Goal: Task Accomplishment & Management: Use online tool/utility

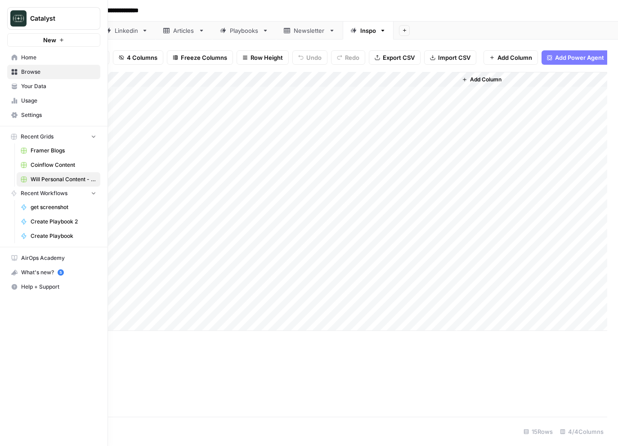
click at [13, 85] on icon at bounding box center [14, 86] width 6 height 6
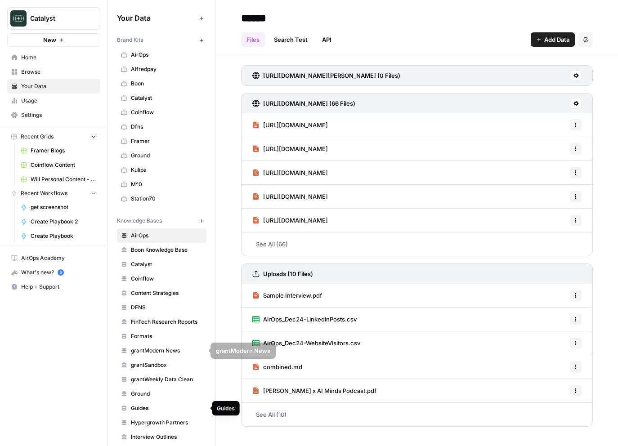
click at [145, 407] on span "Guides" at bounding box center [167, 409] width 72 height 8
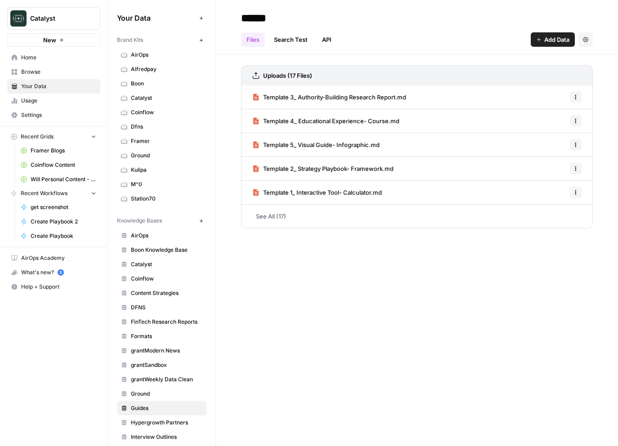
click at [202, 220] on icon "button" at bounding box center [200, 220] width 3 height 3
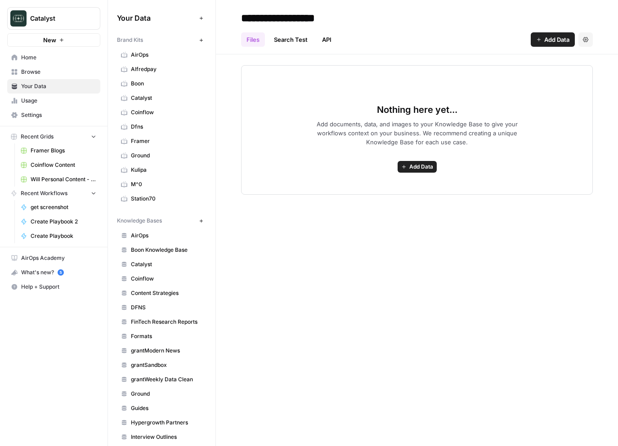
type input "**********"
click at [371, 283] on div "**********" at bounding box center [417, 223] width 402 height 446
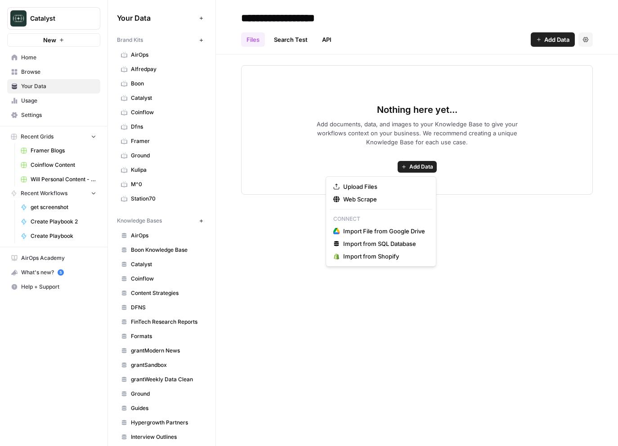
click at [409, 169] on span "Add Data" at bounding box center [421, 167] width 24 height 8
click at [379, 188] on span "Upload Files" at bounding box center [384, 186] width 82 height 9
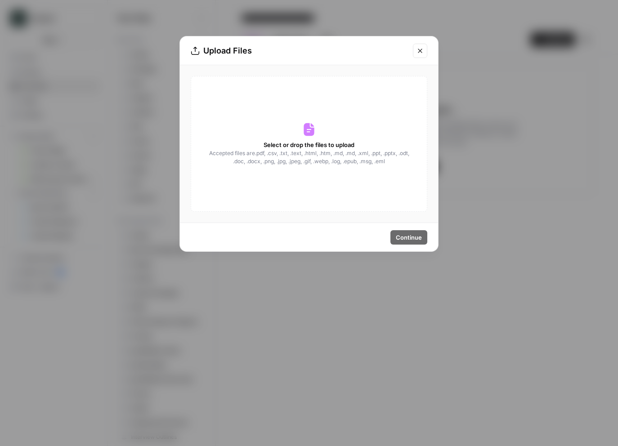
click at [293, 127] on div "Select or drop the files to upload Accepted files are .pdf, .csv, .txt, .text, …" at bounding box center [309, 144] width 237 height 136
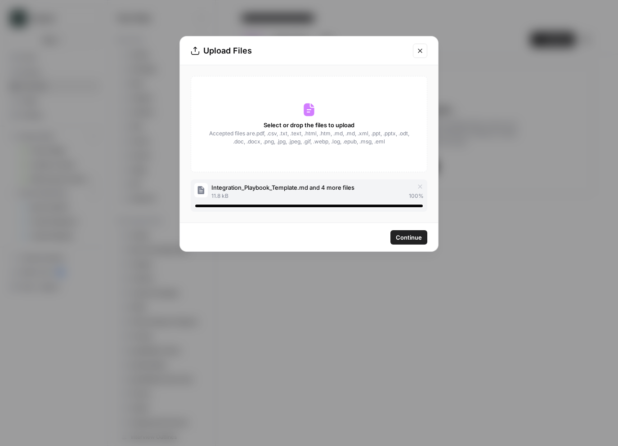
click at [410, 242] on span "Continue" at bounding box center [409, 237] width 26 height 9
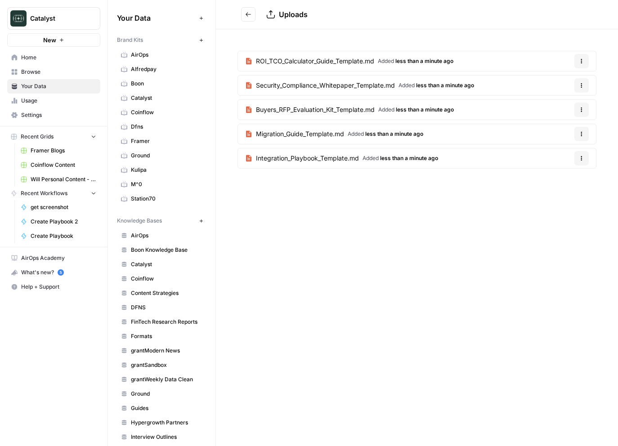
click at [66, 181] on span "Will Personal Content - [DATE]" at bounding box center [64, 179] width 66 height 8
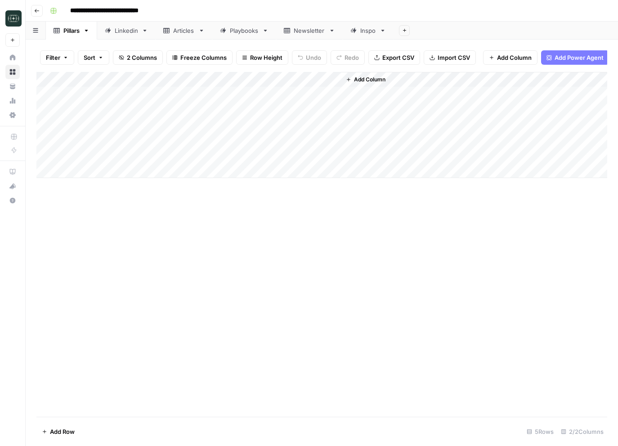
click at [244, 36] on link "Playbooks" at bounding box center [244, 31] width 64 height 18
click at [421, 81] on div "Add Column" at bounding box center [321, 117] width 571 height 91
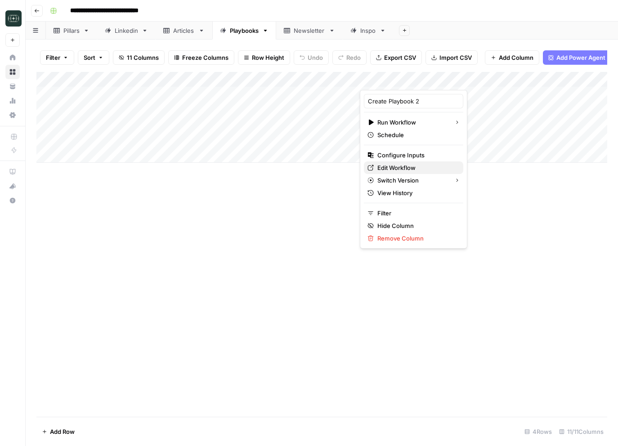
click at [411, 163] on span "Edit Workflow" at bounding box center [417, 167] width 79 height 9
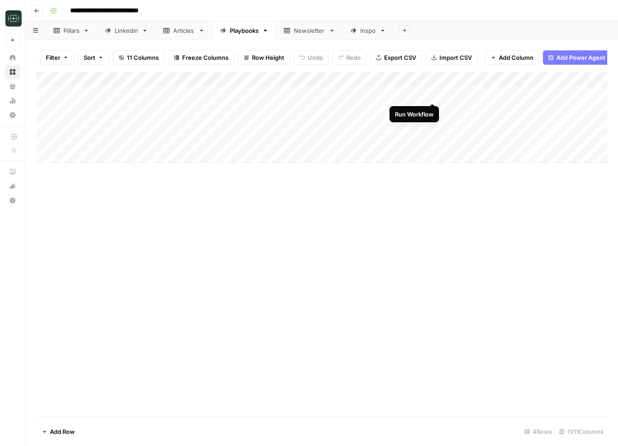
click at [432, 94] on div "Add Column" at bounding box center [321, 117] width 571 height 91
click at [433, 111] on div "Add Column" at bounding box center [321, 117] width 571 height 91
click at [433, 121] on div "Add Column" at bounding box center [321, 117] width 571 height 91
click at [423, 124] on div "Add Column" at bounding box center [321, 117] width 571 height 91
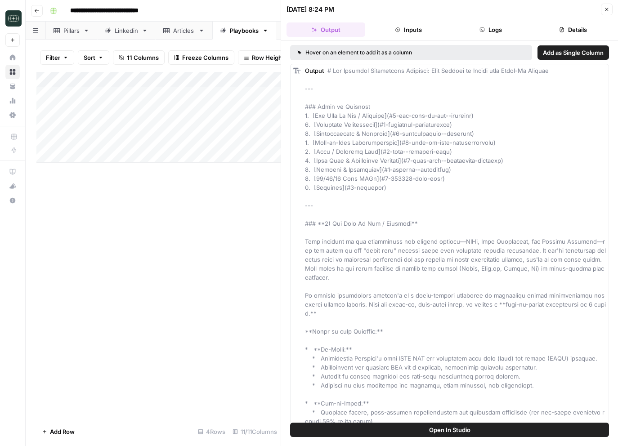
click at [498, 31] on button "Logs" at bounding box center [491, 29] width 79 height 14
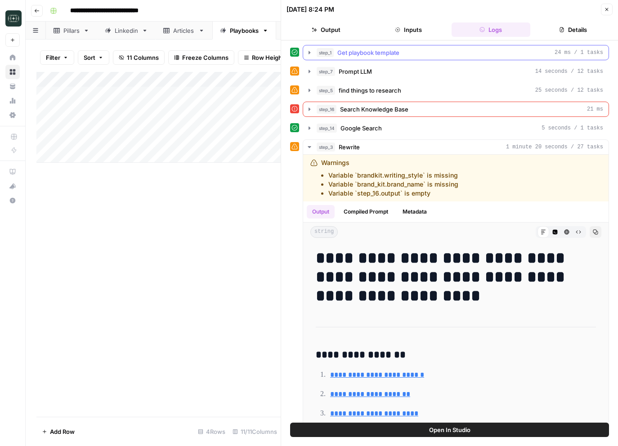
click at [415, 50] on div "step_1 Get playbook template 24 ms / 1 tasks" at bounding box center [460, 52] width 287 height 9
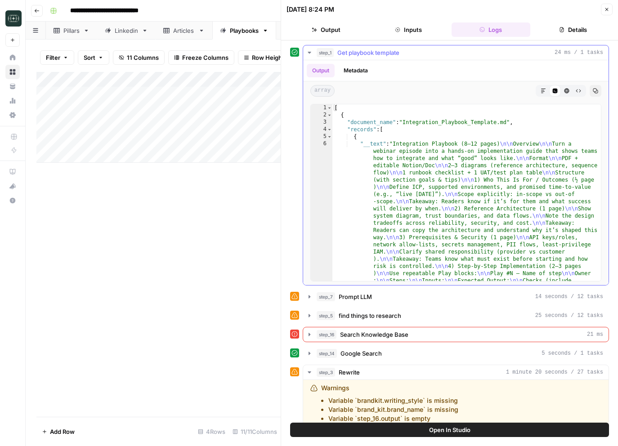
click at [415, 50] on div "step_1 Get playbook template 24 ms / 1 tasks" at bounding box center [460, 52] width 287 height 9
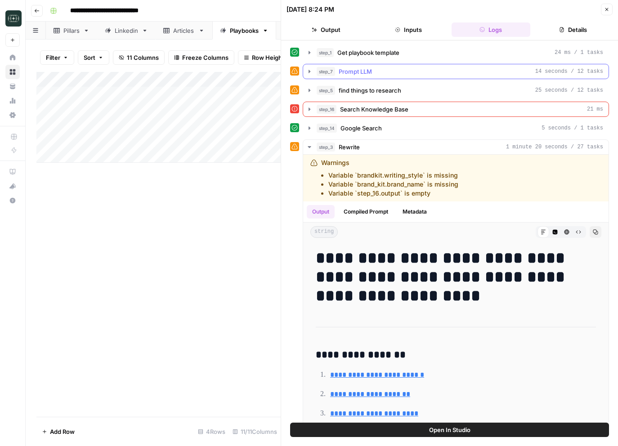
click at [350, 69] on span "Prompt LLM" at bounding box center [355, 71] width 33 height 9
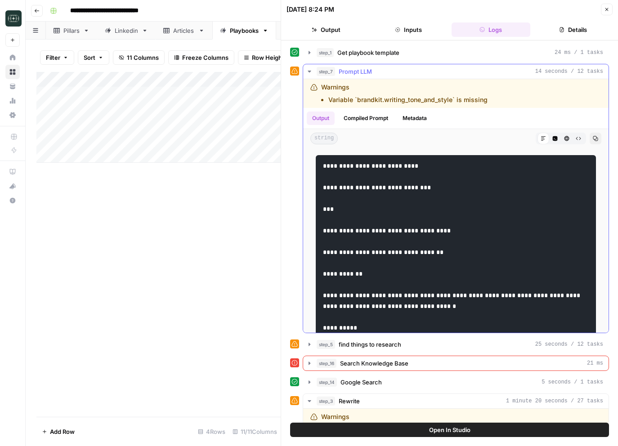
click at [350, 69] on span "Prompt LLM" at bounding box center [355, 71] width 33 height 9
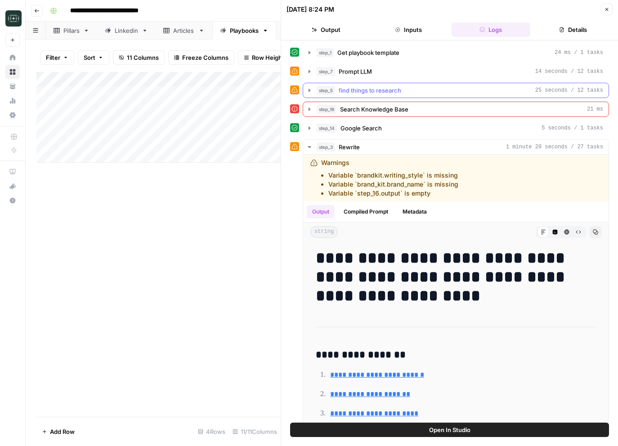
click at [357, 91] on span "find things to research" at bounding box center [370, 90] width 63 height 9
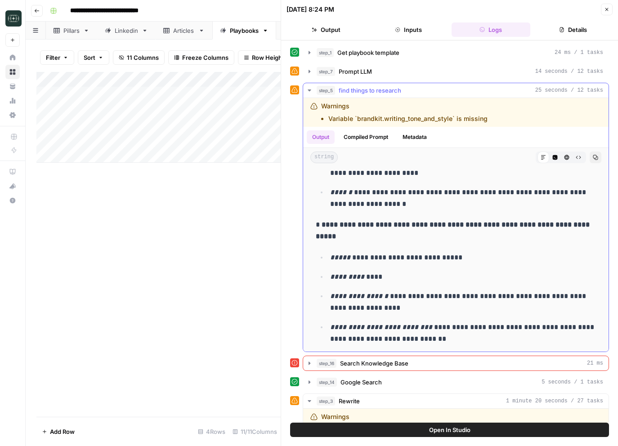
scroll to position [290, 0]
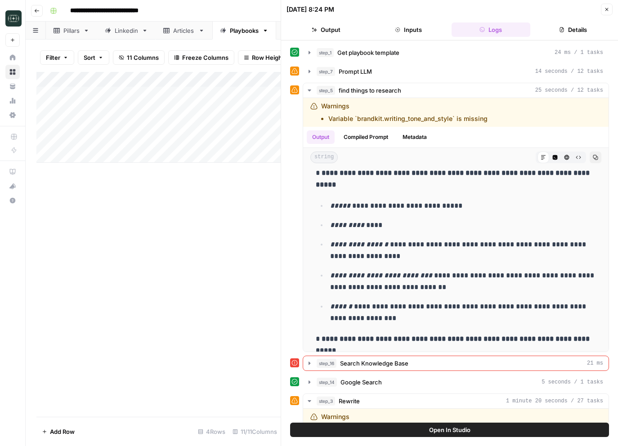
click at [607, 15] on button "Close" at bounding box center [607, 10] width 12 height 12
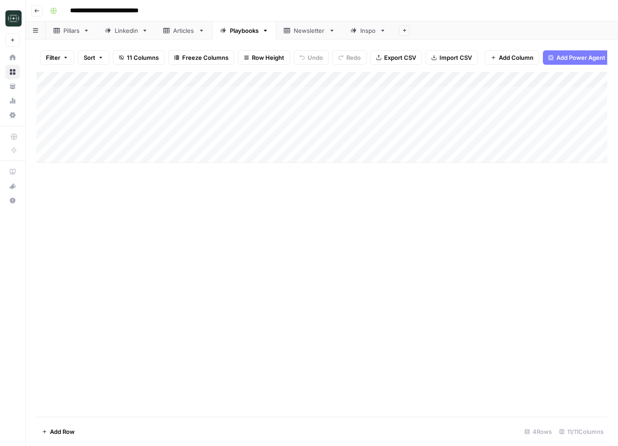
click at [512, 110] on div "Add Column" at bounding box center [321, 117] width 571 height 91
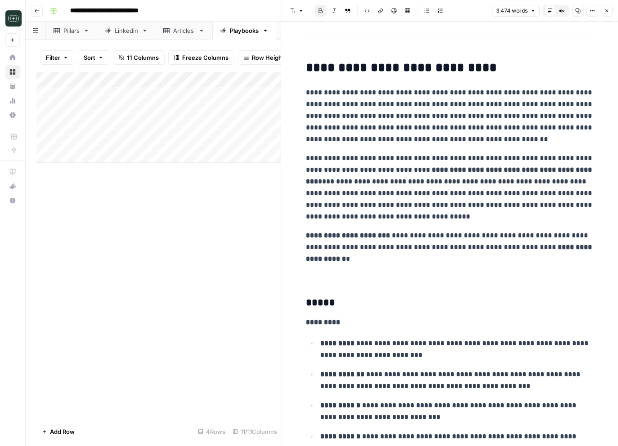
scroll to position [694, 0]
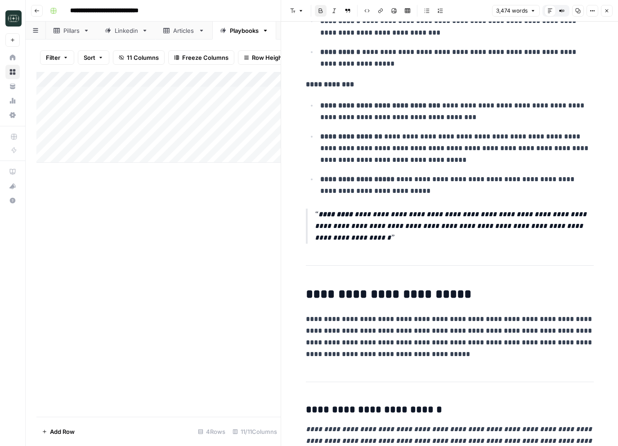
click at [608, 10] on icon "button" at bounding box center [606, 10] width 5 height 5
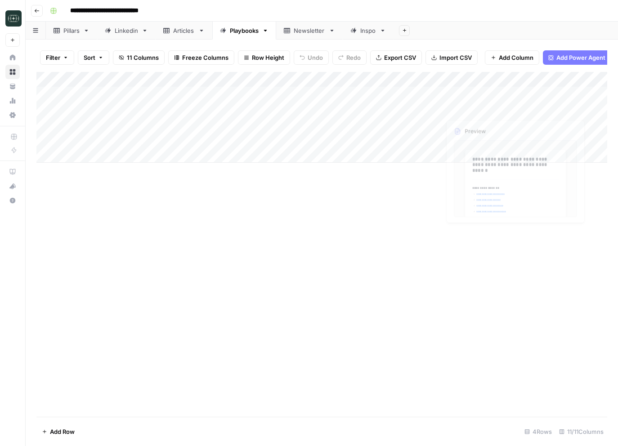
click at [418, 150] on div "Add Column" at bounding box center [321, 117] width 571 height 91
click at [411, 212] on div "Add Column" at bounding box center [321, 244] width 571 height 345
click at [415, 225] on div "Add Column" at bounding box center [321, 244] width 571 height 345
click at [9, 81] on link "Your Data" at bounding box center [12, 86] width 14 height 14
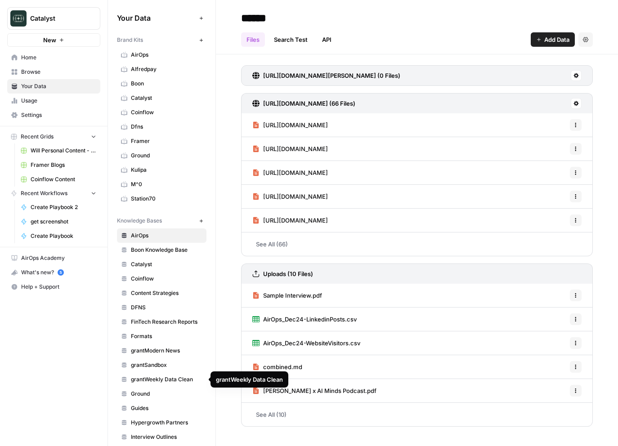
click at [173, 403] on link "Guides" at bounding box center [162, 408] width 90 height 14
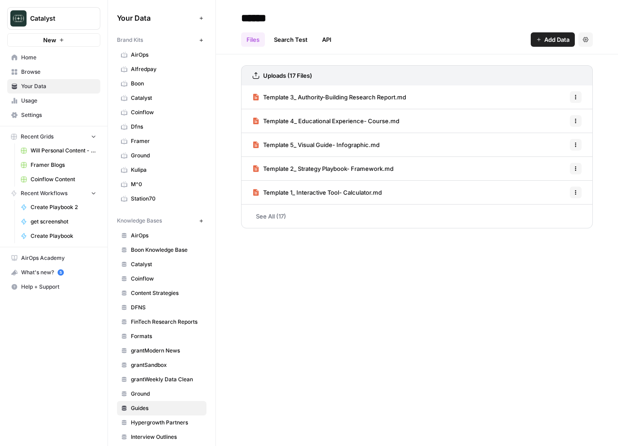
click at [279, 211] on link "See All (17)" at bounding box center [417, 216] width 352 height 23
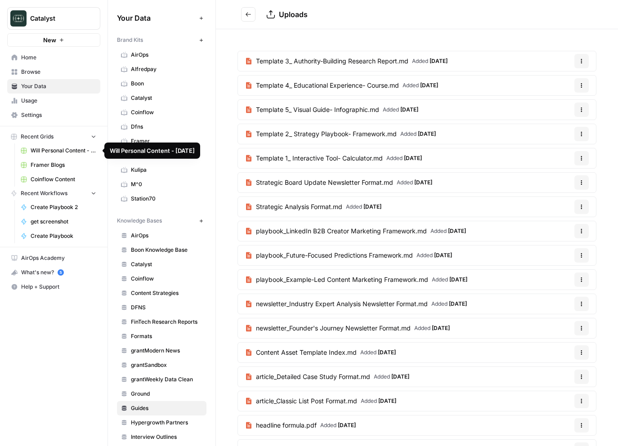
click at [61, 209] on span "Create Playbook 2" at bounding box center [64, 207] width 66 height 8
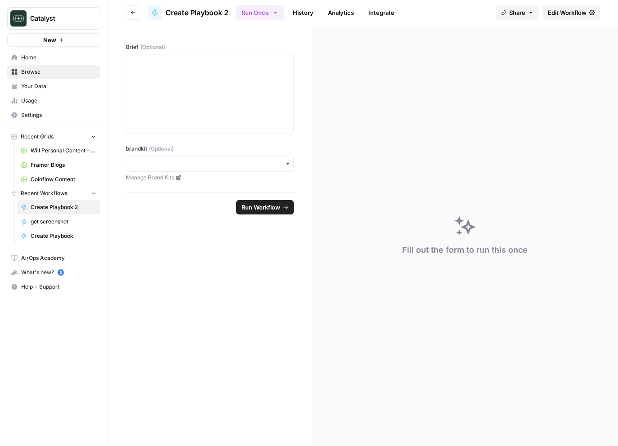
click at [577, 10] on span "Edit Workflow" at bounding box center [567, 12] width 39 height 9
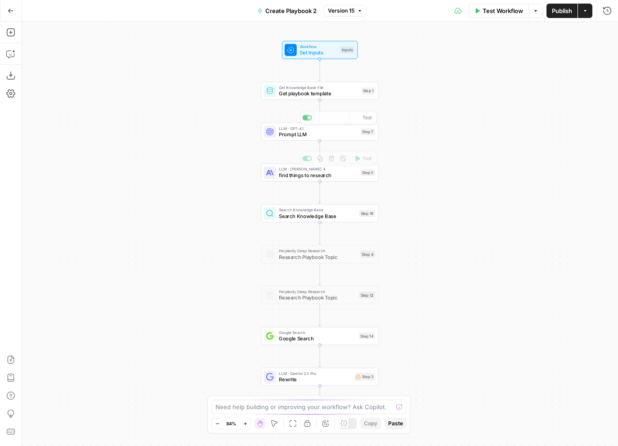
click at [310, 97] on span "Get playbook template" at bounding box center [319, 94] width 80 height 8
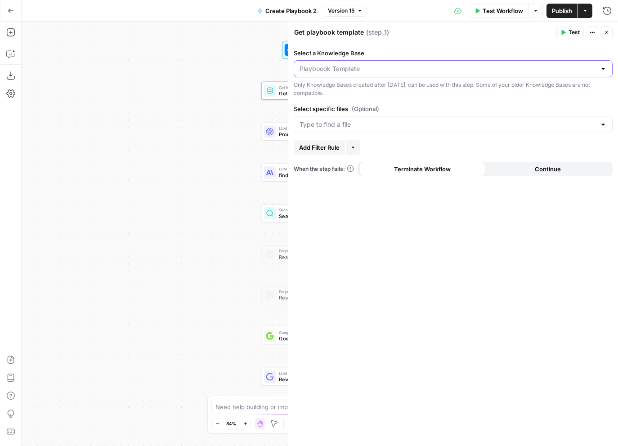
click at [363, 67] on input "Select a Knowledge Base" at bounding box center [448, 68] width 297 height 9
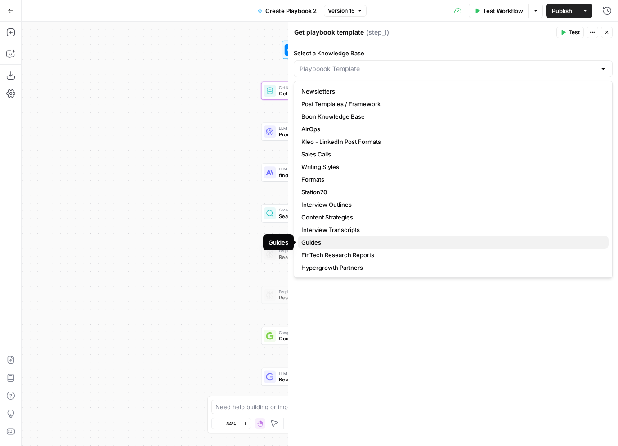
click at [330, 241] on span "Guides" at bounding box center [451, 242] width 300 height 9
type input "Guides"
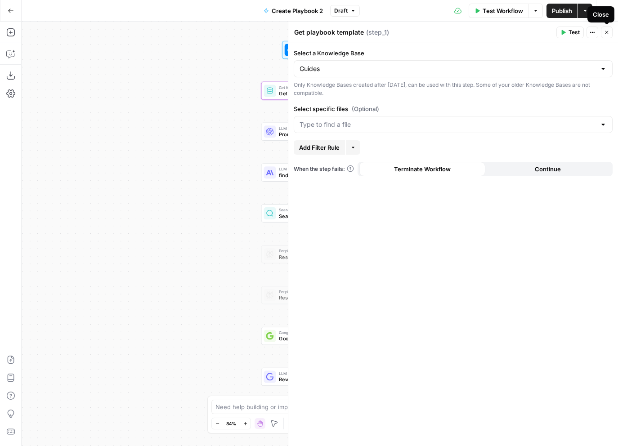
click at [611, 31] on button "Close" at bounding box center [607, 33] width 12 height 12
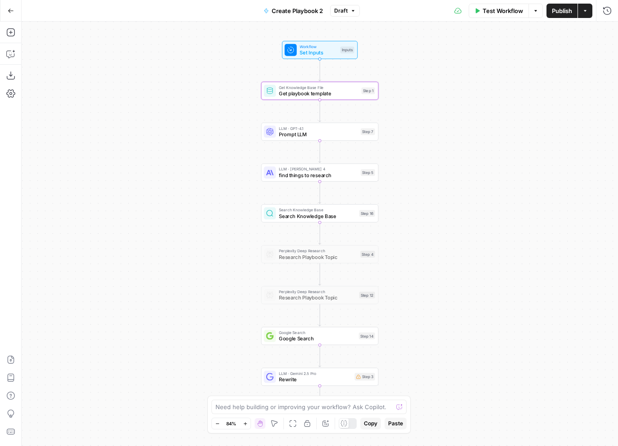
click at [560, 17] on button "Publish" at bounding box center [562, 11] width 31 height 14
click at [11, 4] on button "Go Back" at bounding box center [11, 11] width 16 height 16
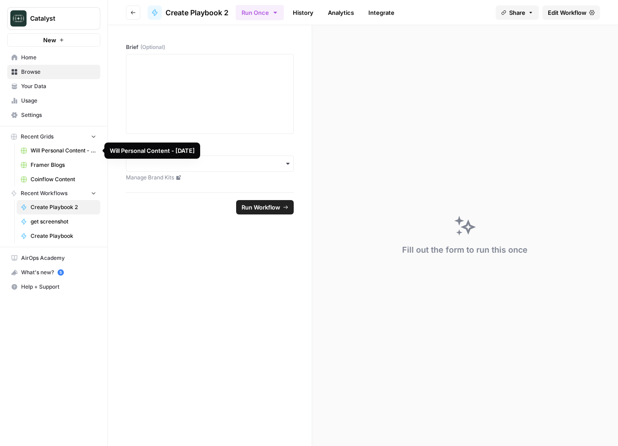
click at [62, 149] on span "Will Personal Content - [DATE]" at bounding box center [64, 151] width 66 height 8
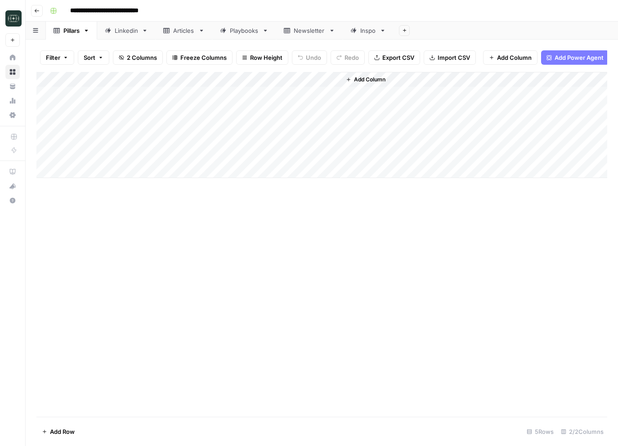
click at [131, 36] on link "Linkedin" at bounding box center [126, 31] width 58 height 18
click at [180, 38] on link "Articles" at bounding box center [184, 31] width 57 height 18
click at [237, 28] on div "Playbooks" at bounding box center [244, 30] width 29 height 9
click at [403, 138] on div "Add Column" at bounding box center [321, 125] width 571 height 106
click at [432, 126] on div "Add Column" at bounding box center [321, 125] width 571 height 106
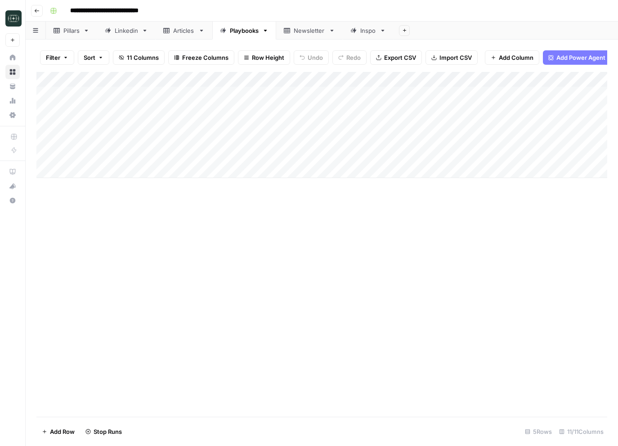
click at [36, 8] on icon "button" at bounding box center [36, 10] width 5 height 5
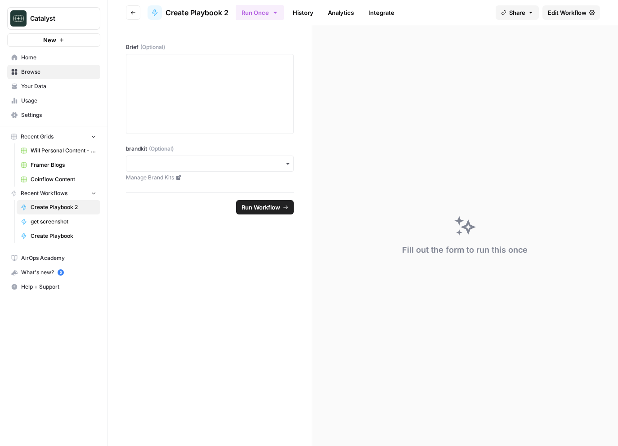
click at [64, 173] on link "Coinflow Content" at bounding box center [59, 179] width 84 height 14
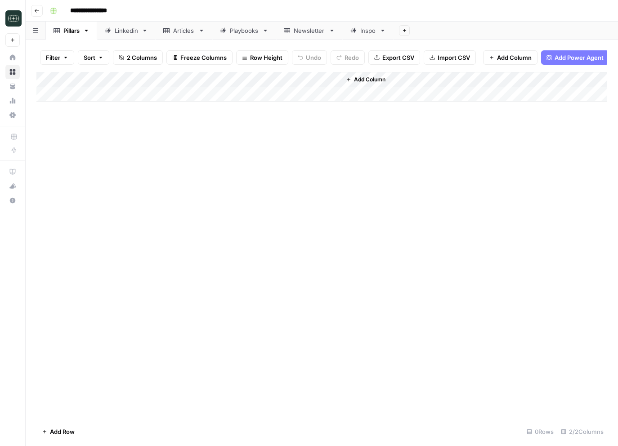
click at [194, 36] on link "Articles" at bounding box center [184, 31] width 57 height 18
click at [242, 30] on div "Playbooks" at bounding box center [244, 30] width 29 height 9
click at [432, 94] on div "Add Column" at bounding box center [321, 110] width 571 height 76
click at [432, 108] on div "Add Column" at bounding box center [321, 110] width 571 height 76
click at [529, 247] on div "Add Column" at bounding box center [321, 244] width 571 height 345
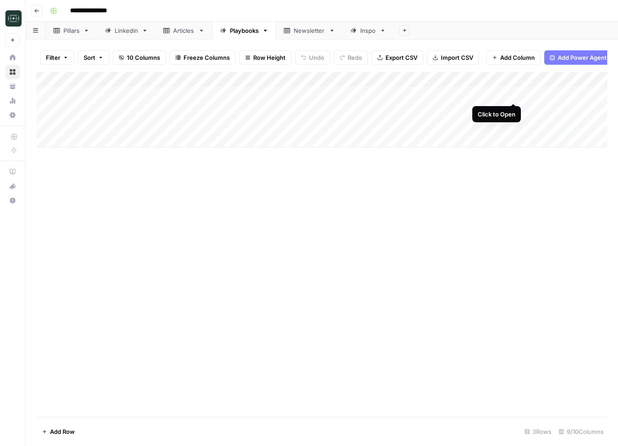
click at [514, 93] on div "Add Column" at bounding box center [321, 110] width 571 height 76
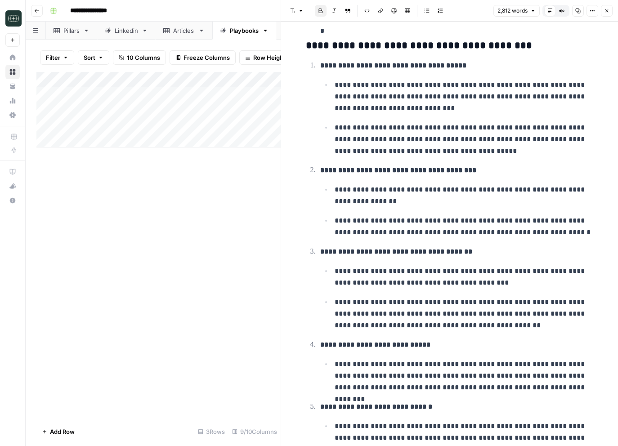
scroll to position [5369, 0]
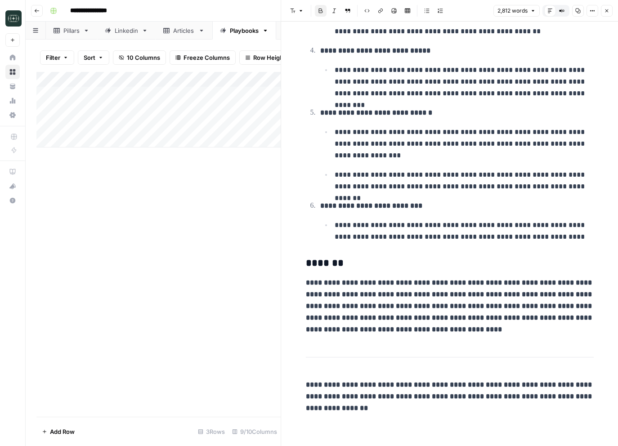
click at [191, 346] on div "Add Column" at bounding box center [158, 244] width 244 height 345
click at [607, 9] on icon "button" at bounding box center [606, 10] width 5 height 5
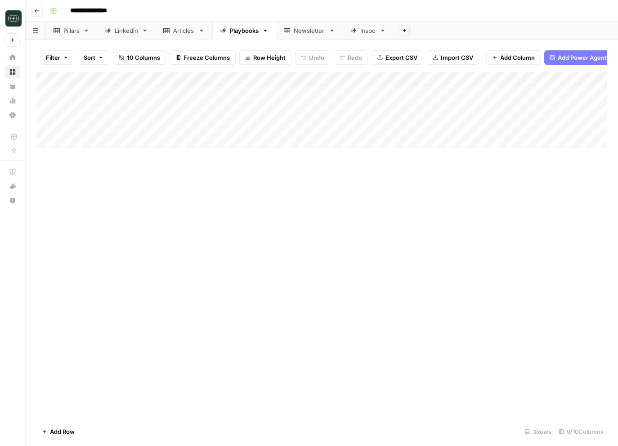
click at [422, 78] on div "Add Column" at bounding box center [321, 110] width 571 height 76
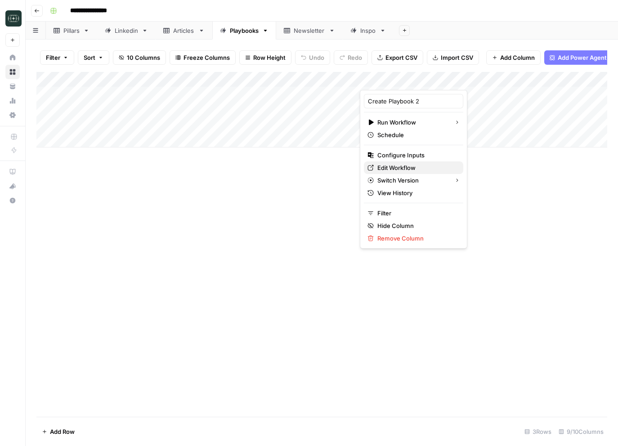
click at [399, 169] on span "Edit Workflow" at bounding box center [417, 167] width 79 height 9
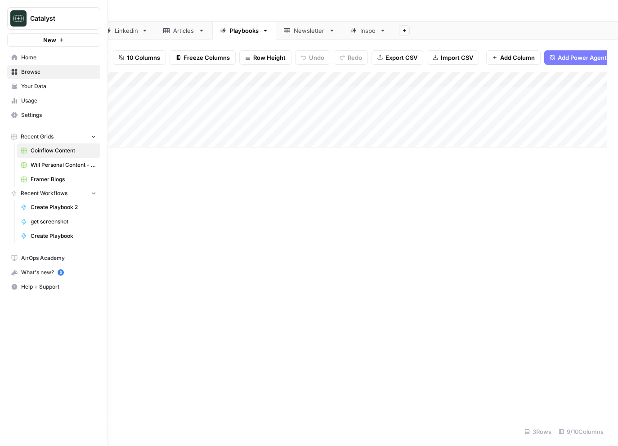
click at [26, 83] on span "Your Data" at bounding box center [58, 86] width 75 height 8
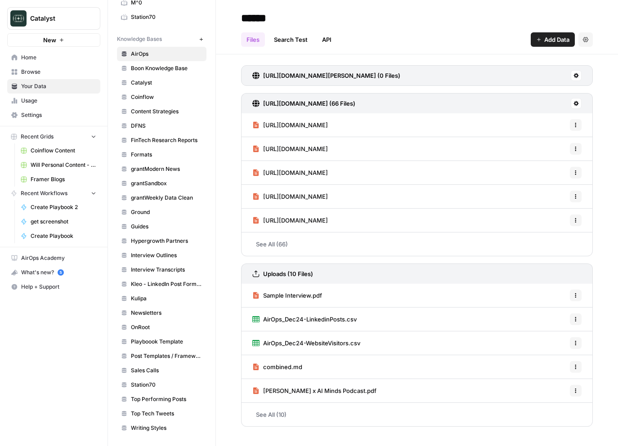
scroll to position [177, 0]
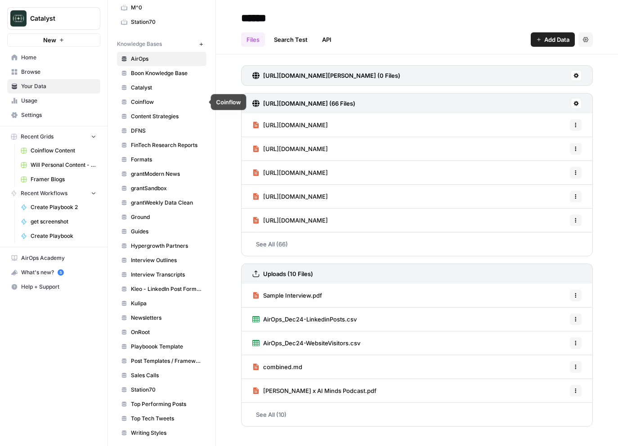
click at [170, 86] on span "Catalyst" at bounding box center [167, 88] width 72 height 8
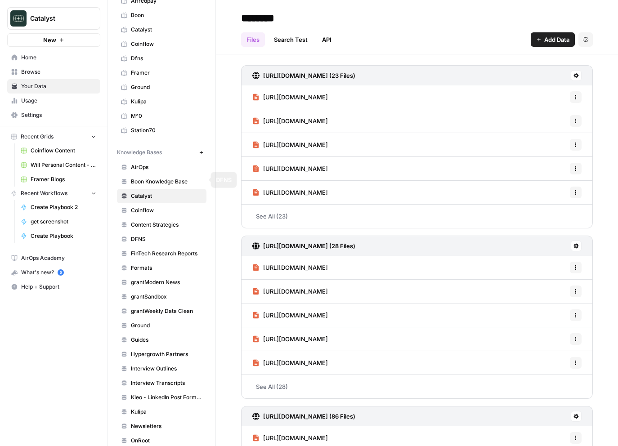
scroll to position [1, 0]
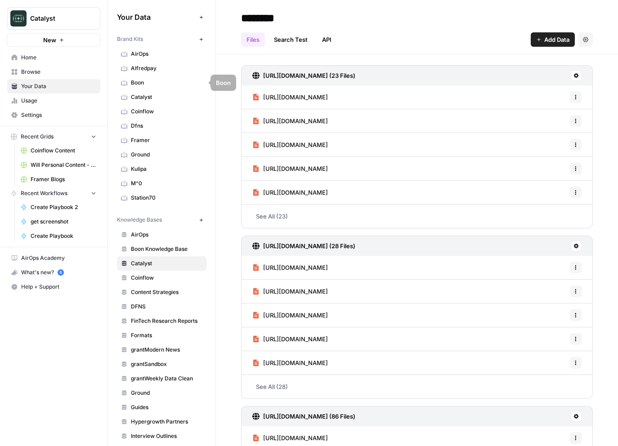
click at [155, 97] on span "Catalyst" at bounding box center [167, 97] width 72 height 8
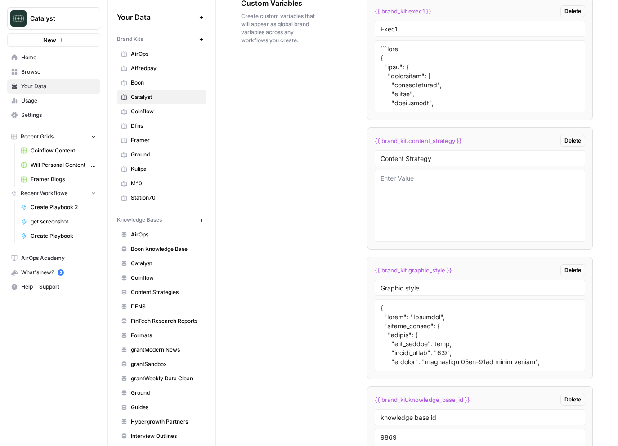
scroll to position [1503, 0]
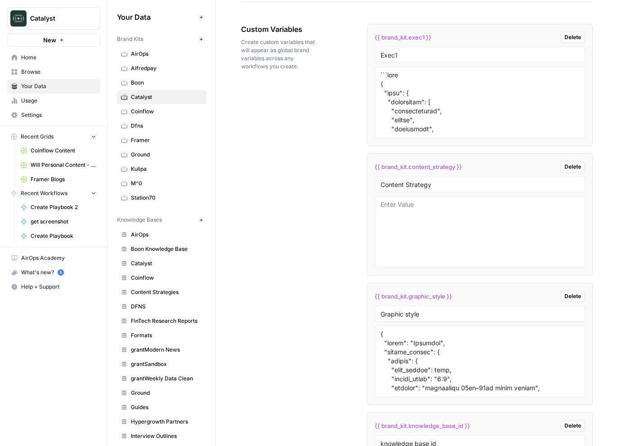
click at [423, 35] on span "{{ brand_kit.exec1 }}" at bounding box center [403, 37] width 57 height 9
copy div "{{ brand_kit.exec1 }} Delete"
click at [306, 157] on div "Custom Variables Create custom variables that will appear as global brand varia…" at bounding box center [417, 290] width 352 height 569
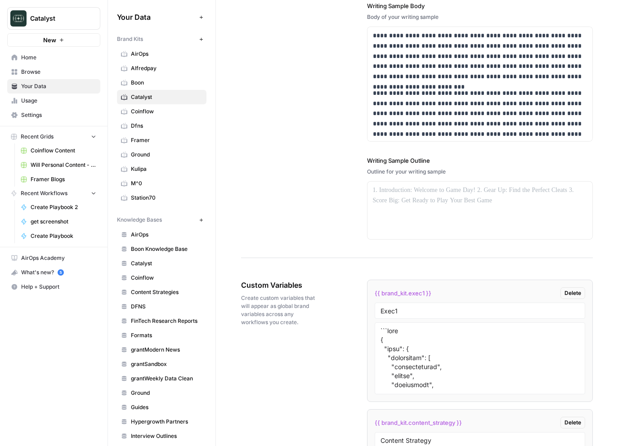
scroll to position [907, 0]
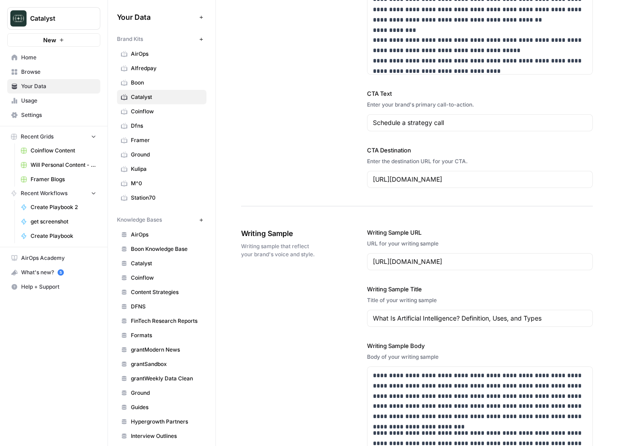
click at [56, 152] on span "Coinflow Content" at bounding box center [64, 151] width 66 height 8
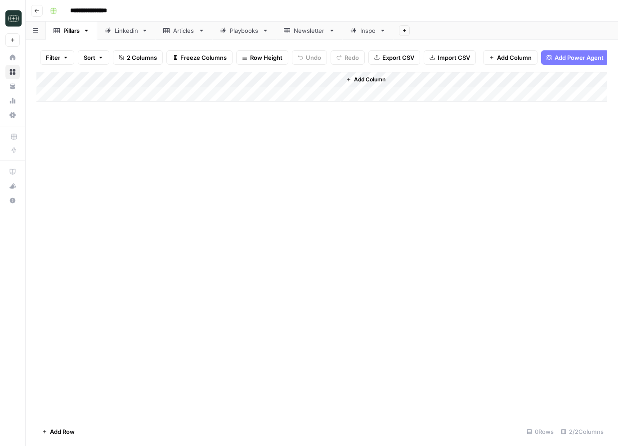
click at [247, 29] on div "Playbooks" at bounding box center [244, 30] width 29 height 9
click at [432, 93] on div "Add Column" at bounding box center [321, 110] width 571 height 76
click at [435, 110] on div "Add Column" at bounding box center [321, 110] width 571 height 76
click at [433, 94] on div "Add Column" at bounding box center [321, 110] width 571 height 76
click at [433, 93] on div "Add Column" at bounding box center [321, 110] width 571 height 76
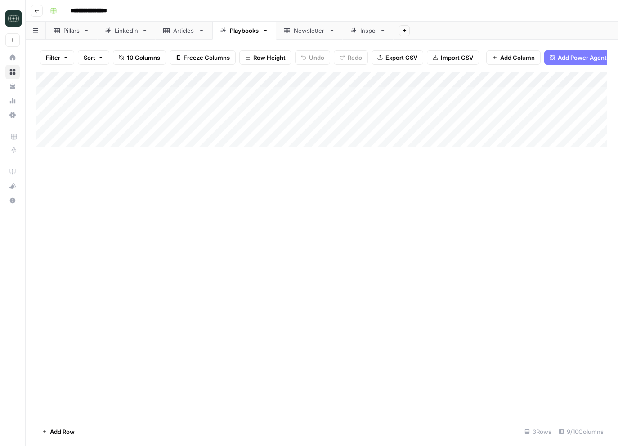
click at [425, 94] on div "Add Column" at bounding box center [321, 110] width 571 height 76
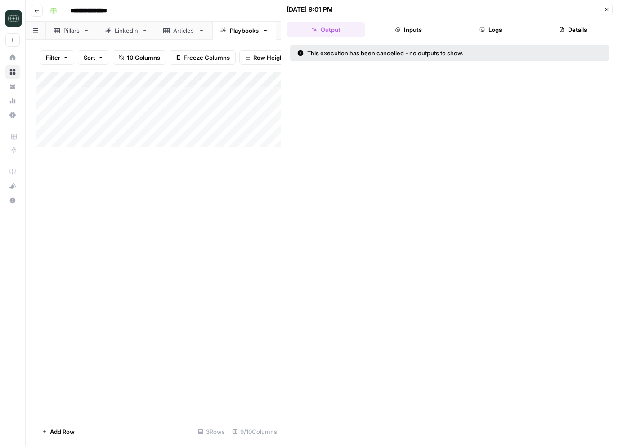
click at [495, 37] on header "08/10/25 at 9:01 PM Close Output Inputs Logs Details" at bounding box center [449, 20] width 337 height 40
click at [508, 32] on button "Logs" at bounding box center [491, 29] width 79 height 14
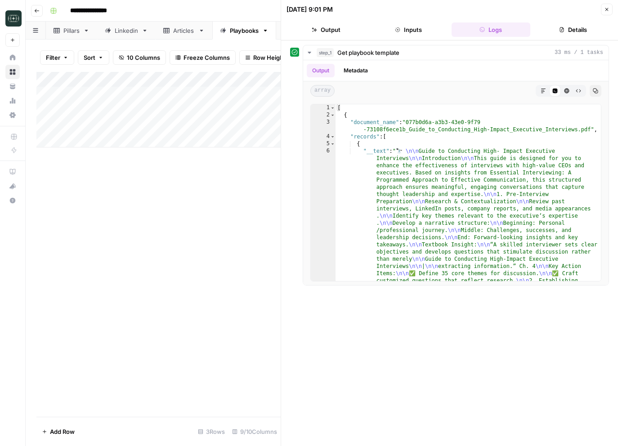
click at [580, 36] on button "Details" at bounding box center [573, 29] width 79 height 14
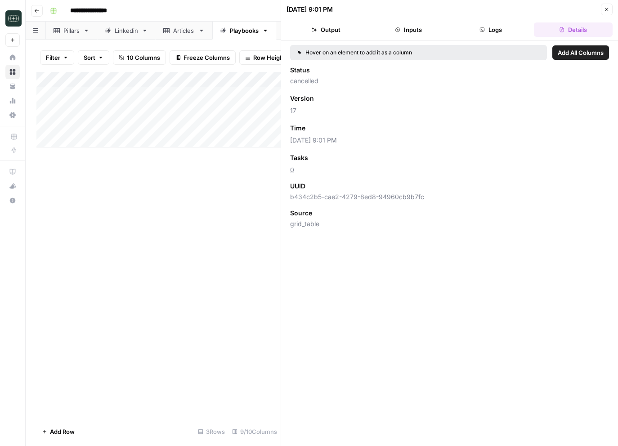
click at [355, 35] on button "Output" at bounding box center [326, 29] width 79 height 14
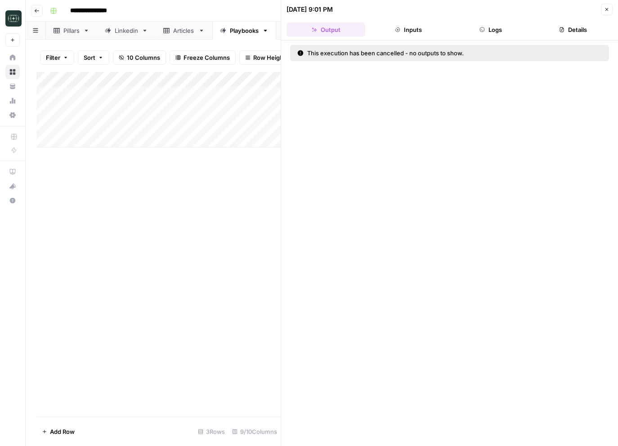
click at [607, 5] on button "Close" at bounding box center [607, 10] width 12 height 12
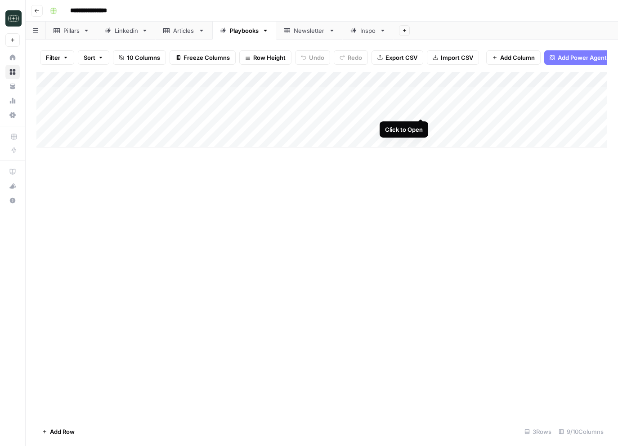
click at [421, 110] on div "Add Column" at bounding box center [321, 110] width 571 height 76
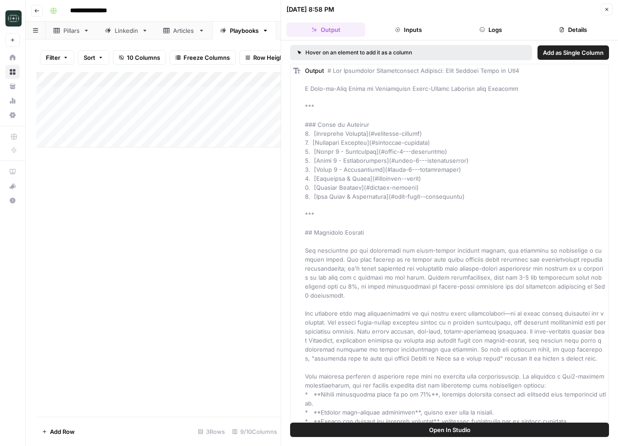
click at [478, 28] on button "Logs" at bounding box center [491, 29] width 79 height 14
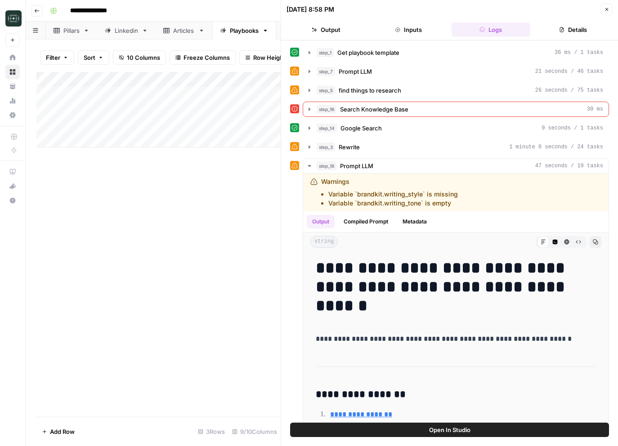
click at [607, 9] on icon "button" at bounding box center [607, 9] width 3 height 3
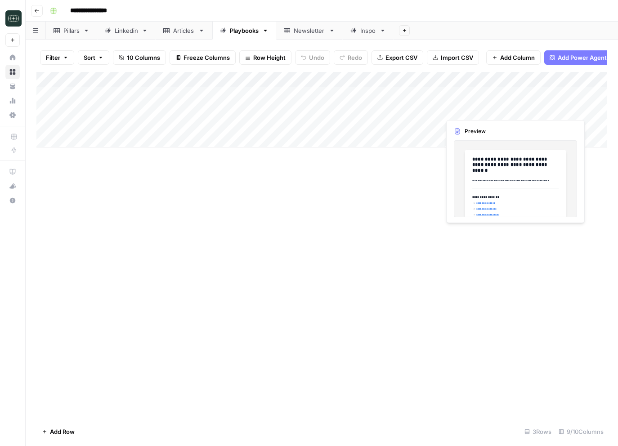
drag, startPoint x: 475, startPoint y: 101, endPoint x: 472, endPoint y: 109, distance: 8.5
click at [472, 109] on div "Add Column" at bounding box center [321, 110] width 571 height 76
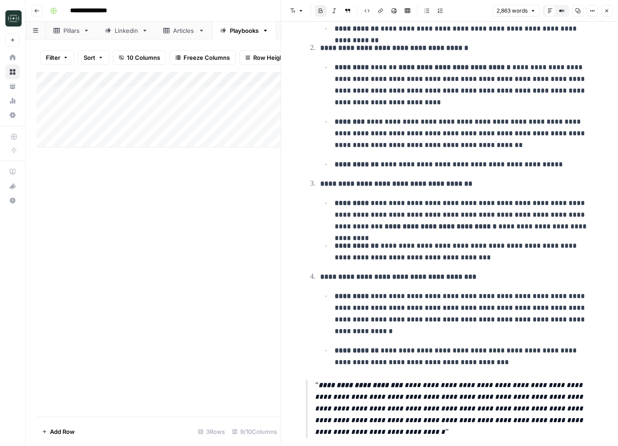
scroll to position [1664, 0]
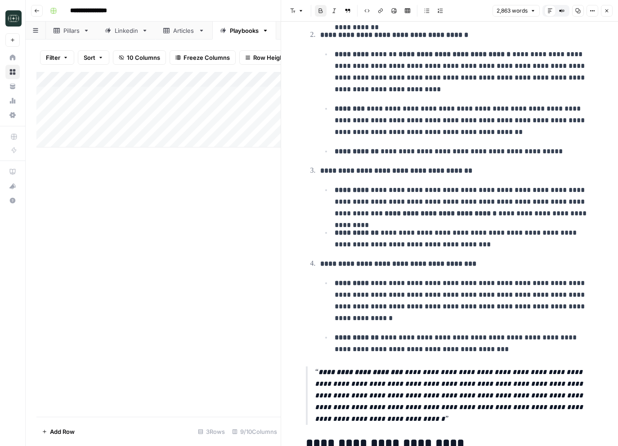
click at [472, 227] on p "**********" at bounding box center [464, 238] width 259 height 23
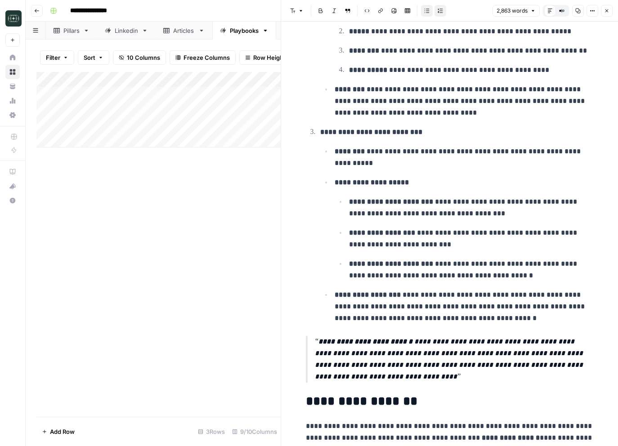
scroll to position [0, 0]
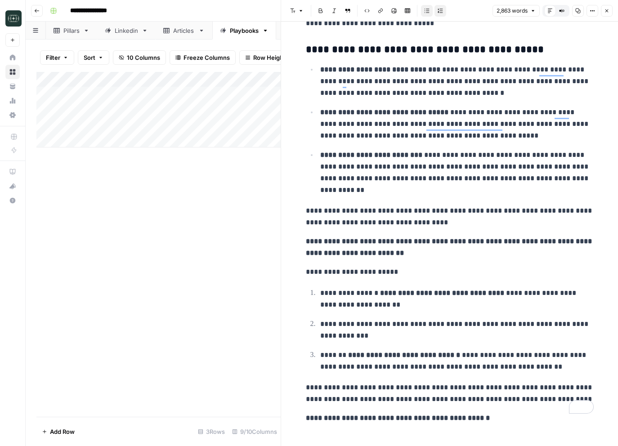
click at [606, 9] on icon "button" at bounding box center [606, 10] width 5 height 5
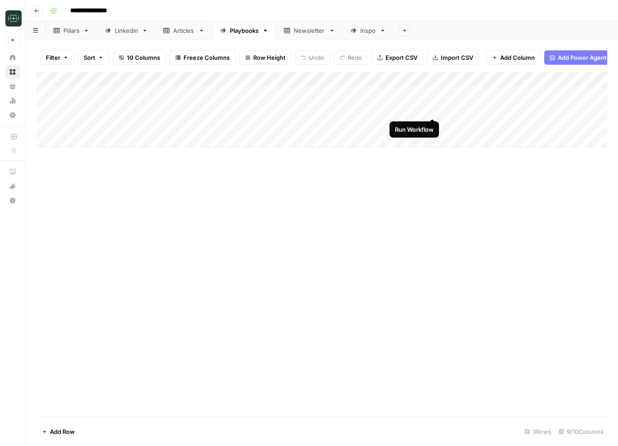
click at [433, 110] on div "Add Column" at bounding box center [321, 110] width 571 height 76
click at [471, 193] on div "Add Column" at bounding box center [321, 244] width 571 height 345
click at [433, 95] on div "Add Column" at bounding box center [321, 110] width 571 height 76
click at [515, 110] on div "Add Column" at bounding box center [321, 110] width 571 height 76
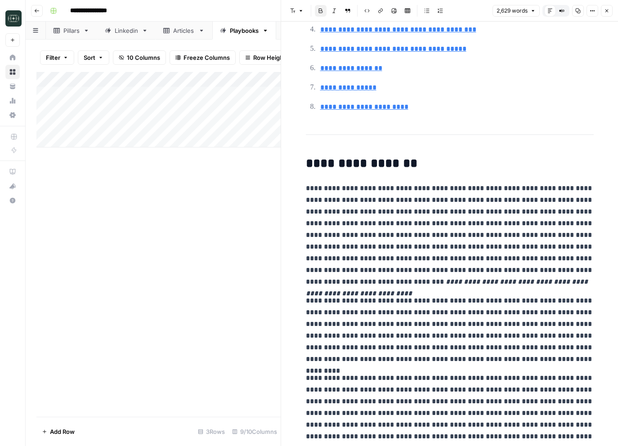
scroll to position [570, 0]
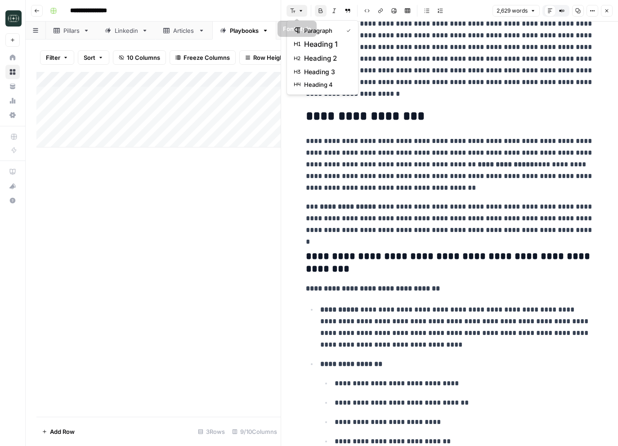
drag, startPoint x: 298, startPoint y: 8, endPoint x: 344, endPoint y: 6, distance: 45.9
click at [298, 8] on icon "button" at bounding box center [300, 10] width 5 height 5
click at [604, 13] on icon "button" at bounding box center [606, 10] width 5 height 5
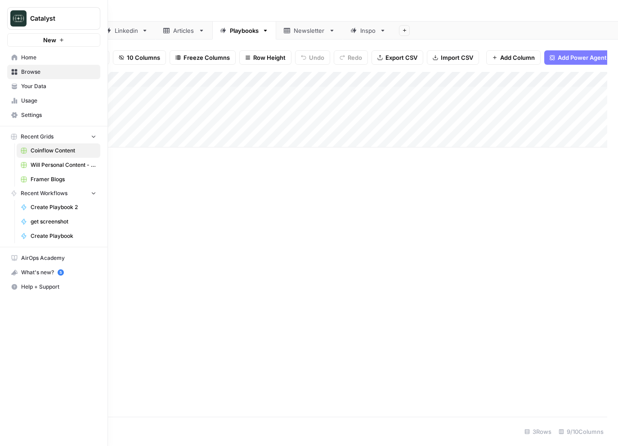
click at [48, 165] on span "Will Personal Content - [DATE]" at bounding box center [64, 165] width 66 height 8
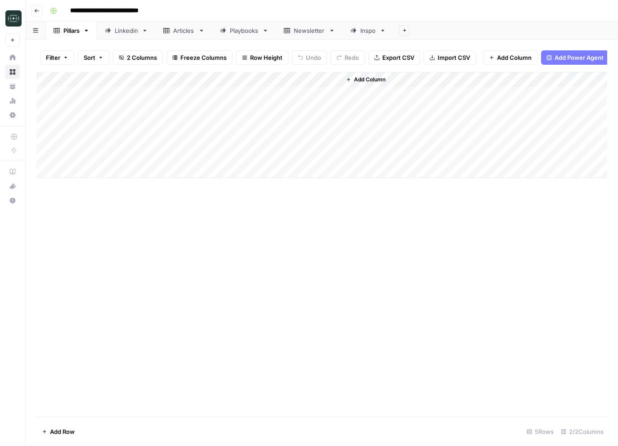
click at [124, 35] on link "Linkedin" at bounding box center [126, 31] width 58 height 18
click at [246, 413] on div "Add Column" at bounding box center [321, 244] width 571 height 345
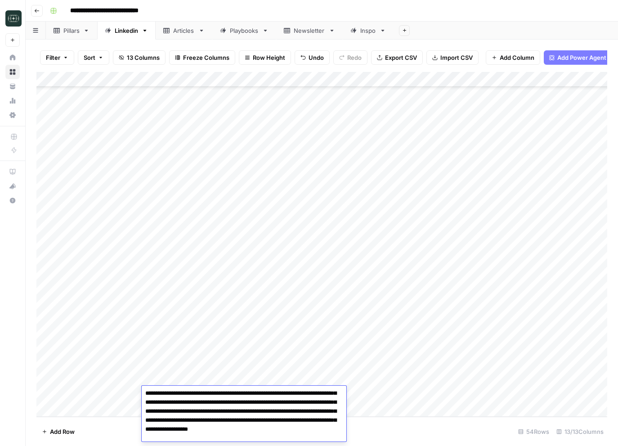
scroll to position [0, 0]
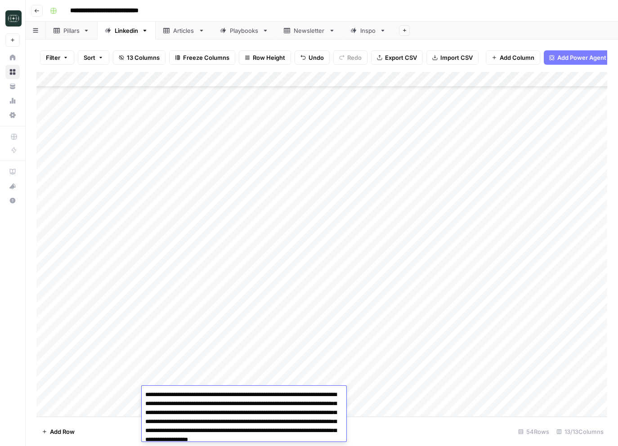
click at [145, 395] on textarea "**********" at bounding box center [244, 422] width 205 height 67
type textarea "**********"
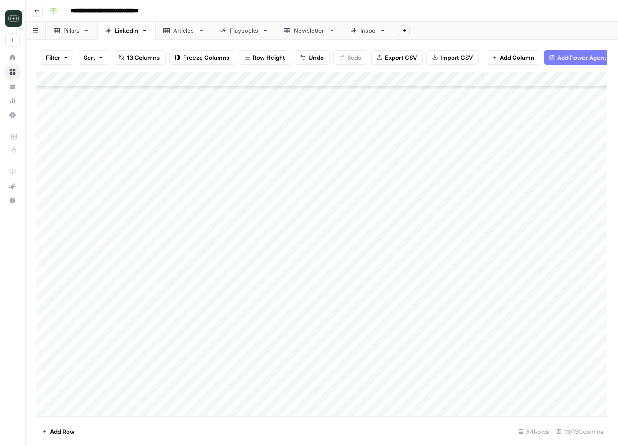
click at [362, 392] on div "Add Column" at bounding box center [321, 244] width 571 height 345
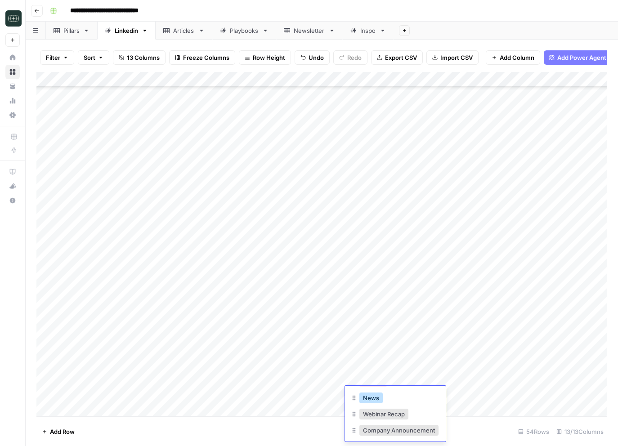
click at [378, 400] on button "News" at bounding box center [371, 398] width 23 height 11
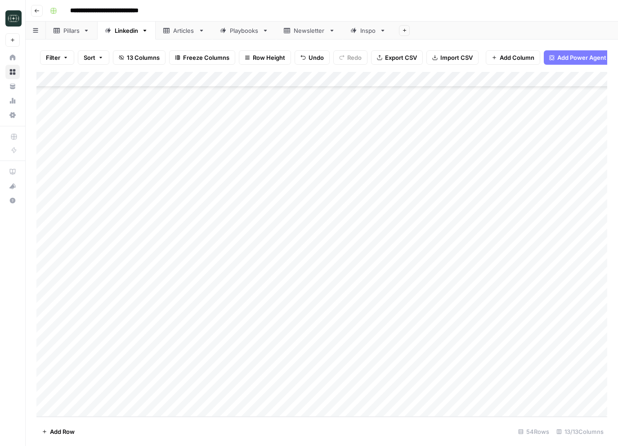
click at [444, 397] on div "Add Column" at bounding box center [321, 244] width 571 height 345
click at [437, 426] on button "Short ( 50-100 words)" at bounding box center [449, 429] width 67 height 11
click at [502, 397] on div "Add Column" at bounding box center [321, 244] width 571 height 345
click at [570, 397] on div "Add Column" at bounding box center [321, 244] width 571 height 345
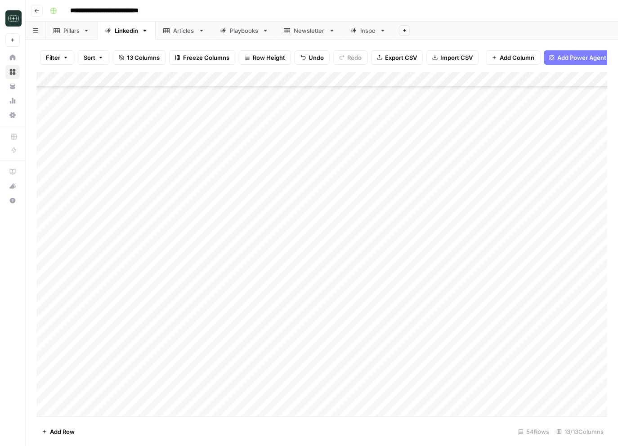
click at [448, 396] on div "Add Column" at bounding box center [321, 244] width 571 height 345
click at [449, 389] on div "Add Column" at bounding box center [321, 244] width 571 height 345
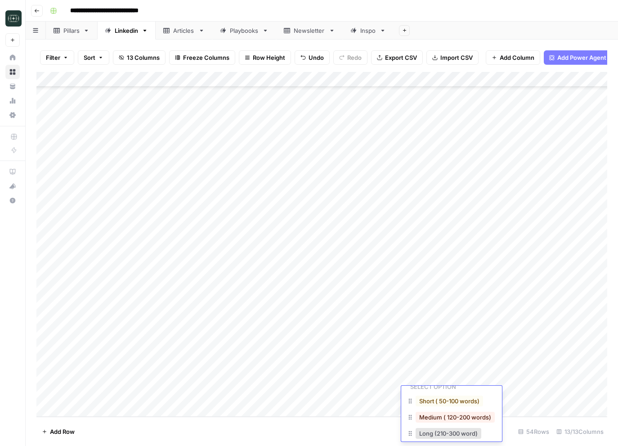
scroll to position [35, 0]
click at [448, 414] on button "Medium ( 120-200 words)" at bounding box center [455, 410] width 79 height 11
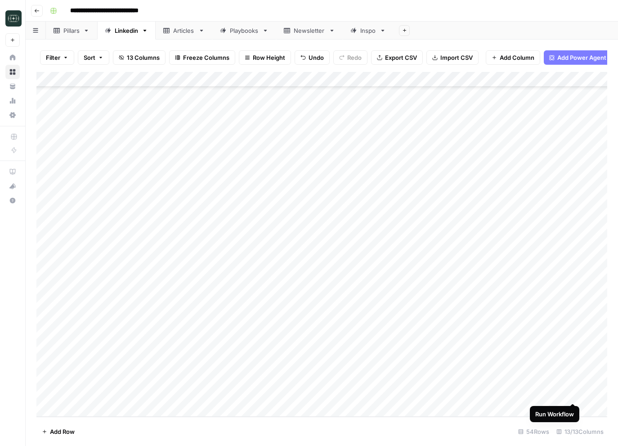
click at [575, 396] on div "Add Column" at bounding box center [321, 244] width 571 height 345
click at [540, 392] on div "Add Column" at bounding box center [321, 244] width 571 height 345
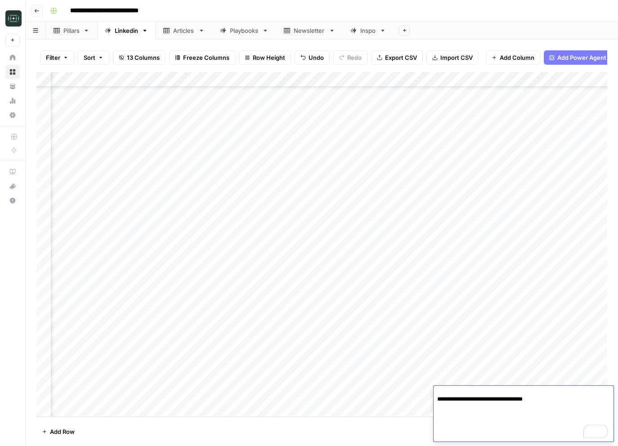
click at [542, 400] on textarea "**********" at bounding box center [524, 318] width 180 height 247
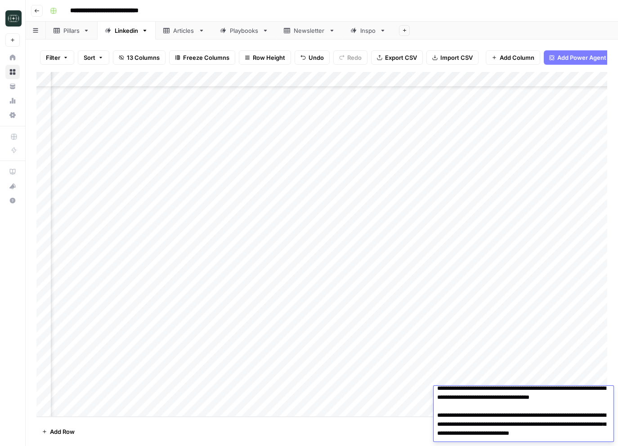
scroll to position [0, 0]
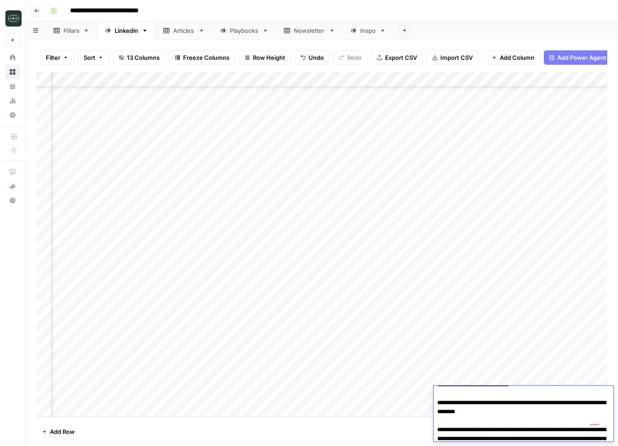
scroll to position [76, 0]
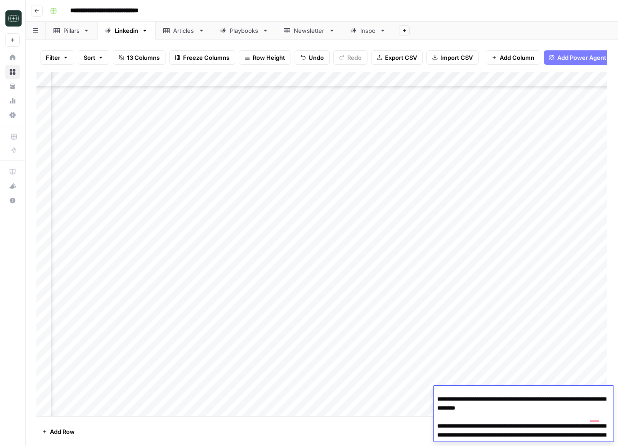
click at [588, 431] on textarea "**********" at bounding box center [524, 435] width 180 height 247
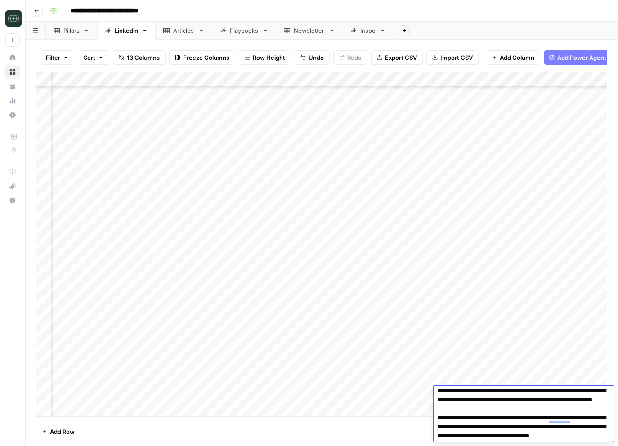
scroll to position [193, 0]
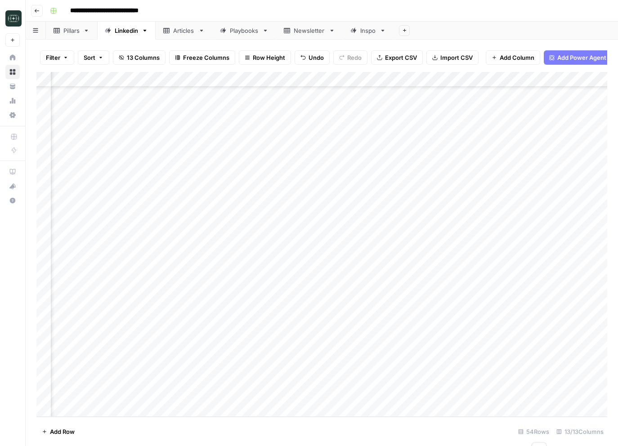
click at [179, 409] on div "Add Column" at bounding box center [321, 244] width 571 height 345
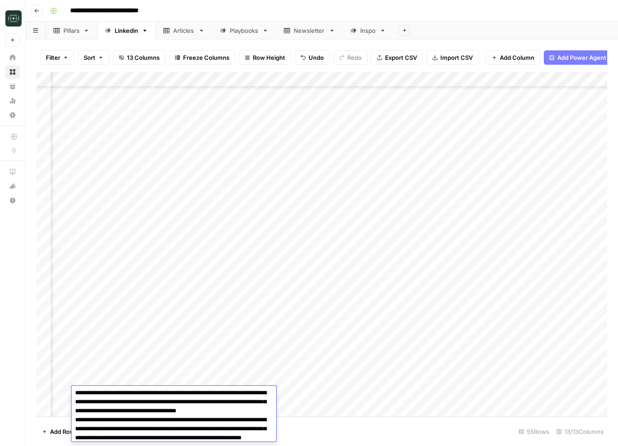
scroll to position [0, 0]
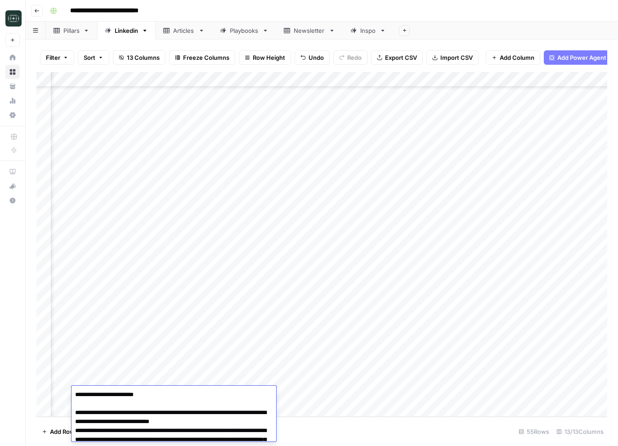
type textarea "**********"
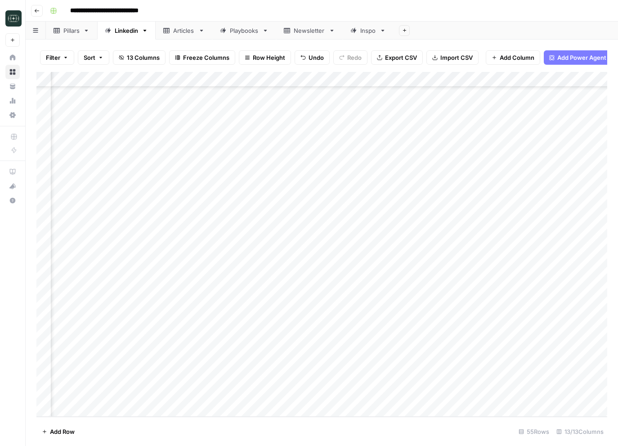
click at [296, 399] on div "Add Column" at bounding box center [321, 244] width 571 height 345
click at [304, 396] on button "News" at bounding box center [300, 393] width 23 height 11
click at [379, 392] on div "Add Column" at bounding box center [321, 244] width 571 height 345
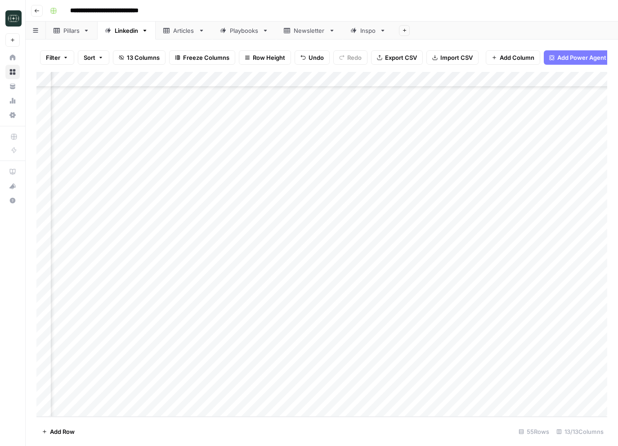
click at [379, 392] on div "Add Column" at bounding box center [321, 244] width 571 height 345
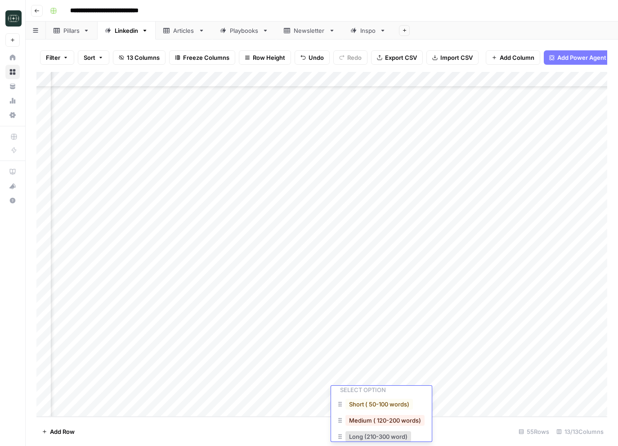
scroll to position [25, 0]
click at [382, 419] on button "Medium ( 120-200 words)" at bounding box center [385, 420] width 79 height 11
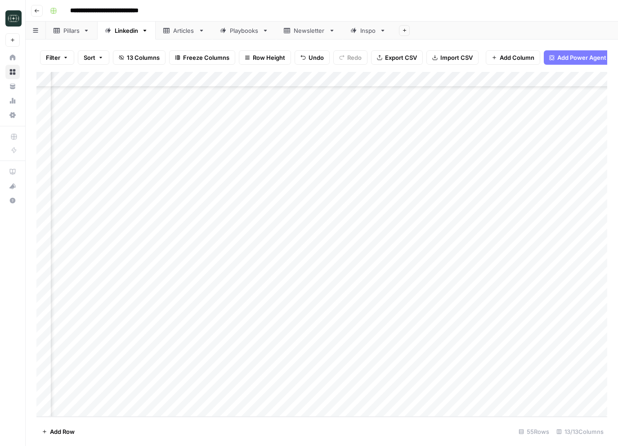
click at [468, 392] on div "Add Column" at bounding box center [321, 244] width 571 height 345
drag, startPoint x: 545, startPoint y: 402, endPoint x: 550, endPoint y: 400, distance: 5.6
click at [550, 400] on body "**********" at bounding box center [309, 223] width 618 height 446
click at [545, 382] on div "Add Column" at bounding box center [321, 244] width 571 height 345
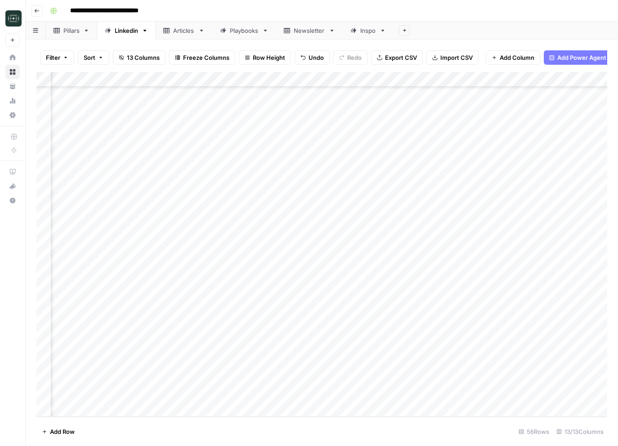
click at [545, 382] on div "Add Column" at bounding box center [321, 244] width 571 height 345
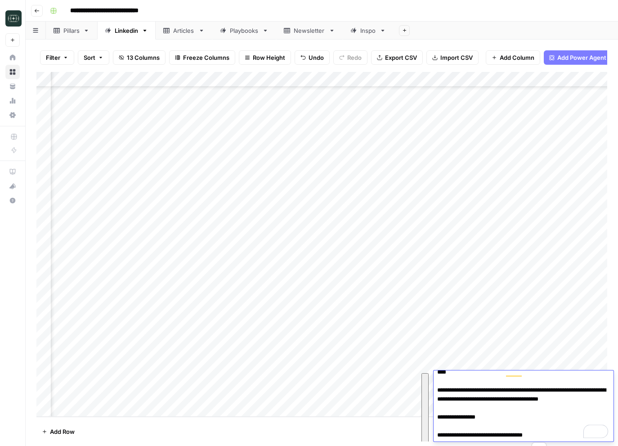
scroll to position [0, 0]
click at [352, 405] on div "Add Column" at bounding box center [321, 244] width 571 height 345
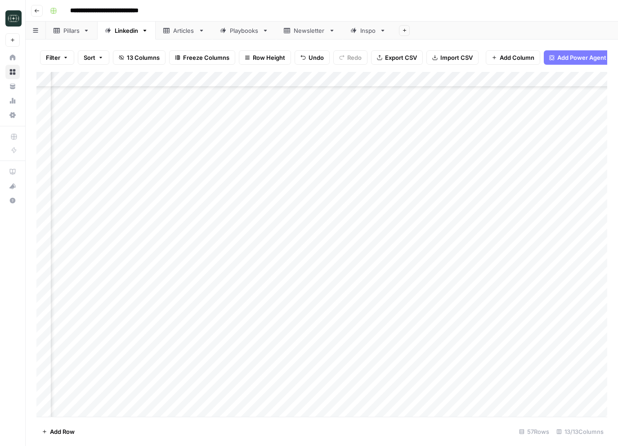
scroll to position [557, 70]
click at [379, 366] on div "Add Column" at bounding box center [321, 244] width 571 height 345
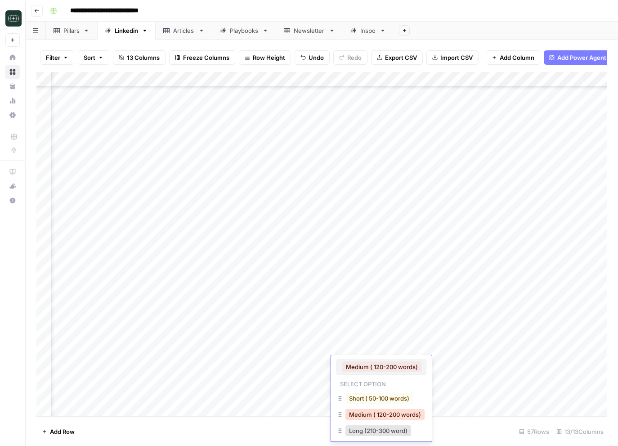
scroll to position [5, 0]
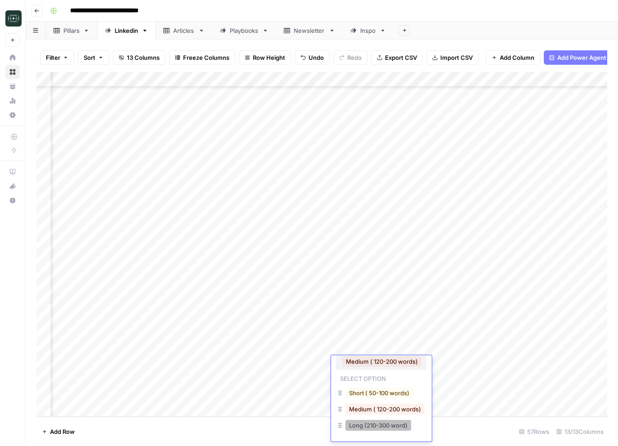
click at [380, 424] on button "Long (210-300 word)" at bounding box center [379, 425] width 66 height 11
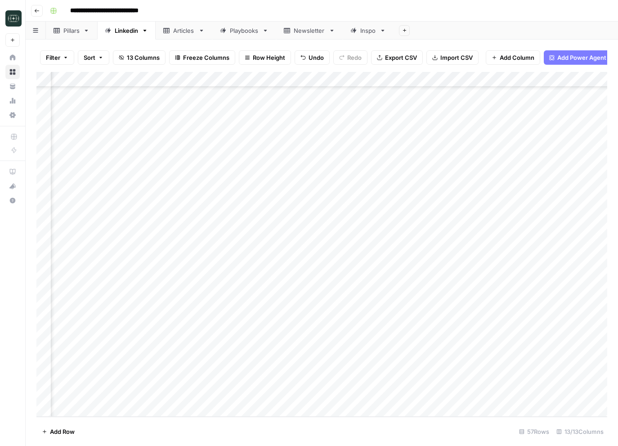
click at [310, 365] on div "Add Column" at bounding box center [321, 244] width 571 height 345
click at [232, 361] on div "Add Column" at bounding box center [321, 244] width 571 height 345
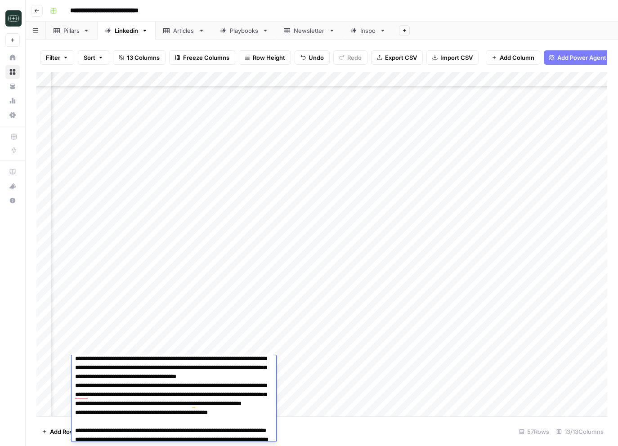
scroll to position [0, 0]
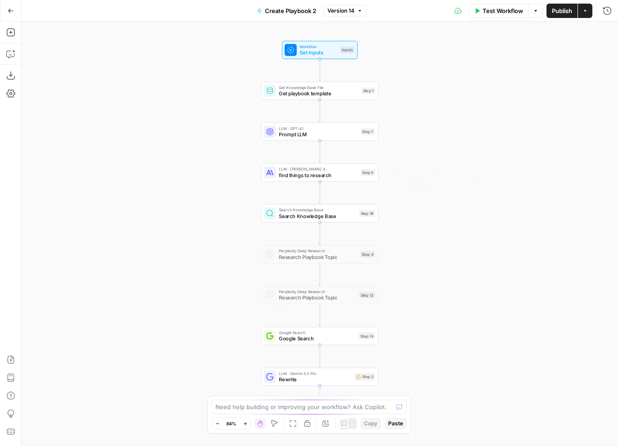
click at [286, 212] on span "Search Knowledge Base" at bounding box center [317, 216] width 77 height 8
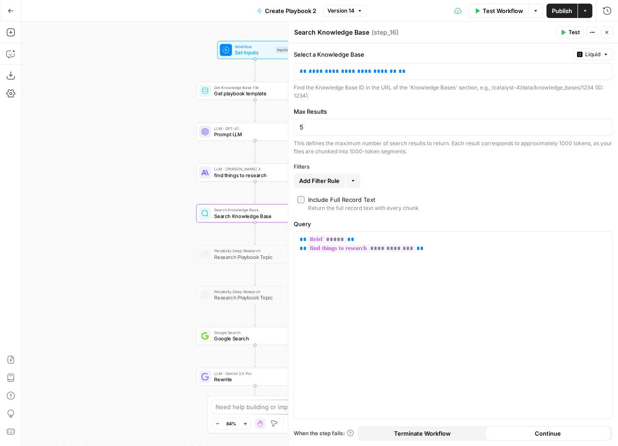
drag, startPoint x: 206, startPoint y: 297, endPoint x: 108, endPoint y: 297, distance: 97.6
click at [108, 297] on div "Workflow Set Inputs Inputs Get Knowledge Base File Get playbook template Step 1…" at bounding box center [320, 234] width 597 height 425
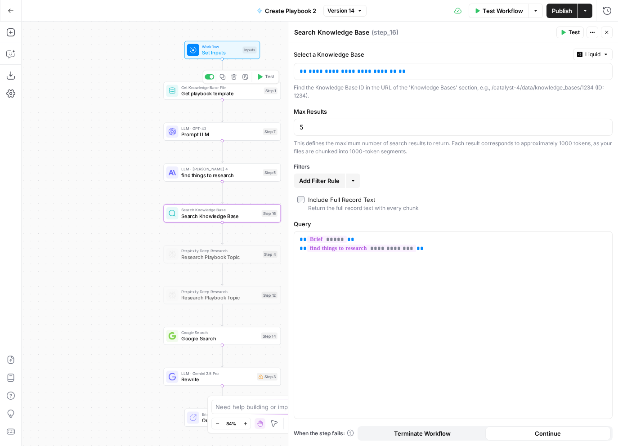
click at [205, 91] on span "Get playbook template" at bounding box center [221, 94] width 80 height 8
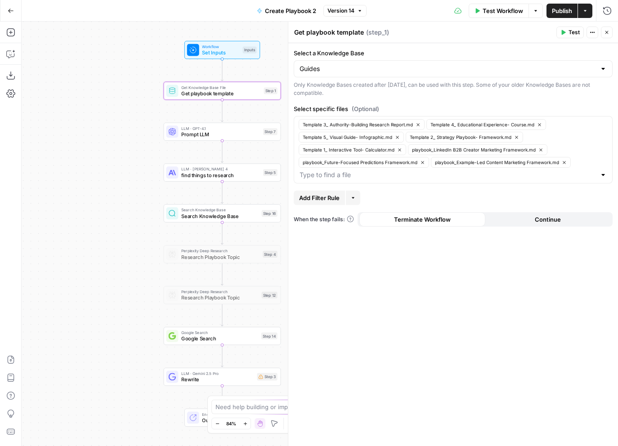
click at [370, 62] on div "Guides" at bounding box center [453, 68] width 319 height 17
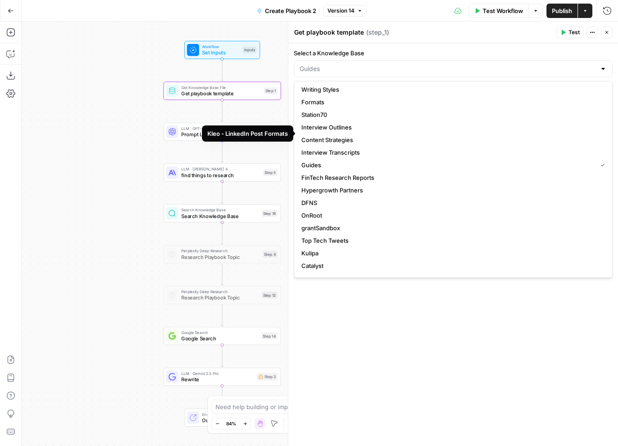
scroll to position [164, 0]
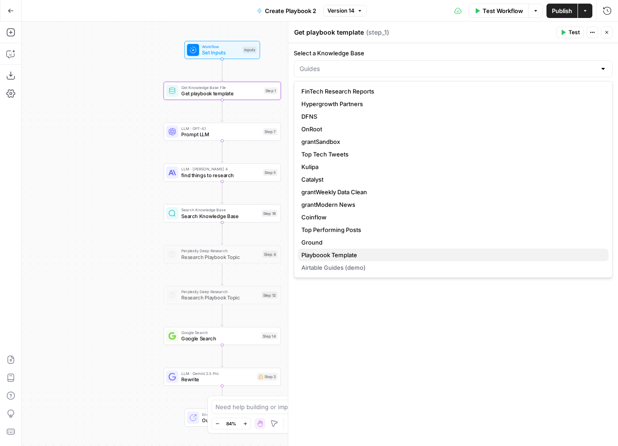
click at [366, 251] on span "Playboook Template" at bounding box center [451, 255] width 300 height 9
type input "Playboook Template"
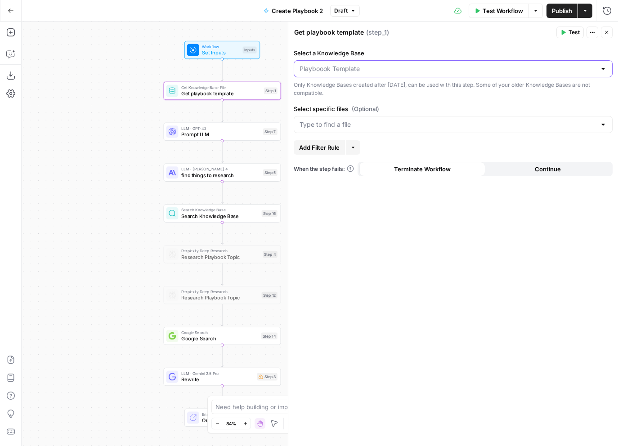
click at [472, 69] on input "Select a Knowledge Base" at bounding box center [448, 68] width 297 height 9
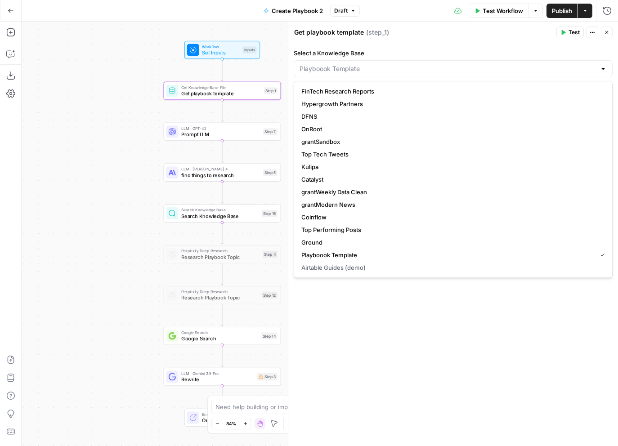
click at [375, 322] on form "Select a Knowledge Base Only Knowledge Bases created after June 1st, 2024, can …" at bounding box center [453, 244] width 330 height 403
type input "Playboook Template"
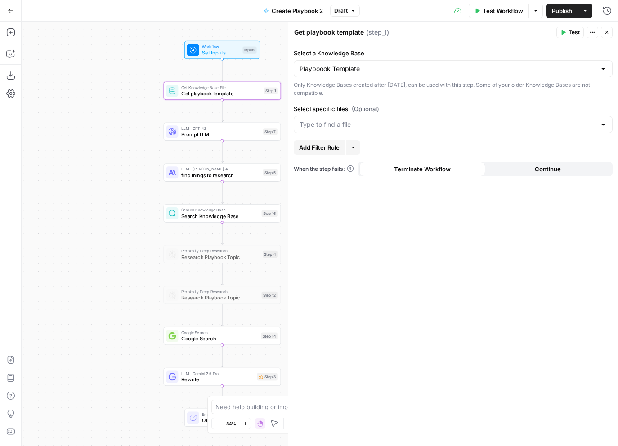
click at [563, 11] on span "Publish" at bounding box center [562, 10] width 20 height 9
click at [203, 378] on span "Rewrite" at bounding box center [217, 380] width 73 height 8
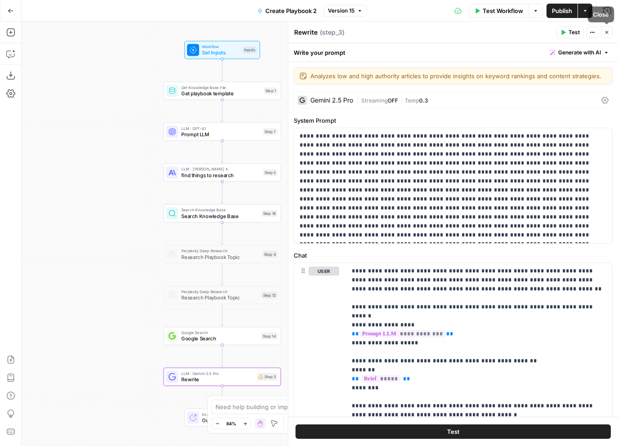
click at [607, 30] on icon "button" at bounding box center [606, 32] width 5 height 5
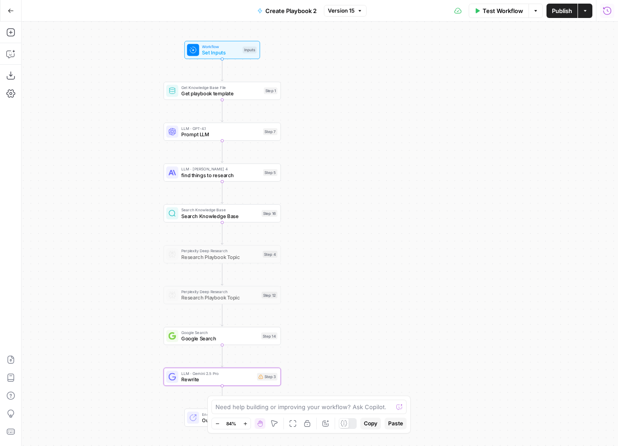
click at [603, 12] on icon "button" at bounding box center [607, 10] width 9 height 9
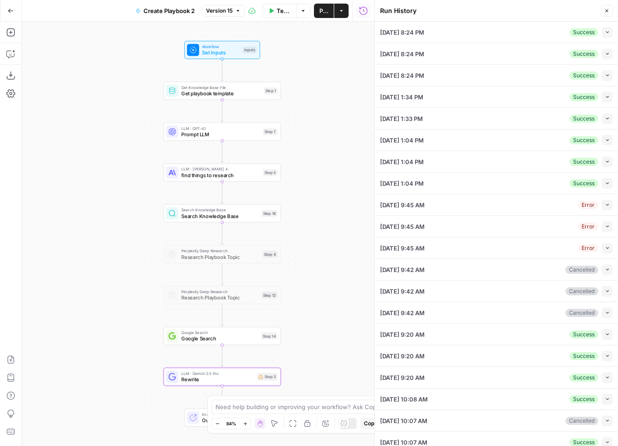
click at [610, 76] on icon "button" at bounding box center [607, 75] width 5 height 5
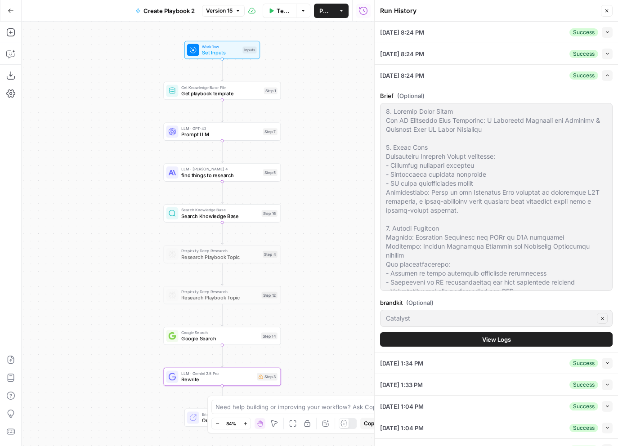
click at [488, 349] on div "Brief (Optional) brandkit (Optional) Catalyst Clear View Logs" at bounding box center [496, 219] width 233 height 266
click at [490, 339] on span "View Logs" at bounding box center [496, 339] width 29 height 9
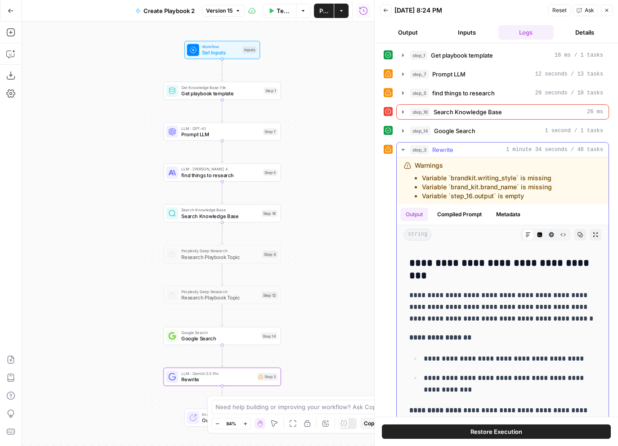
scroll to position [334, 0]
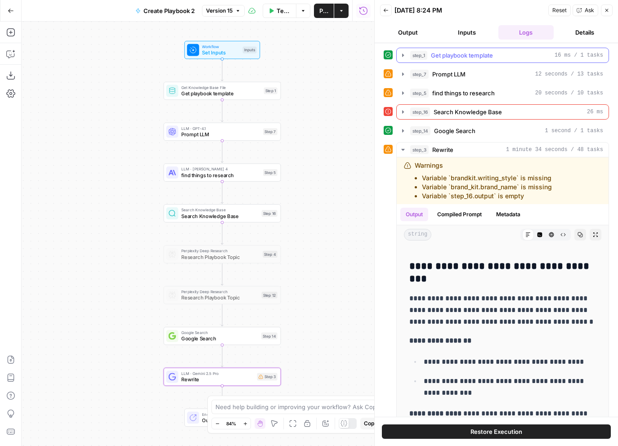
click at [489, 57] on span "Get playbook template" at bounding box center [462, 55] width 62 height 9
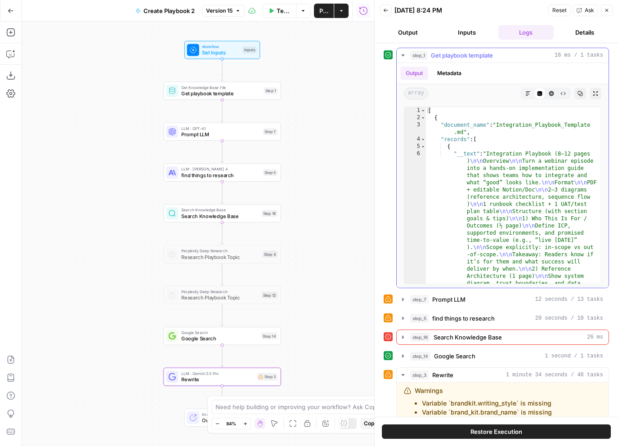
click at [489, 57] on span "Get playbook template" at bounding box center [462, 55] width 62 height 9
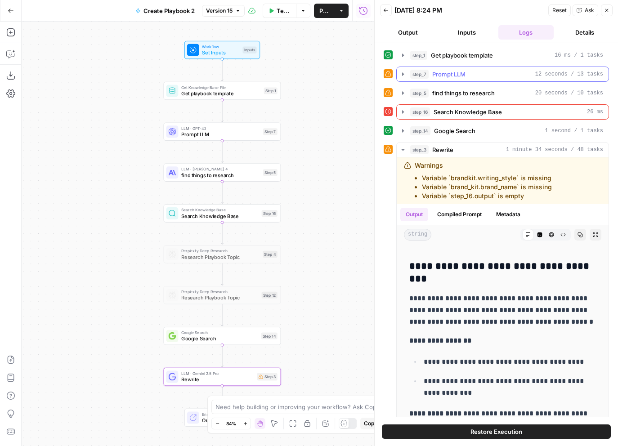
click at [454, 75] on span "Prompt LLM" at bounding box center [448, 74] width 33 height 9
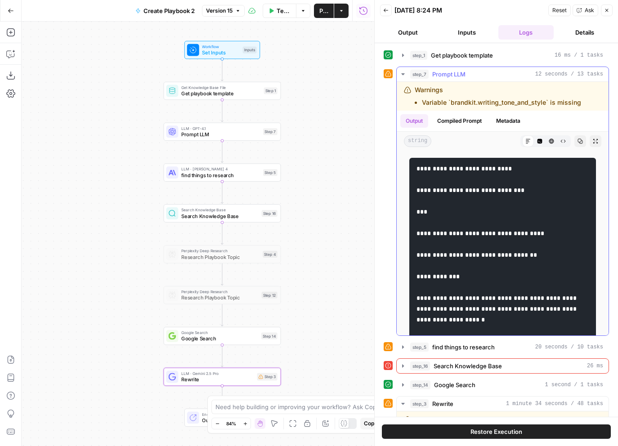
click at [454, 75] on span "Prompt LLM" at bounding box center [448, 74] width 33 height 9
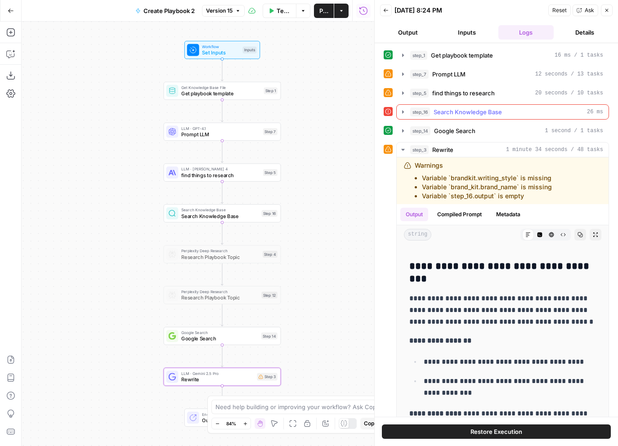
click at [454, 110] on span "Search Knowledge Base" at bounding box center [468, 112] width 68 height 9
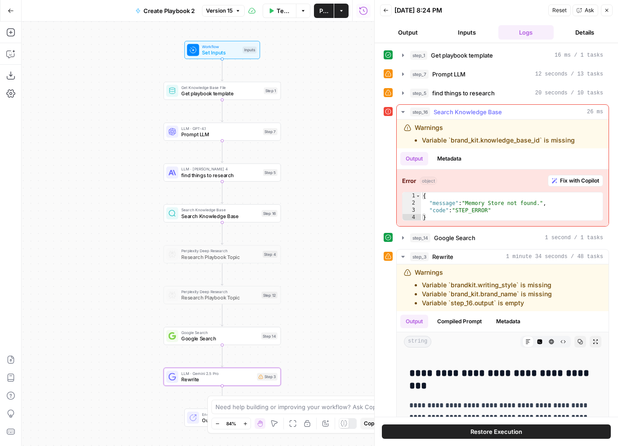
click at [454, 110] on span "Search Knowledge Base" at bounding box center [468, 112] width 68 height 9
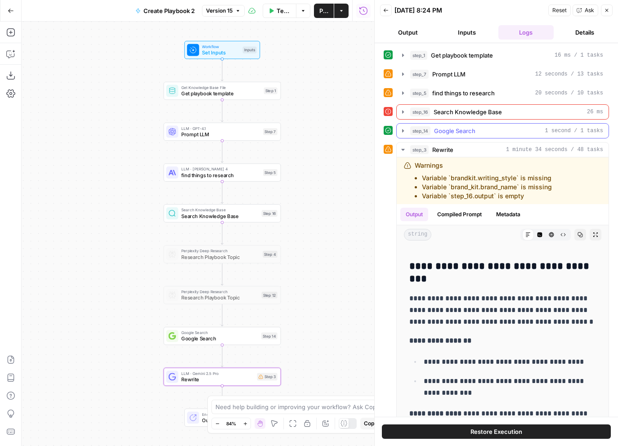
click at [449, 133] on span "Google Search" at bounding box center [454, 130] width 41 height 9
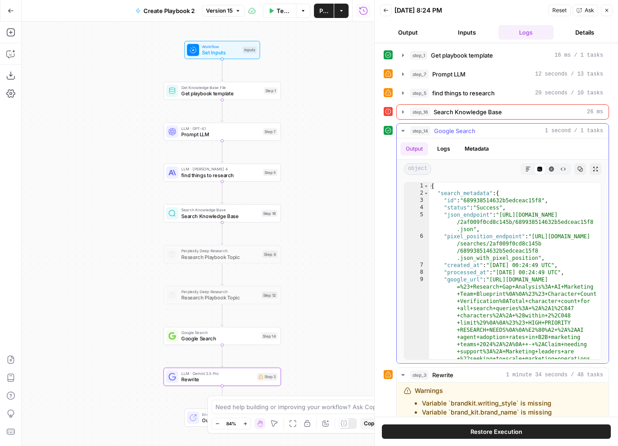
click at [449, 133] on span "Google Search" at bounding box center [454, 130] width 41 height 9
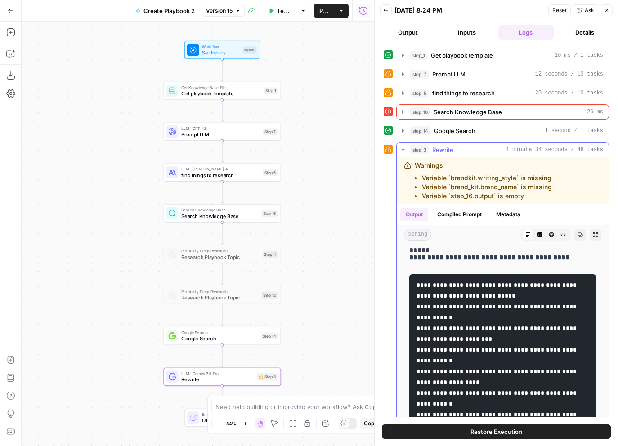
scroll to position [1312, 0]
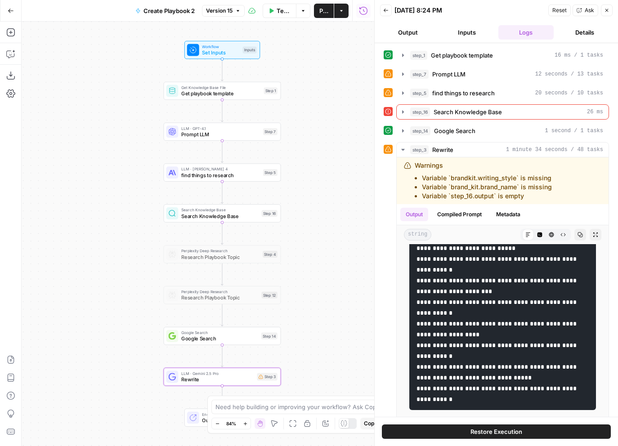
click at [387, 11] on icon "button" at bounding box center [385, 10] width 5 height 5
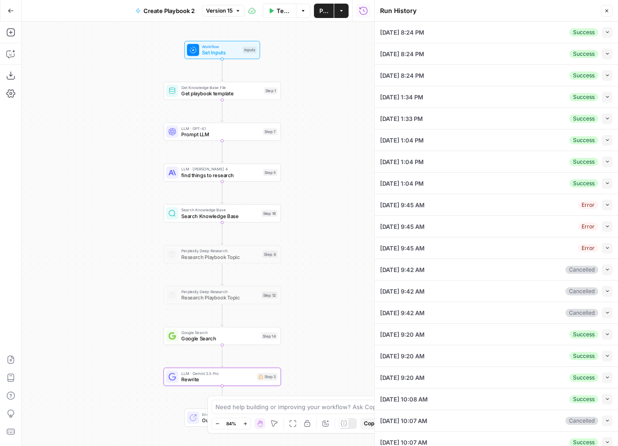
click at [420, 34] on span "[DATE] 8:24 PM" at bounding box center [402, 32] width 44 height 9
click at [605, 76] on icon "button" at bounding box center [607, 75] width 5 height 5
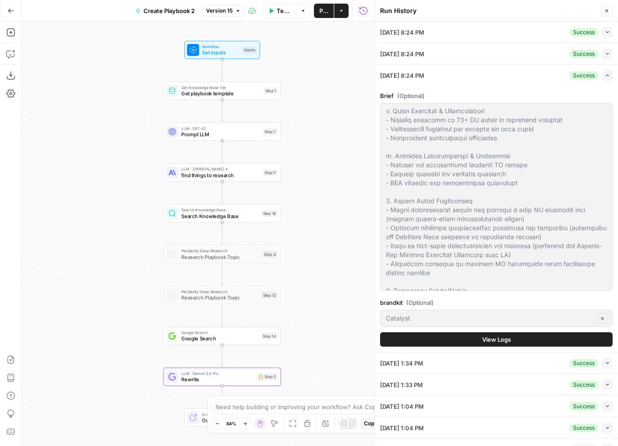
scroll to position [0, 0]
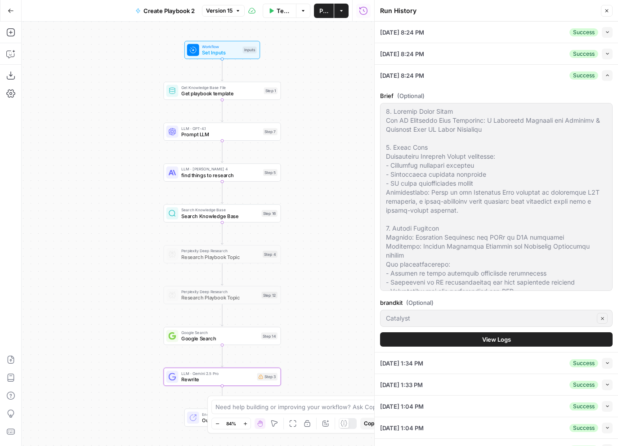
click at [443, 59] on div "08/10/25 at 8:24 PM Success Collapse" at bounding box center [496, 53] width 233 height 21
click at [608, 59] on div "08/10/25 at 8:24 PM Success Collapse" at bounding box center [496, 53] width 233 height 21
click at [608, 56] on button "Collapse" at bounding box center [607, 54] width 11 height 11
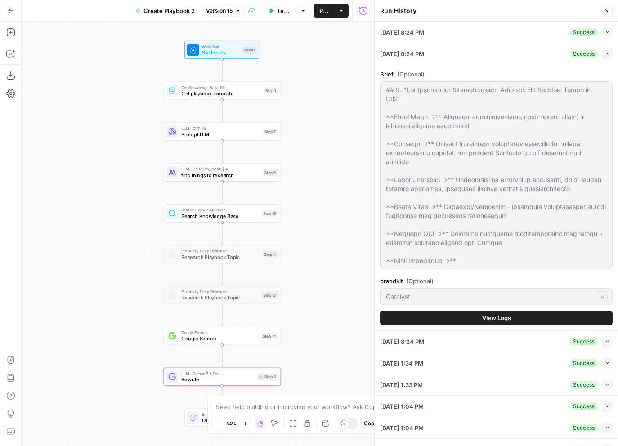
click at [486, 314] on span "View Logs" at bounding box center [496, 318] width 29 height 9
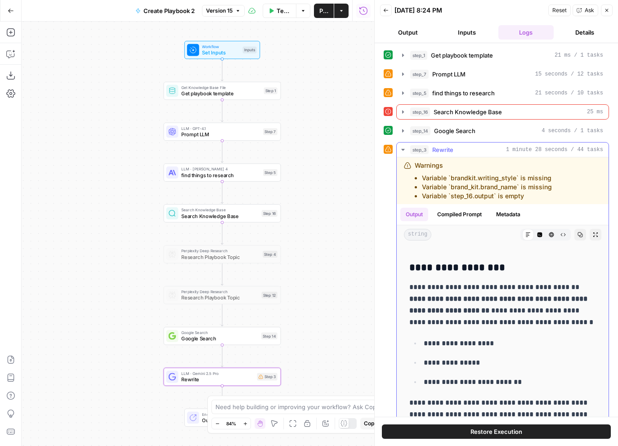
scroll to position [2454, 0]
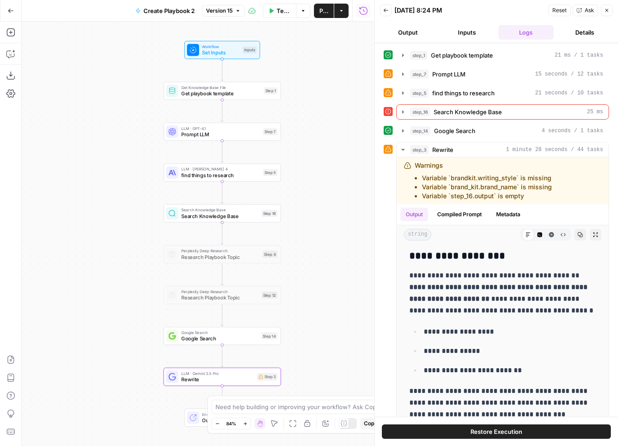
click at [406, 32] on button "Output" at bounding box center [407, 32] width 55 height 14
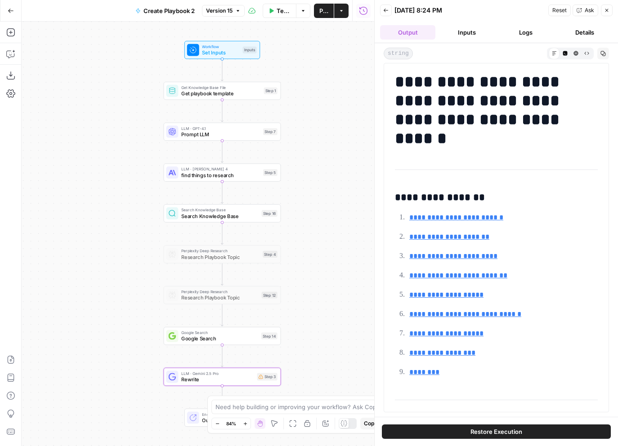
click at [387, 10] on icon "button" at bounding box center [385, 10] width 5 height 5
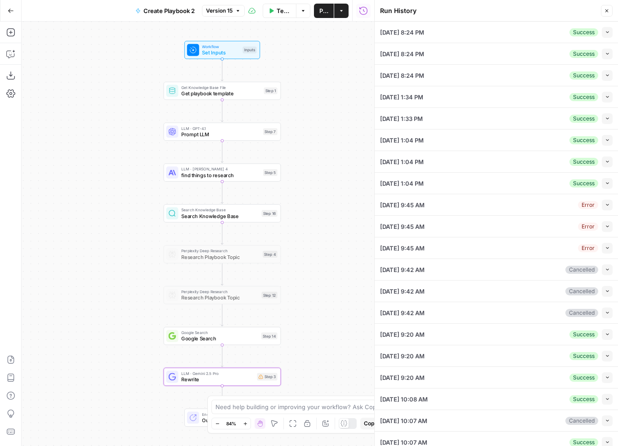
click at [533, 30] on div "08/10/25 at 8:24 PM Success Collapse" at bounding box center [496, 32] width 233 height 21
click at [608, 30] on icon "button" at bounding box center [607, 32] width 5 height 5
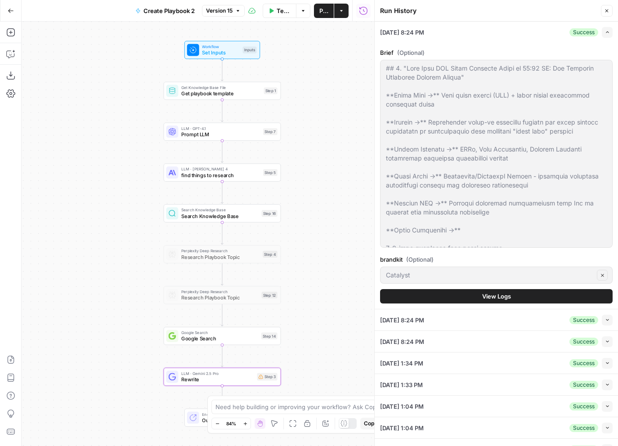
click at [503, 299] on span "View Logs" at bounding box center [496, 296] width 29 height 9
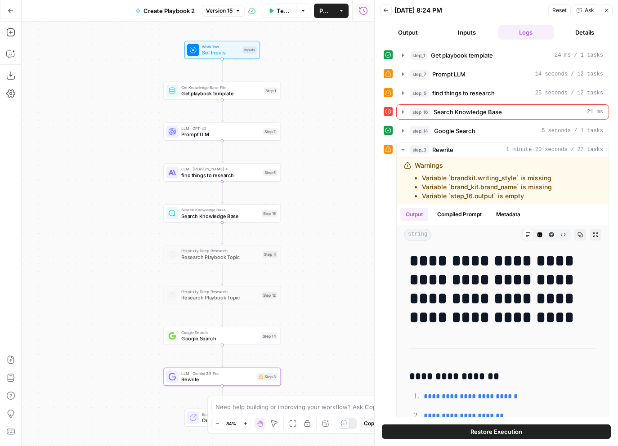
click at [467, 54] on span "Get playbook template" at bounding box center [462, 55] width 62 height 9
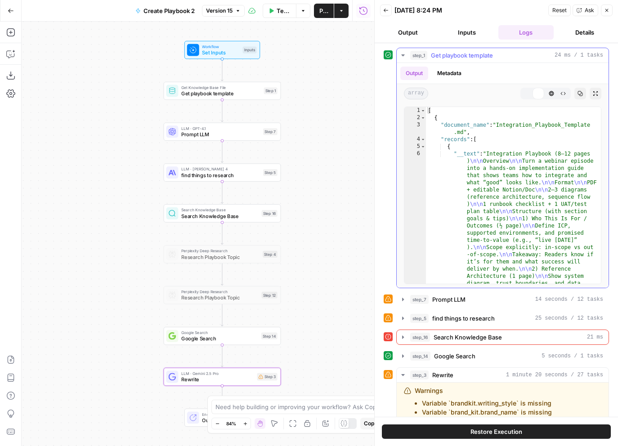
click at [467, 54] on span "Get playbook template" at bounding box center [462, 55] width 62 height 9
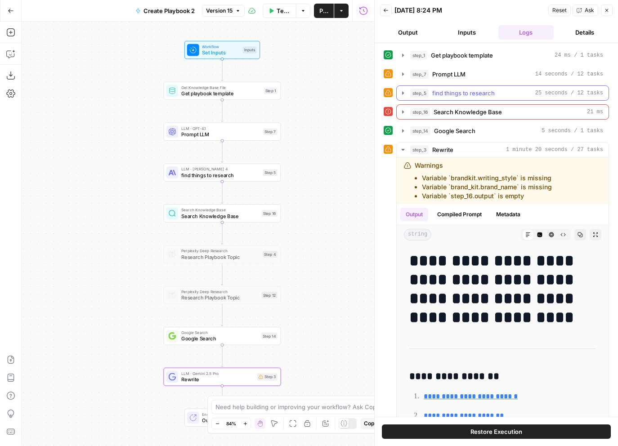
click at [449, 98] on button "step_5 find things to research 25 seconds / 12 tasks" at bounding box center [503, 93] width 212 height 14
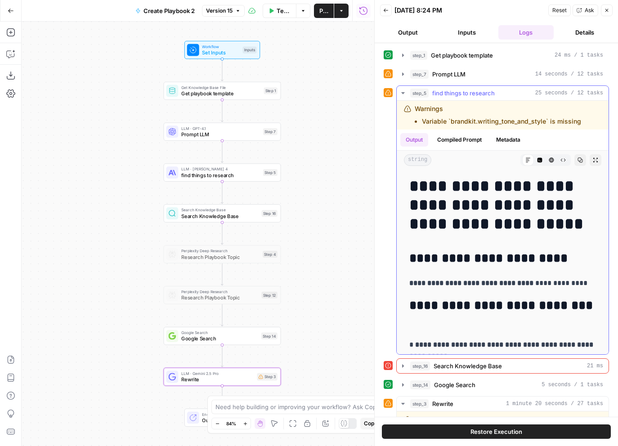
click at [449, 98] on button "step_5 find things to research 25 seconds / 12 tasks" at bounding box center [503, 93] width 212 height 14
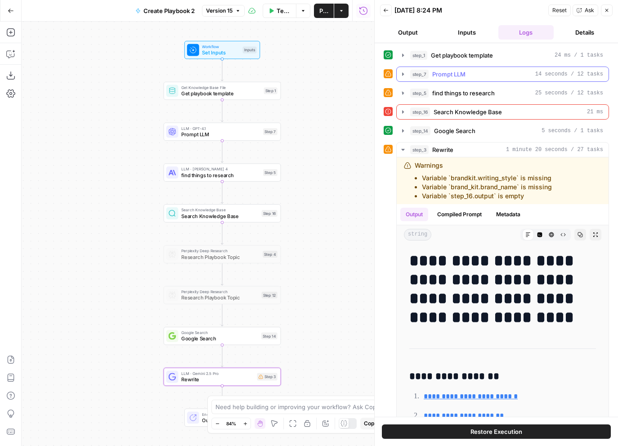
click at [458, 61] on button "step_1 Get playbook template 24 ms / 1 tasks" at bounding box center [503, 55] width 212 height 14
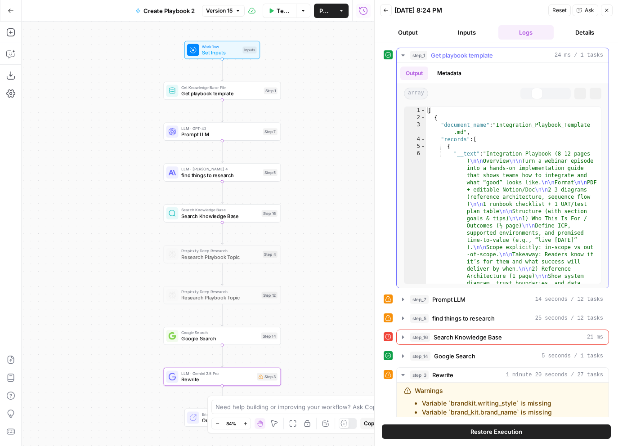
click at [458, 61] on button "step_1 Get playbook template 24 ms / 1 tasks" at bounding box center [503, 55] width 212 height 14
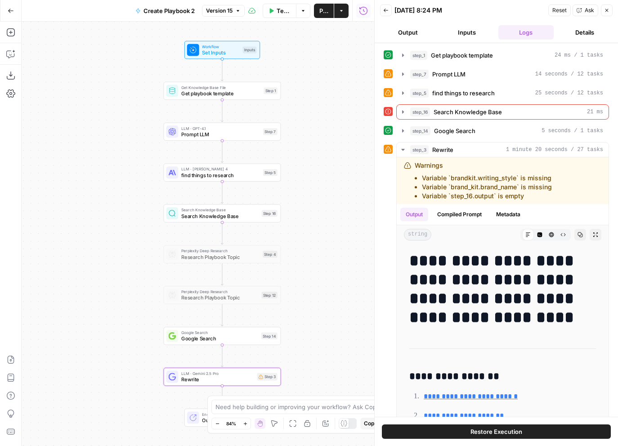
click at [454, 83] on div "**********" at bounding box center [496, 239] width 225 height 382
click at [454, 77] on span "Prompt LLM" at bounding box center [448, 74] width 33 height 9
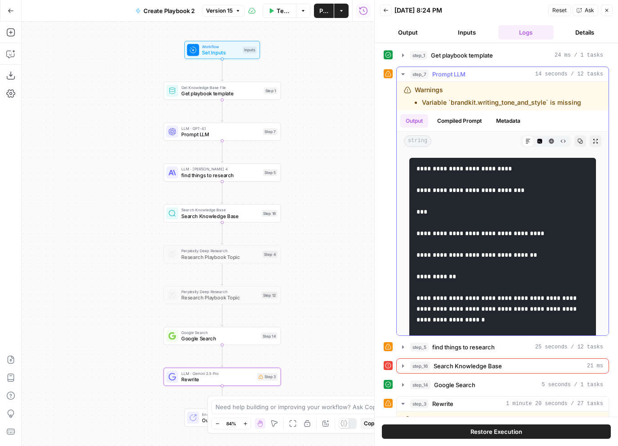
click at [454, 77] on span "Prompt LLM" at bounding box center [448, 74] width 33 height 9
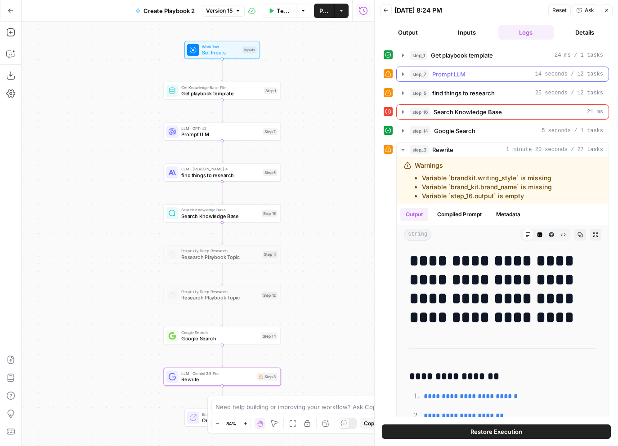
click at [454, 77] on span "Prompt LLM" at bounding box center [448, 74] width 33 height 9
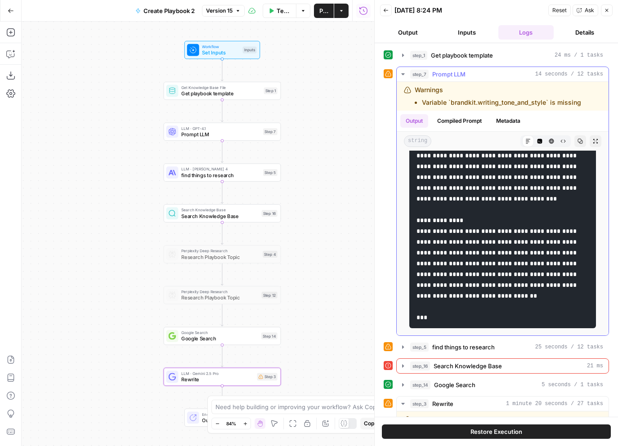
scroll to position [2119, 0]
click at [441, 76] on span "Prompt LLM" at bounding box center [448, 74] width 33 height 9
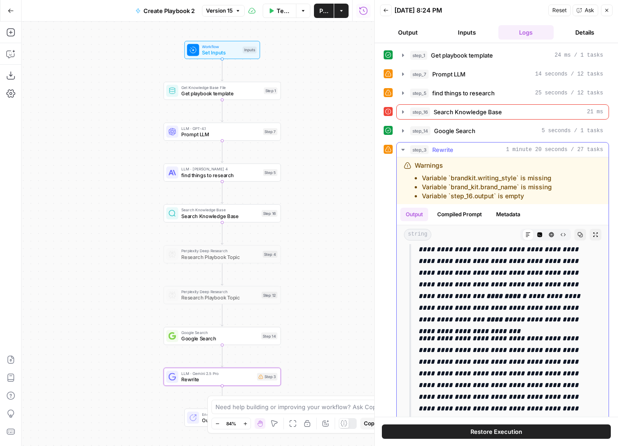
scroll to position [4634, 0]
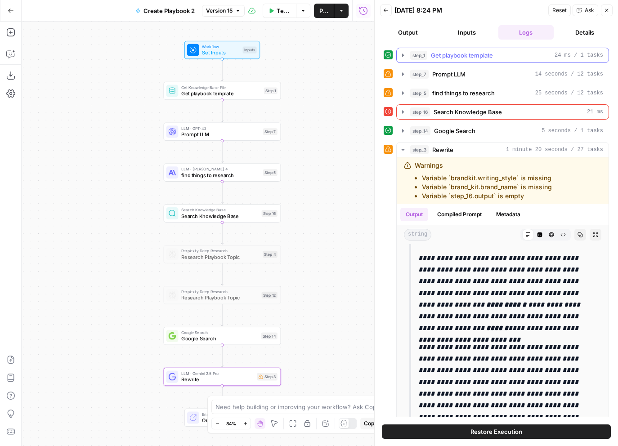
click at [482, 54] on span "Get playbook template" at bounding box center [462, 55] width 62 height 9
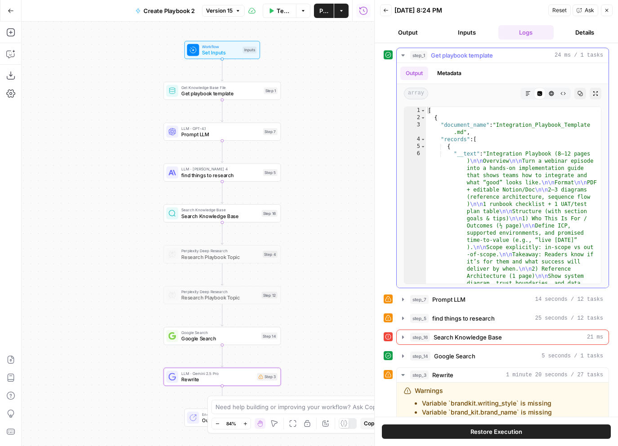
scroll to position [0, 0]
click at [608, 13] on button "Close" at bounding box center [607, 10] width 12 height 12
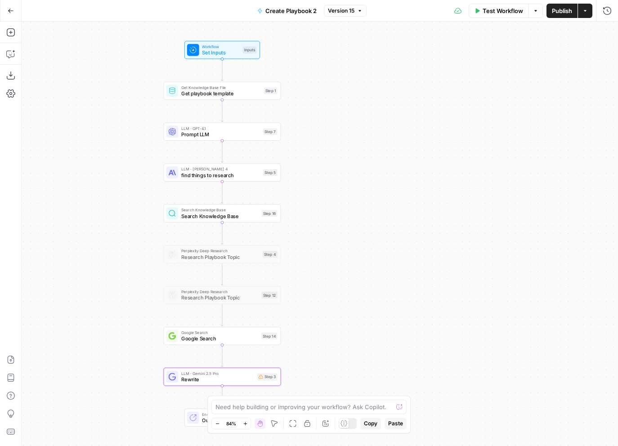
click at [503, 121] on div "Workflow Set Inputs Inputs Get Knowledge Base File Get playbook template Step 1…" at bounding box center [320, 234] width 597 height 425
click at [10, 10] on icon "button" at bounding box center [11, 11] width 6 height 6
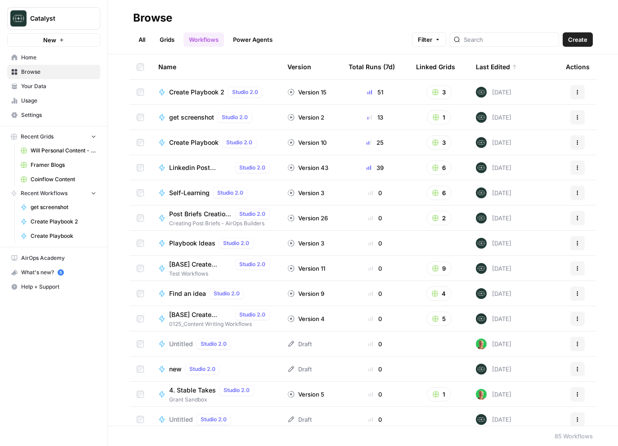
click at [37, 89] on span "Your Data" at bounding box center [58, 86] width 75 height 8
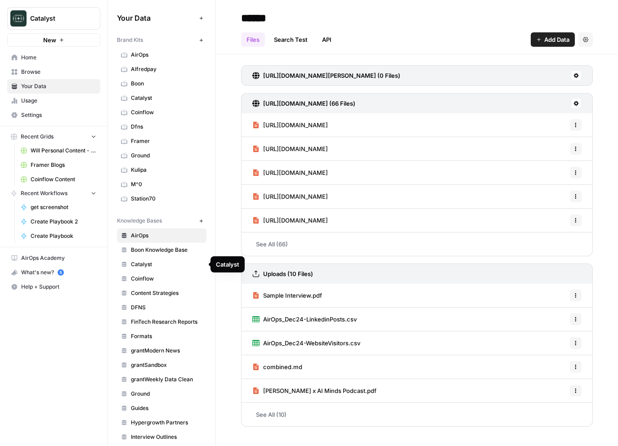
click at [154, 266] on span "Catalyst" at bounding box center [167, 265] width 72 height 8
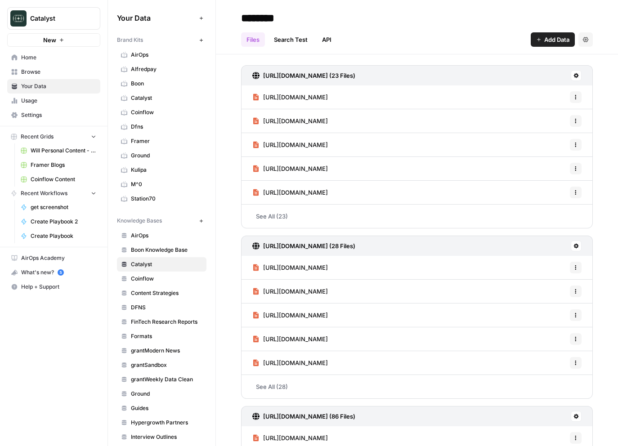
click at [153, 336] on span "Formats" at bounding box center [167, 337] width 72 height 8
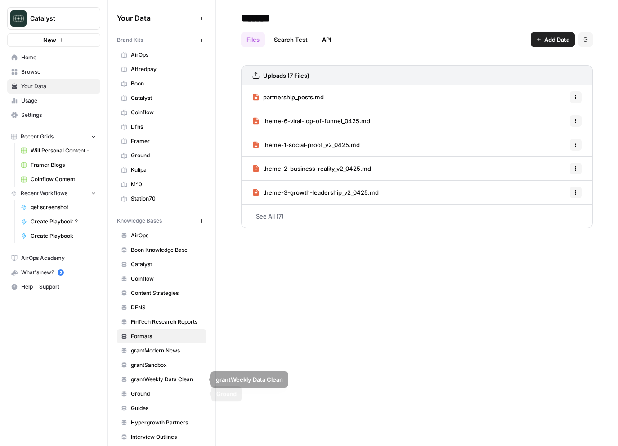
click at [150, 390] on span "Ground" at bounding box center [167, 394] width 72 height 8
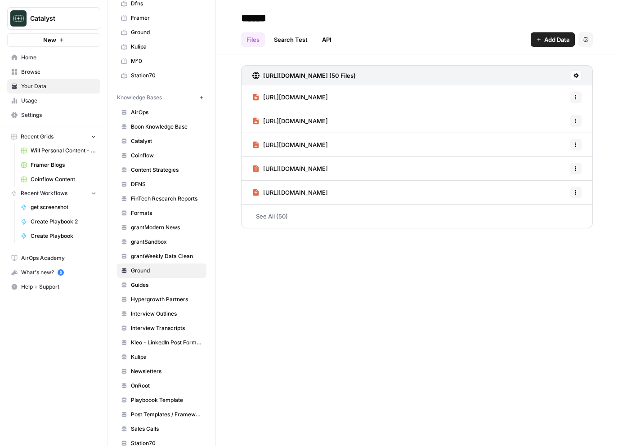
scroll to position [129, 0]
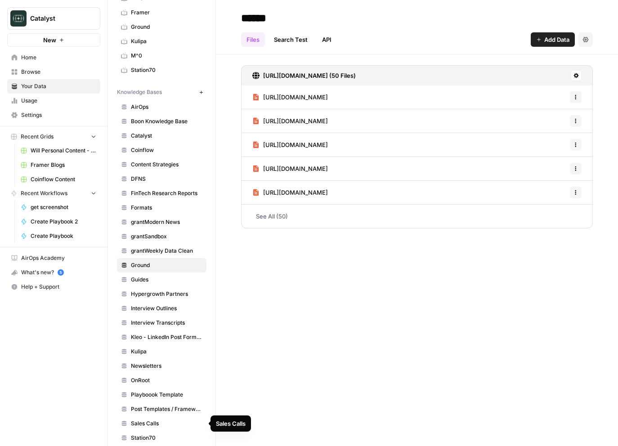
click at [163, 396] on span "Playboook Template" at bounding box center [167, 395] width 72 height 8
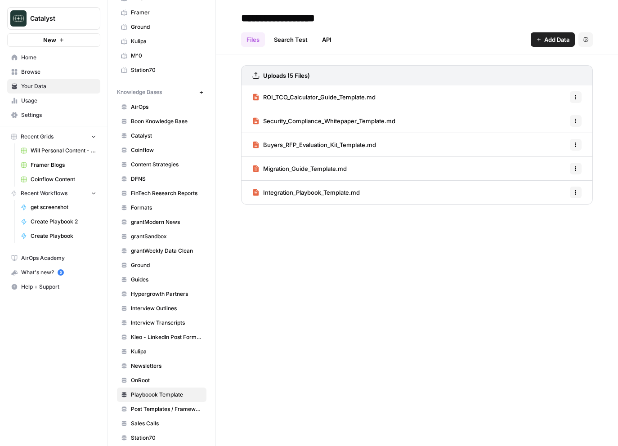
click at [548, 37] on span "Add Data" at bounding box center [556, 39] width 25 height 9
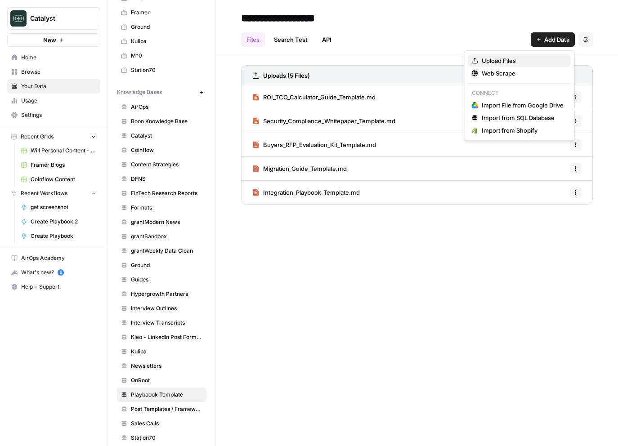
click at [534, 58] on span "Upload Files" at bounding box center [523, 60] width 82 height 9
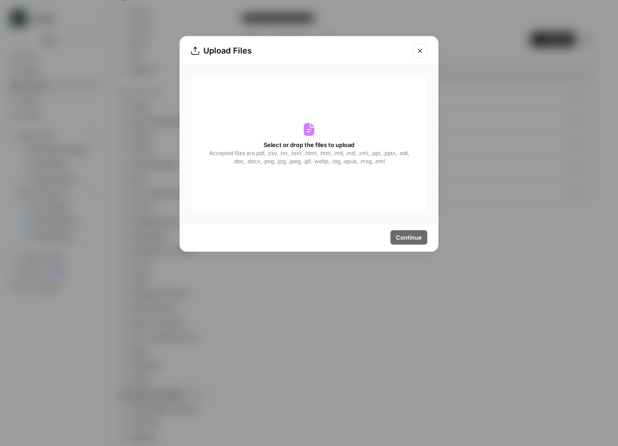
click at [330, 134] on div "Select or drop the files to upload Accepted files are .pdf, .csv, .txt, .text, …" at bounding box center [309, 144] width 237 height 136
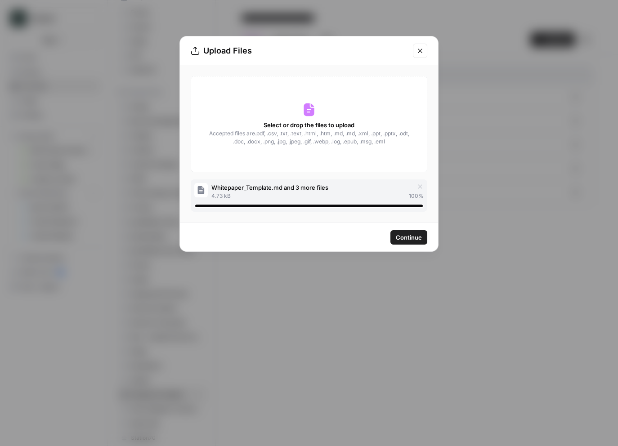
click at [412, 238] on span "Continue" at bounding box center [409, 237] width 26 height 9
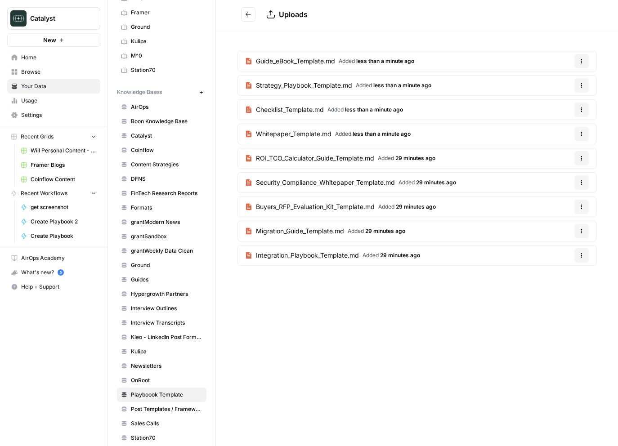
click at [432, 283] on div "Guide_eBook_Template.md Added less than a minute ago Options Strategy_Playbook_…" at bounding box center [417, 160] width 402 height 262
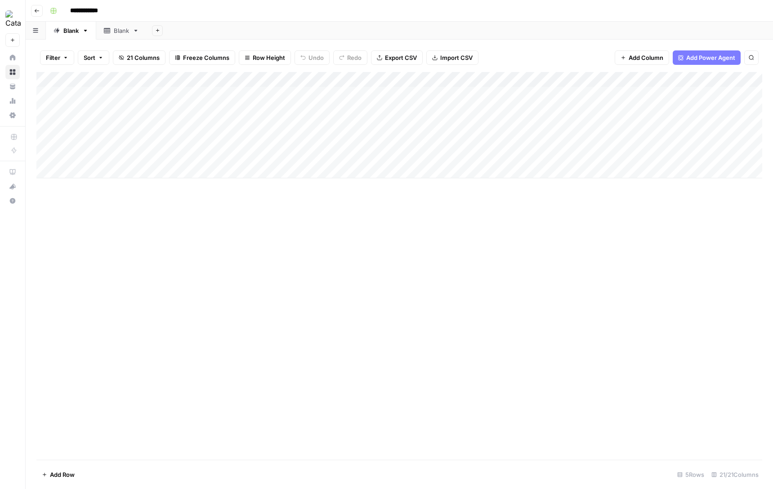
click at [359, 342] on div "Add Column" at bounding box center [399, 265] width 726 height 387
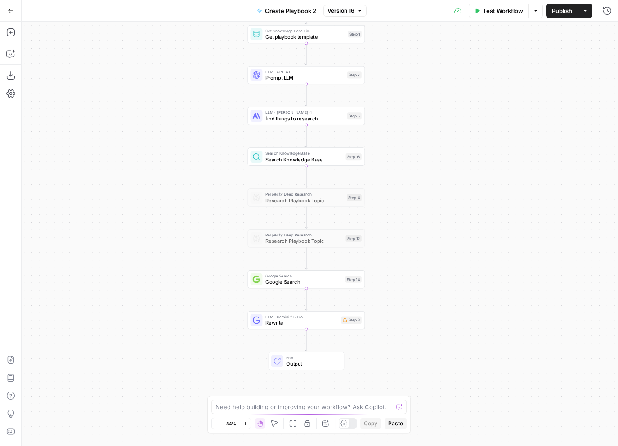
drag, startPoint x: 183, startPoint y: 267, endPoint x: 166, endPoint y: 197, distance: 71.8
click at [166, 197] on div "Workflow Set Inputs Inputs Get Knowledge Base File Get playbook template Step 1…" at bounding box center [320, 234] width 597 height 425
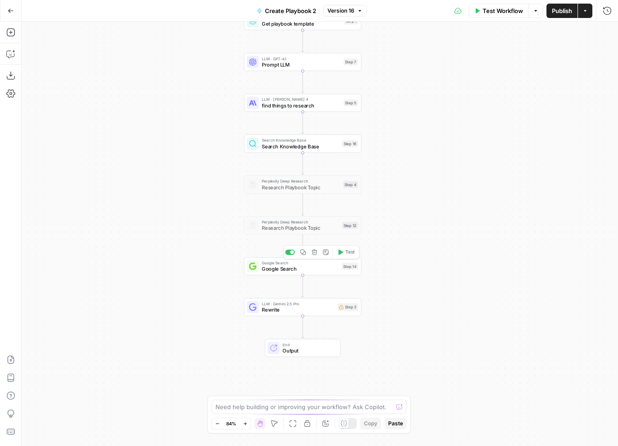
click at [266, 269] on span "Google Search" at bounding box center [300, 269] width 77 height 8
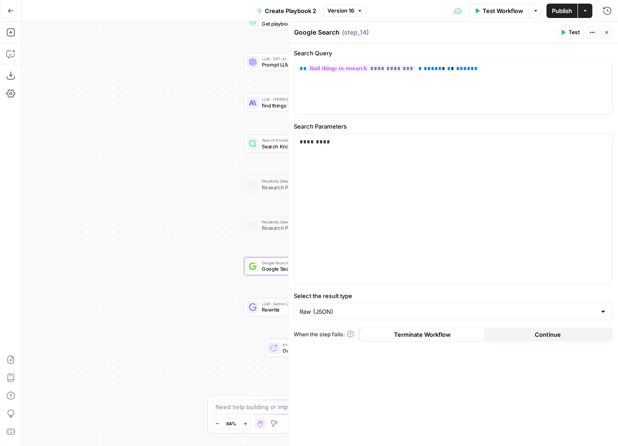
click at [263, 306] on span "Rewrite" at bounding box center [298, 310] width 73 height 8
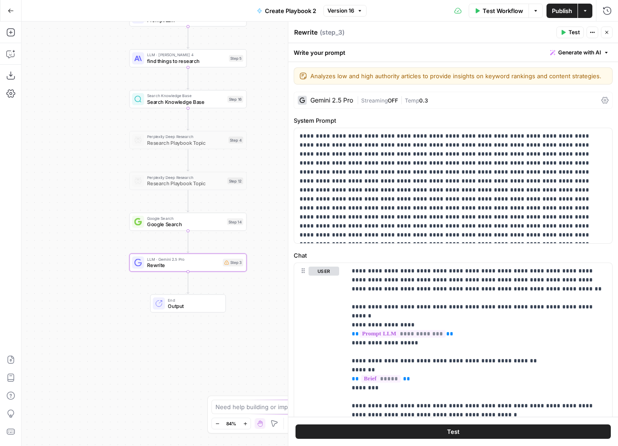
drag, startPoint x: 221, startPoint y: 321, endPoint x: 108, endPoint y: 276, distance: 121.6
click at [108, 276] on div "Workflow Set Inputs Inputs Get Knowledge Base File Get playbook template Step 1…" at bounding box center [320, 234] width 597 height 425
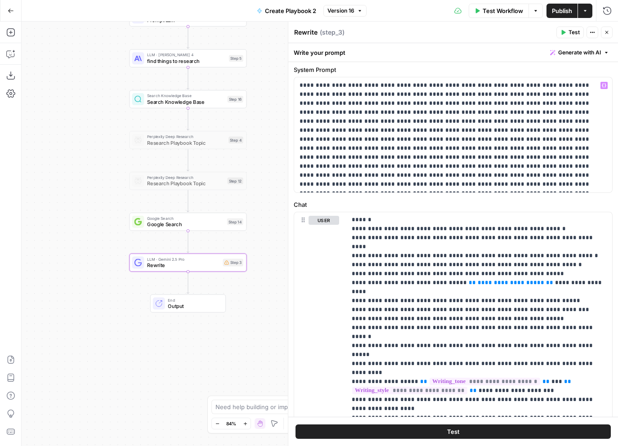
scroll to position [54, 0]
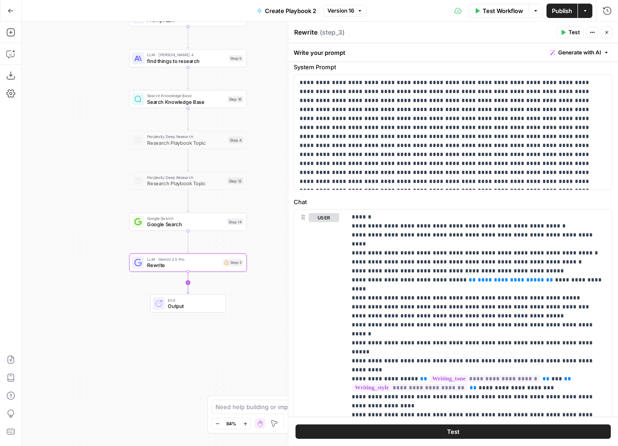
click at [189, 282] on icon "Edge from step_3 to end" at bounding box center [188, 283] width 2 height 22
click at [162, 299] on span "Get Knowledge Base File" at bounding box center [185, 300] width 77 height 6
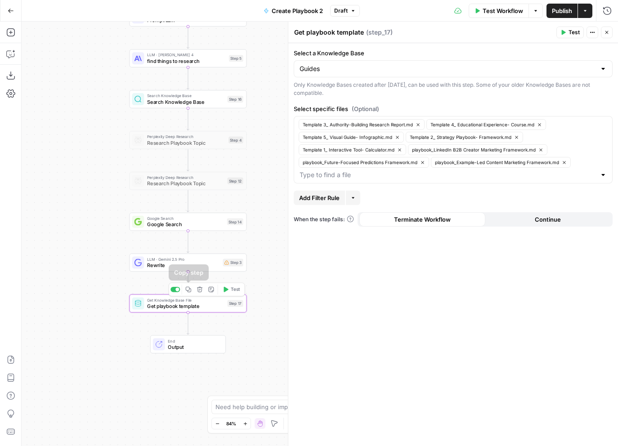
click at [200, 290] on icon "button" at bounding box center [200, 290] width 6 height 6
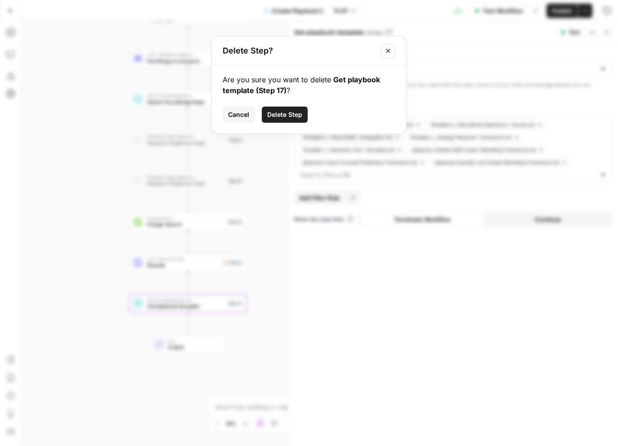
click at [302, 114] on button "Delete Step" at bounding box center [285, 115] width 46 height 16
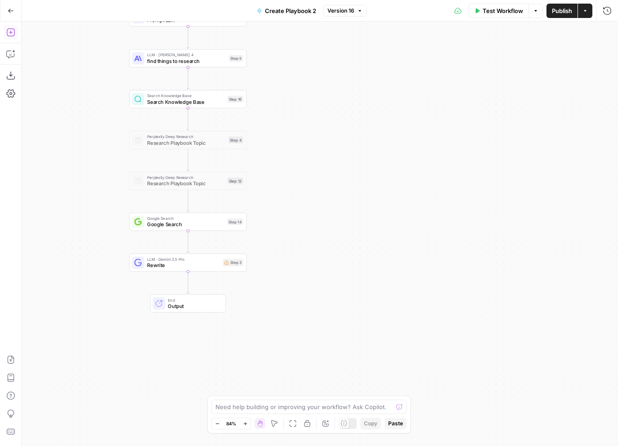
click at [13, 33] on icon "button" at bounding box center [10, 32] width 9 height 9
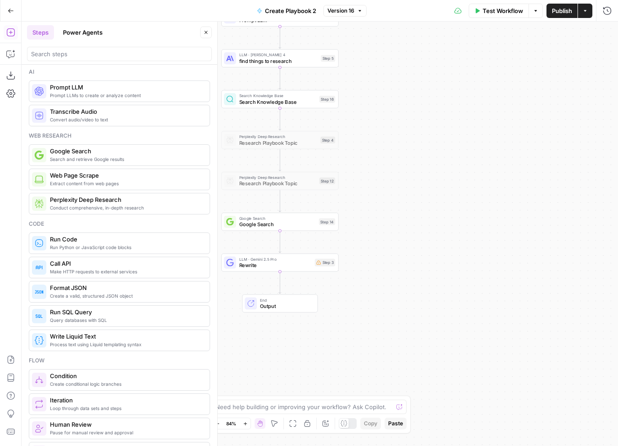
scroll to position [0, 0]
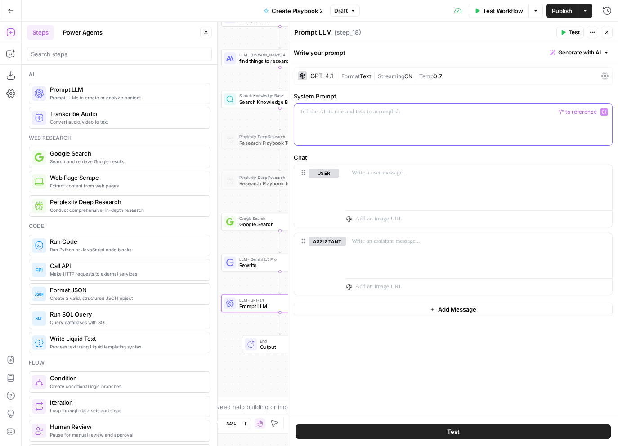
click at [378, 132] on div at bounding box center [453, 124] width 318 height 41
click at [605, 32] on icon "button" at bounding box center [606, 32] width 5 height 5
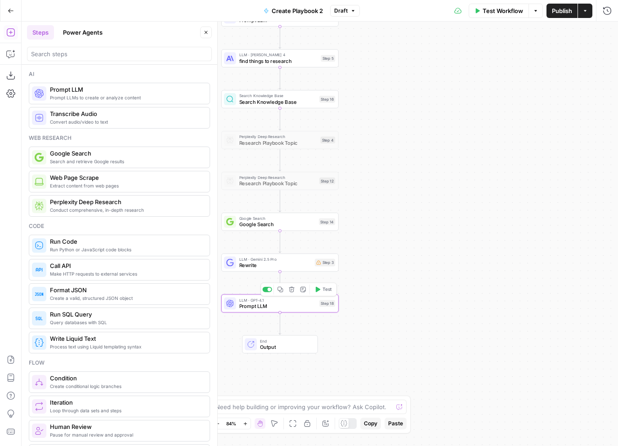
click at [276, 308] on span "Prompt LLM" at bounding box center [277, 306] width 77 height 8
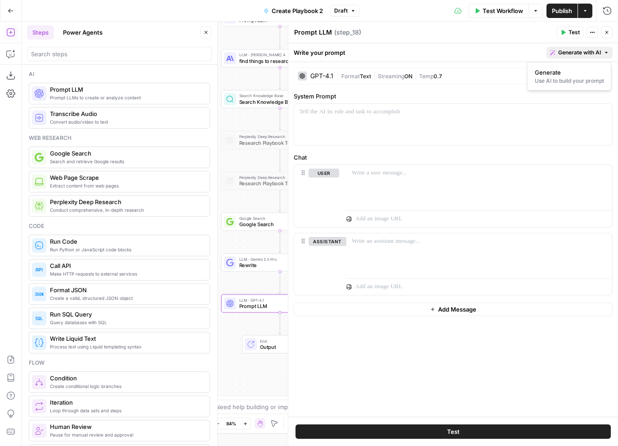
click at [590, 49] on span "Generate with AI" at bounding box center [579, 53] width 43 height 8
click at [567, 77] on div "Use AI to build your prompt" at bounding box center [569, 81] width 69 height 8
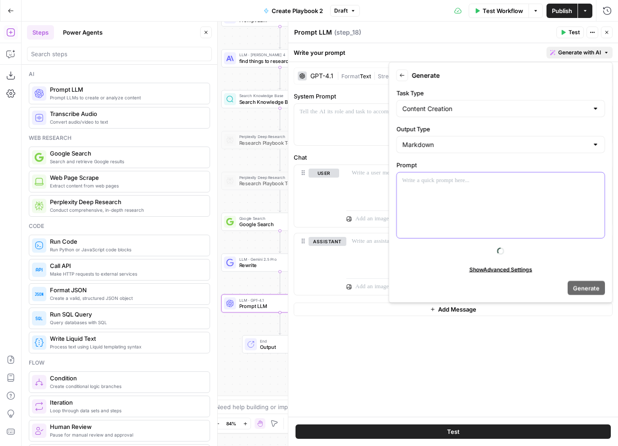
click at [464, 200] on div at bounding box center [501, 206] width 208 height 66
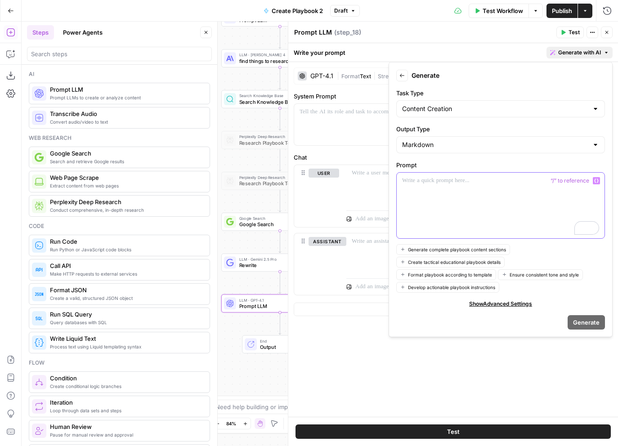
click at [597, 180] on icon "button" at bounding box center [596, 181] width 4 height 4
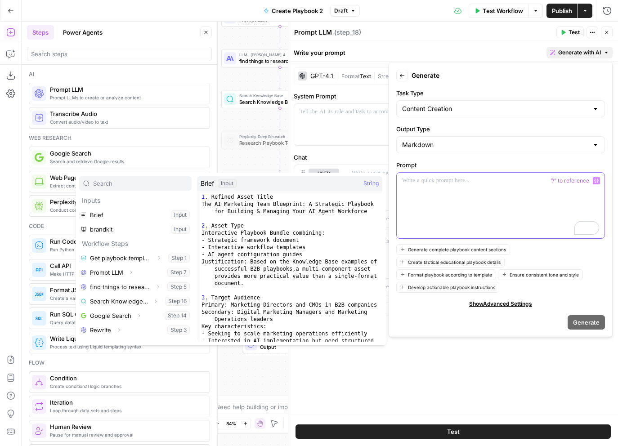
click at [526, 188] on div "To enrich screen reader interactions, please activate Accessibility in Grammarl…" at bounding box center [501, 206] width 208 height 66
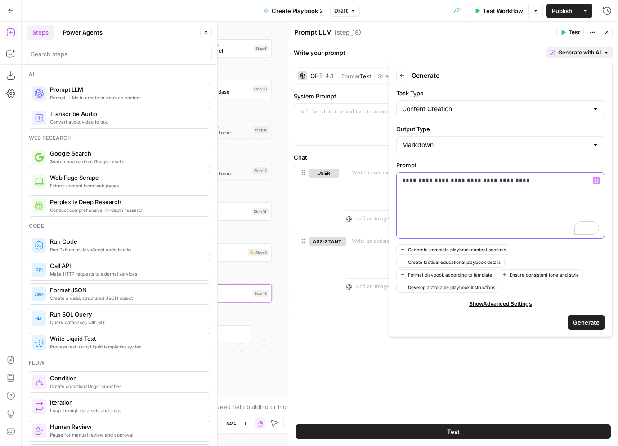
click at [497, 201] on div "**********" at bounding box center [501, 206] width 208 height 66
click at [592, 322] on span "Generate" at bounding box center [586, 322] width 27 height 9
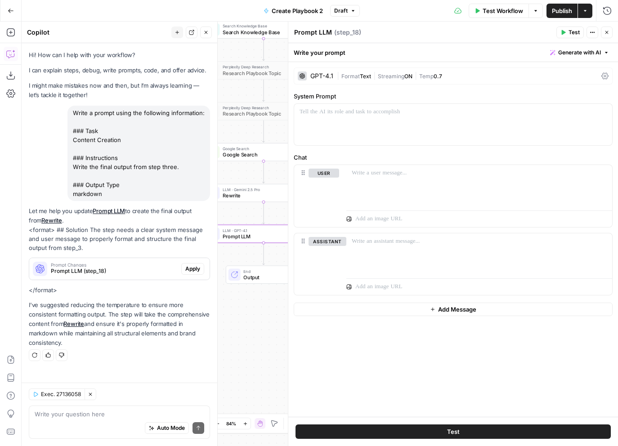
click at [189, 265] on span "Apply" at bounding box center [192, 269] width 15 height 8
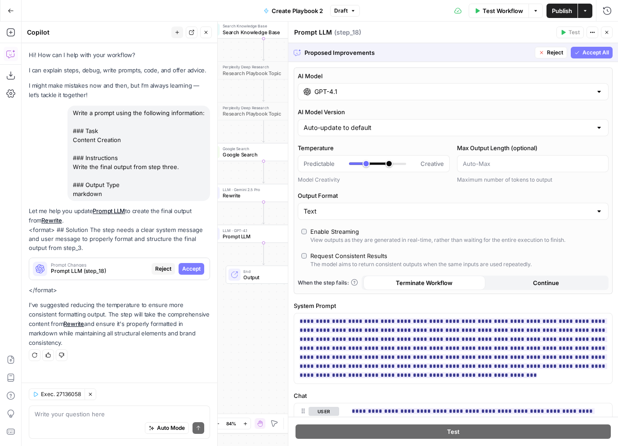
click at [590, 55] on span "Accept All" at bounding box center [596, 53] width 27 height 8
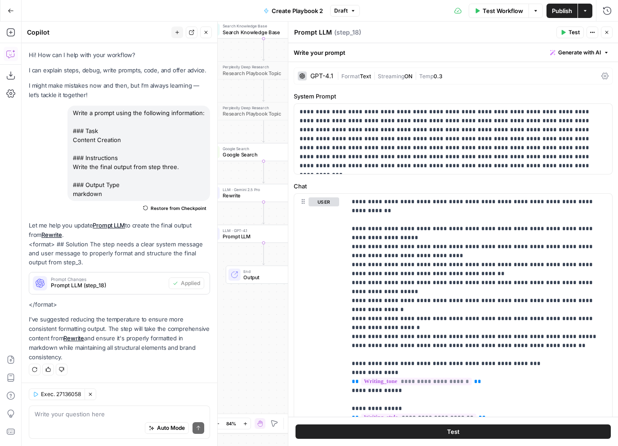
click at [313, 77] on div "GPT-4.1" at bounding box center [321, 76] width 23 height 6
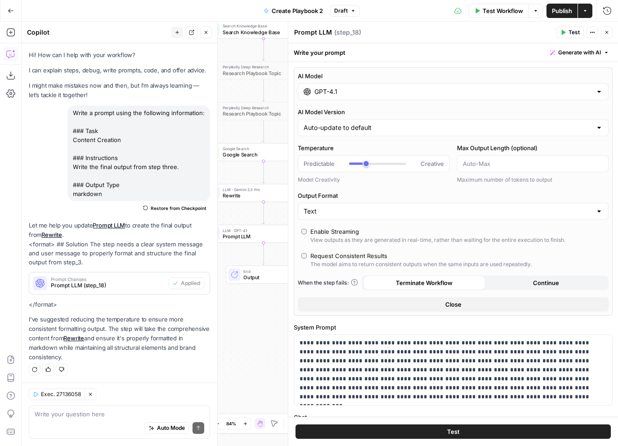
click at [326, 90] on input "GPT-4.1" at bounding box center [454, 91] width 278 height 9
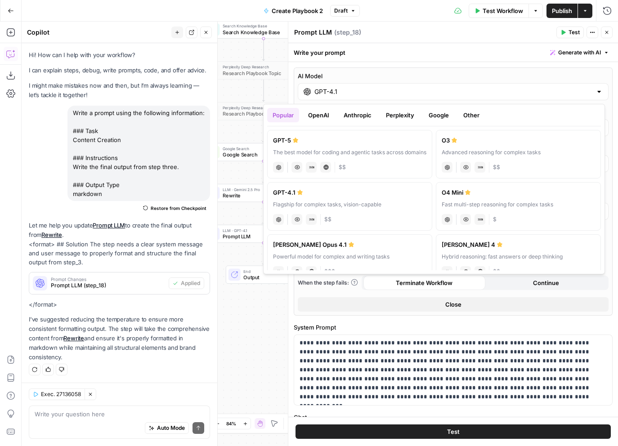
click at [403, 122] on div "Popular OpenAI Anthropic Perplexity Google Other" at bounding box center [434, 117] width 334 height 18
click at [434, 118] on button "Google" at bounding box center [438, 115] width 31 height 14
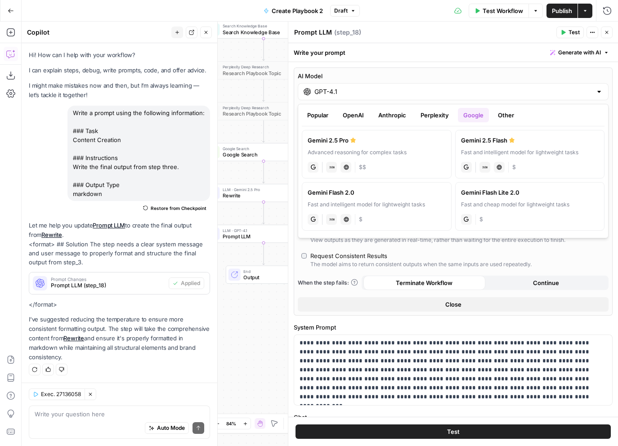
click at [424, 153] on div "Advanced reasoning for complex tasks" at bounding box center [377, 152] width 138 height 8
type input "Gemini 2.5 Pro"
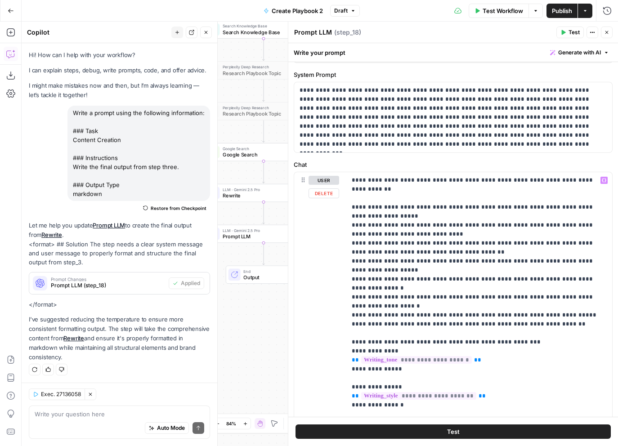
scroll to position [339, 0]
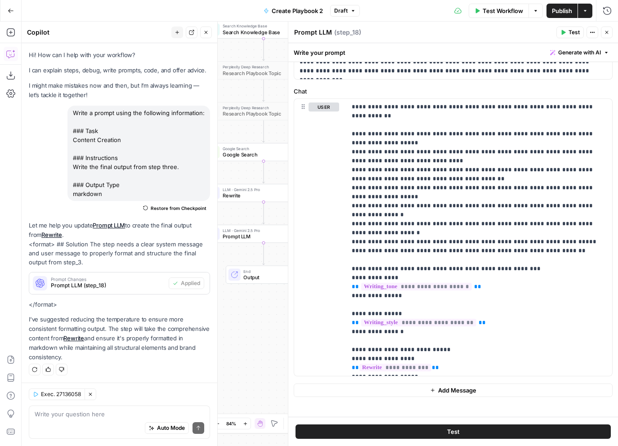
click at [564, 13] on span "Publish" at bounding box center [562, 10] width 20 height 9
click at [605, 11] on div "Actions" at bounding box center [592, 15] width 31 height 16
click at [605, 8] on icon "button" at bounding box center [607, 10] width 9 height 9
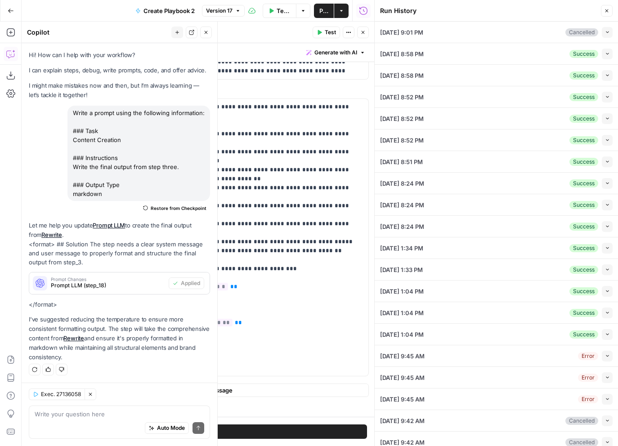
click at [604, 52] on button "Collapse" at bounding box center [607, 54] width 11 height 11
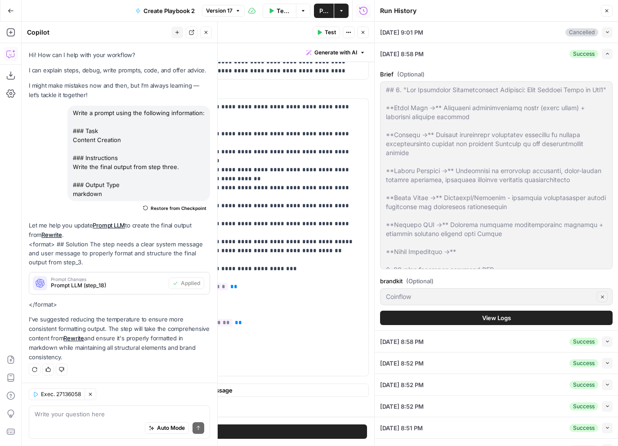
click at [604, 52] on button "Expand" at bounding box center [607, 54] width 11 height 11
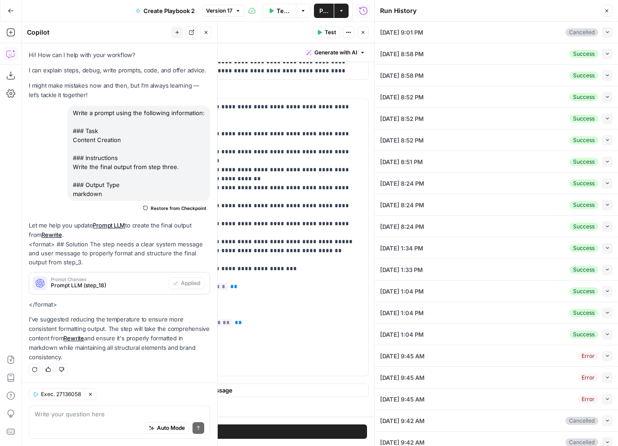
click at [603, 73] on button "Collapse" at bounding box center [607, 75] width 11 height 11
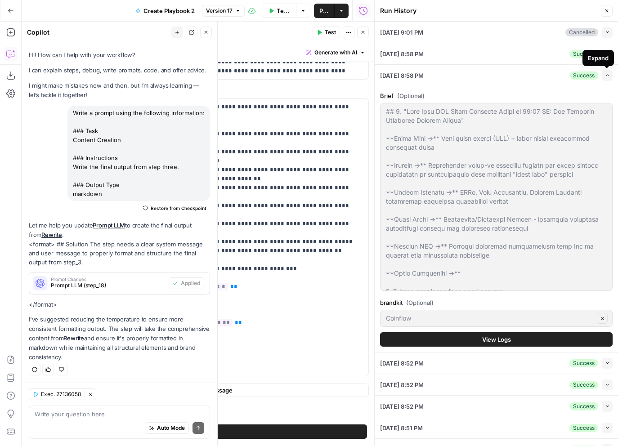
click at [604, 73] on button "Expand" at bounding box center [607, 75] width 11 height 11
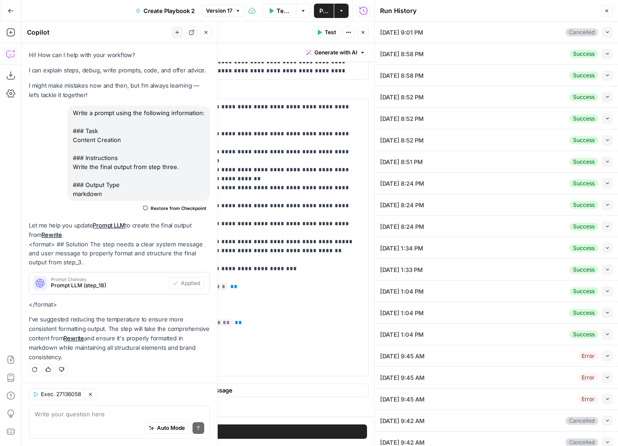
click at [607, 54] on icon "button" at bounding box center [607, 53] width 5 height 5
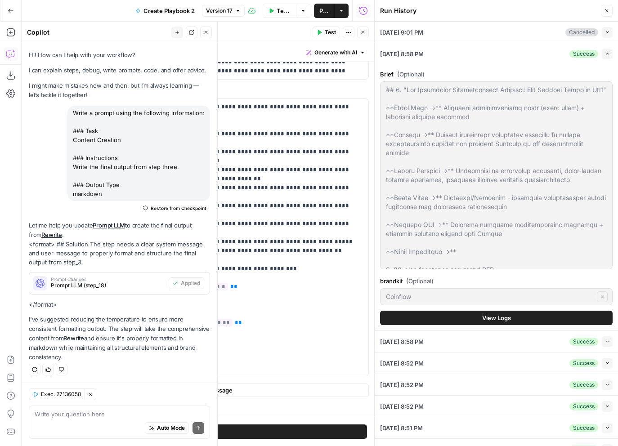
click at [607, 54] on icon "button" at bounding box center [607, 53] width 5 height 5
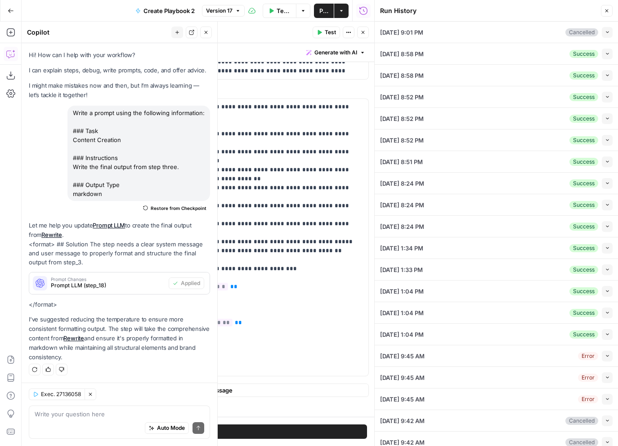
click at [604, 72] on button "Collapse" at bounding box center [607, 75] width 11 height 11
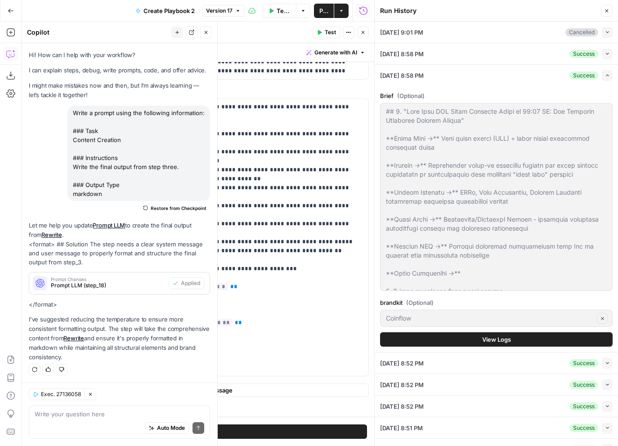
click at [484, 340] on span "View Logs" at bounding box center [496, 339] width 29 height 9
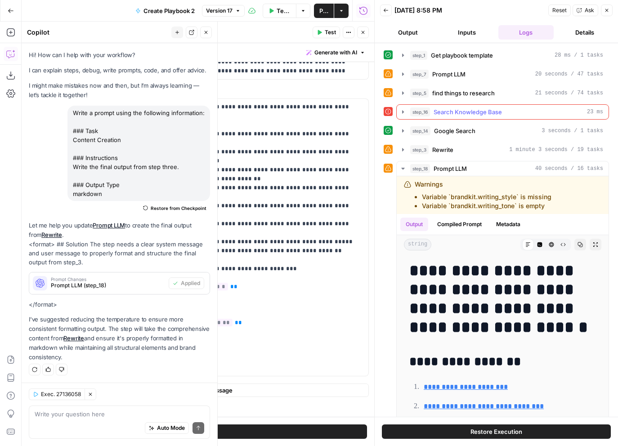
click at [401, 106] on button "step_16 Search Knowledge Base 23 ms" at bounding box center [503, 112] width 212 height 14
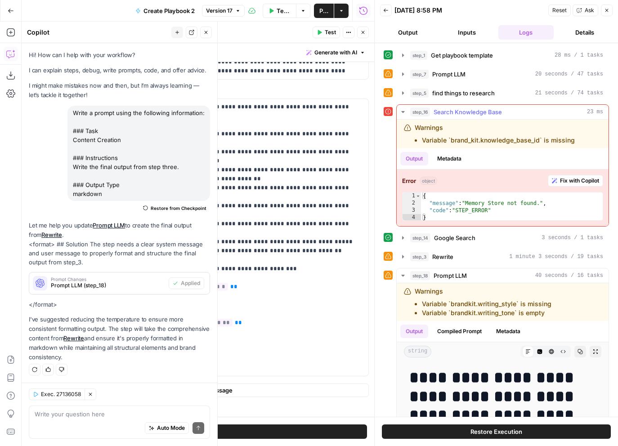
click at [403, 108] on icon "button" at bounding box center [403, 111] width 7 height 7
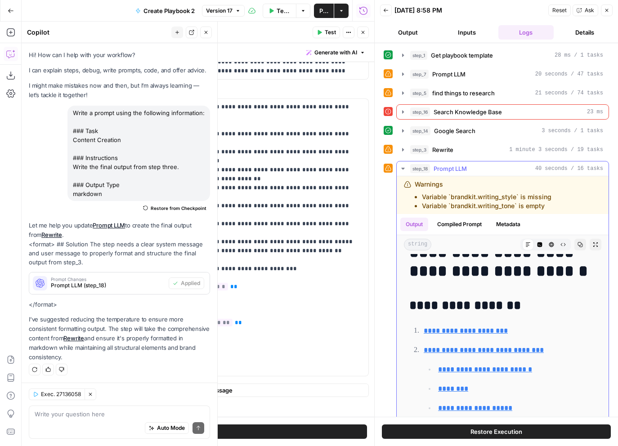
scroll to position [38, 0]
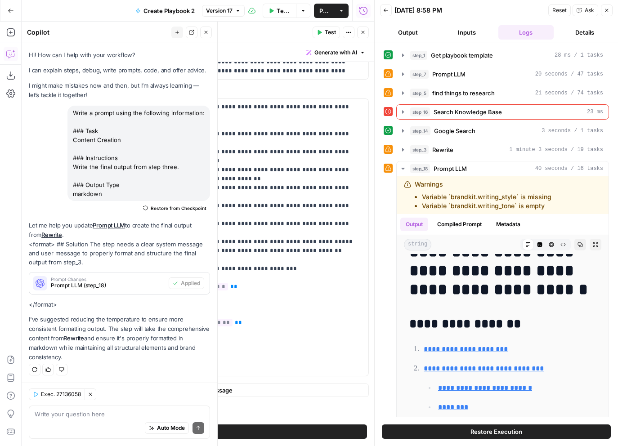
click at [603, 7] on button "Close" at bounding box center [607, 10] width 12 height 12
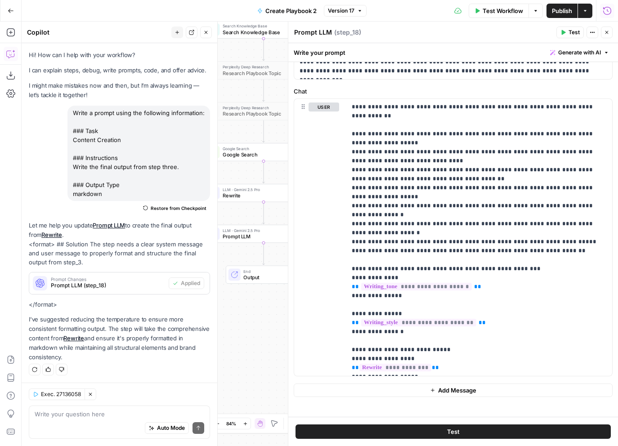
click at [611, 10] on icon "button" at bounding box center [607, 10] width 9 height 9
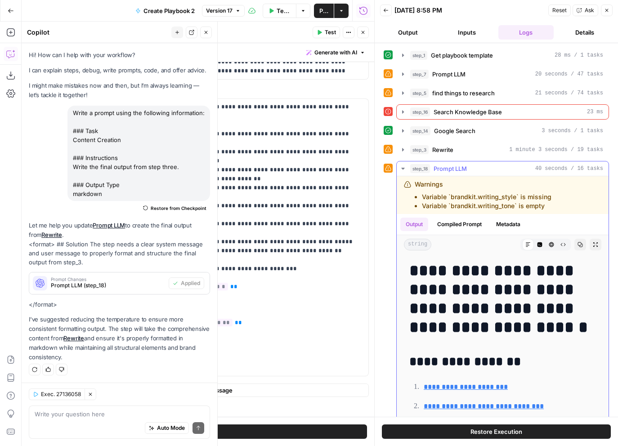
click at [597, 245] on icon "button" at bounding box center [595, 244] width 5 height 5
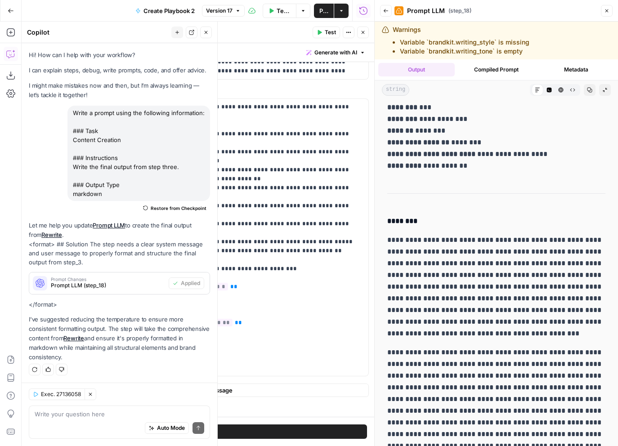
scroll to position [1021, 0]
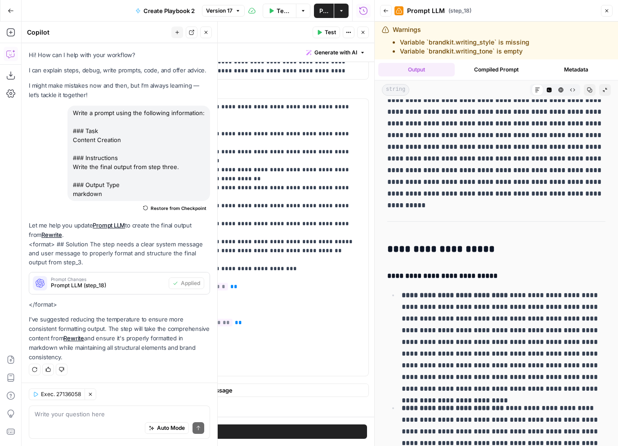
click at [385, 11] on icon "button" at bounding box center [385, 10] width 5 height 5
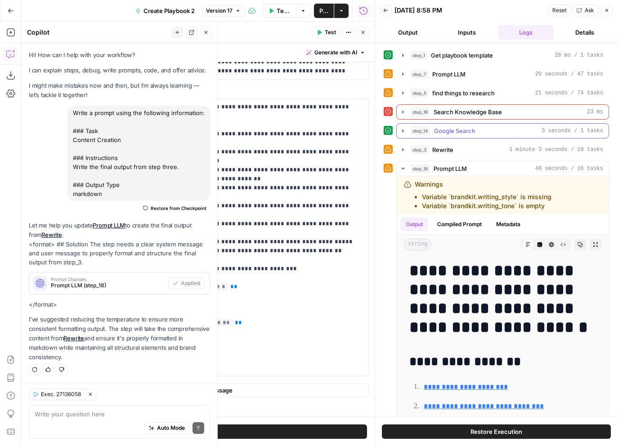
scroll to position [27, 0]
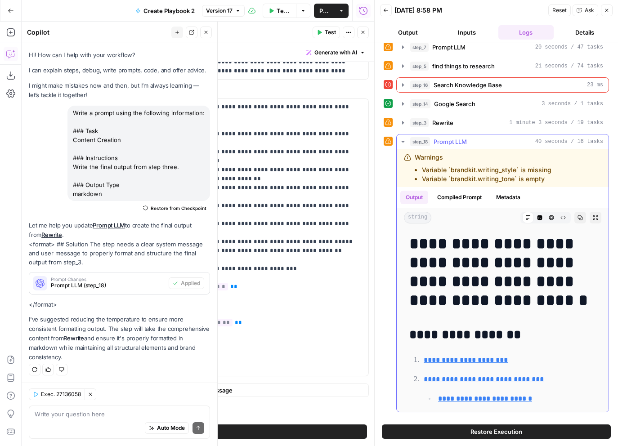
click at [405, 138] on button "step_18 Prompt LLM 40 seconds / 16 tasks" at bounding box center [503, 142] width 212 height 14
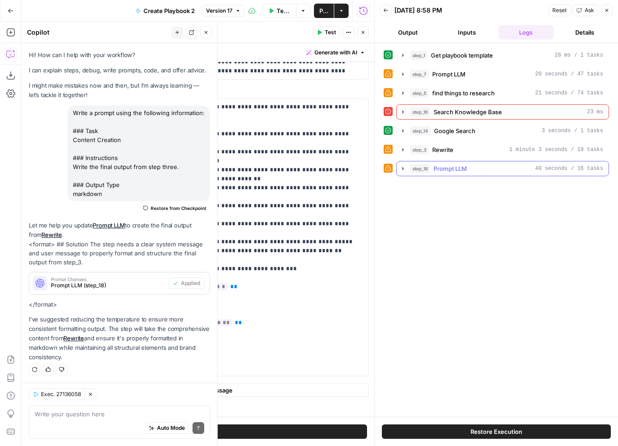
click at [402, 170] on icon "button" at bounding box center [403, 168] width 7 height 7
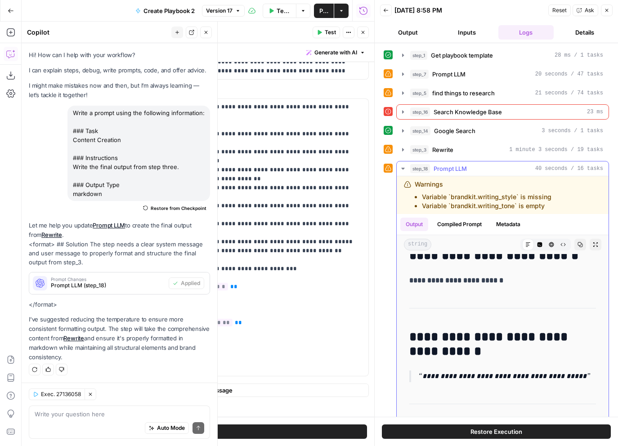
scroll to position [989, 0]
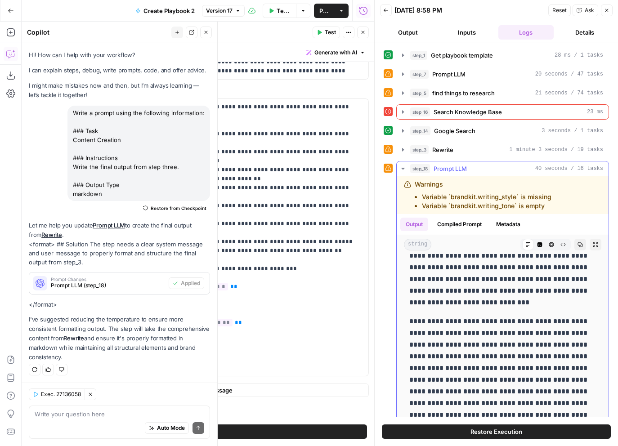
click at [598, 247] on icon "button" at bounding box center [595, 244] width 5 height 5
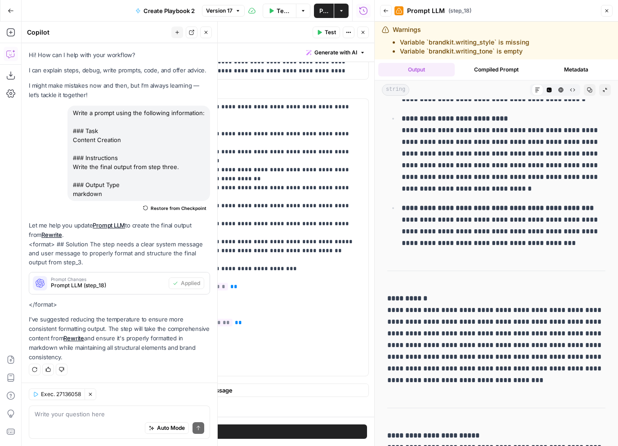
scroll to position [38, 0]
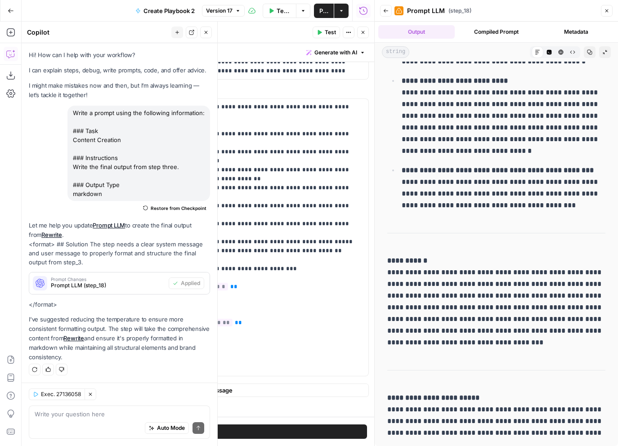
click at [610, 8] on button "Close" at bounding box center [607, 11] width 12 height 12
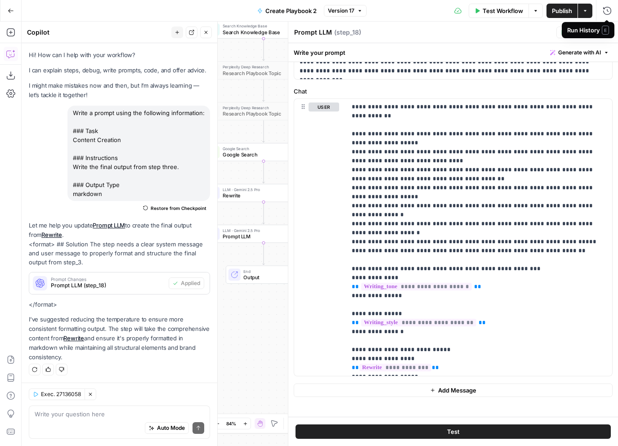
click at [611, 32] on div "Run History E" at bounding box center [588, 30] width 53 height 16
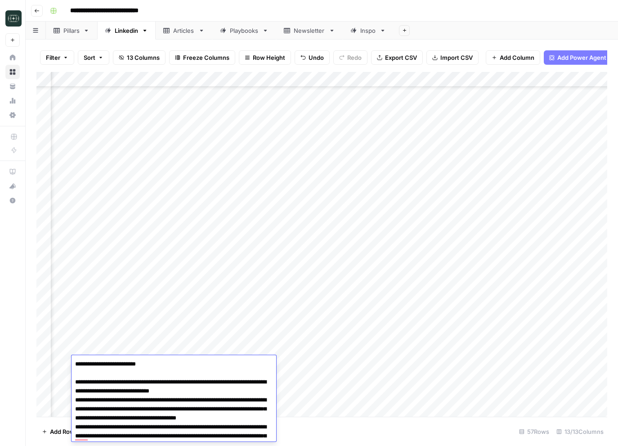
scroll to position [557, 70]
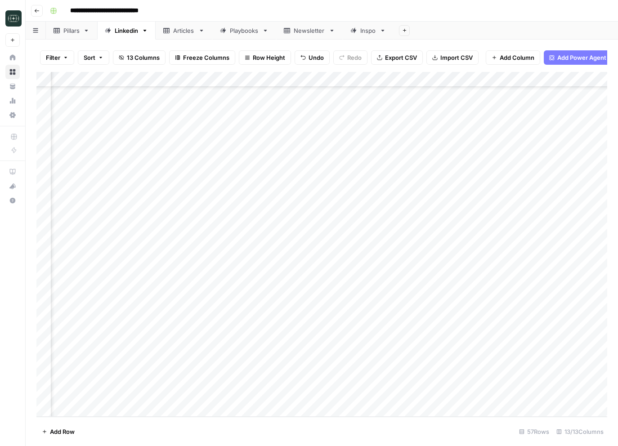
click at [382, 437] on footer "Add Row 57 Rows 13/13 Columns" at bounding box center [321, 431] width 571 height 29
click at [202, 378] on div "Add Column" at bounding box center [321, 244] width 571 height 345
type textarea "**********"
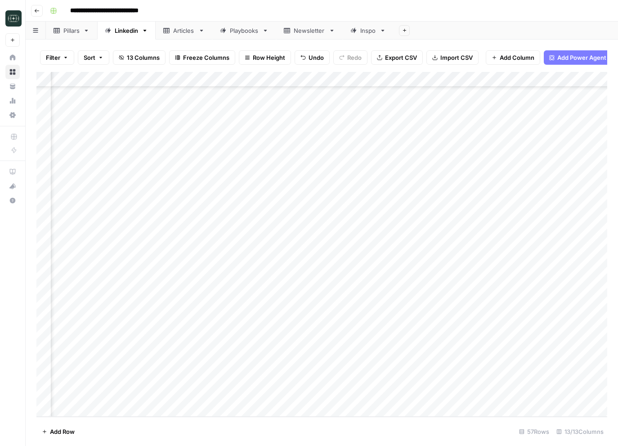
click at [297, 396] on div "Add Column" at bounding box center [321, 244] width 571 height 345
click at [298, 379] on div "Add Column" at bounding box center [321, 244] width 571 height 345
click at [326, 395] on button "Comparison" at bounding box center [309, 393] width 41 height 11
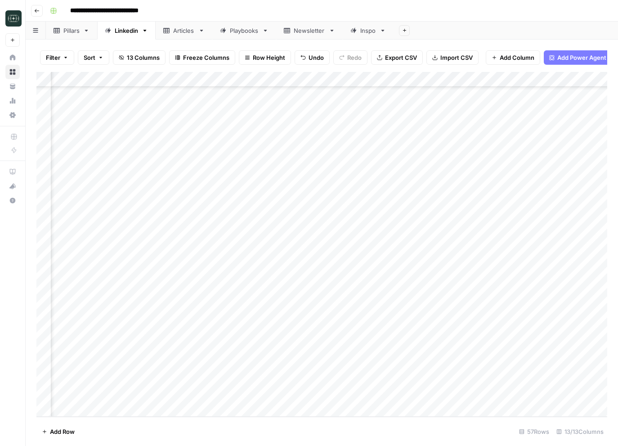
click at [376, 378] on div "Add Column" at bounding box center [321, 244] width 571 height 345
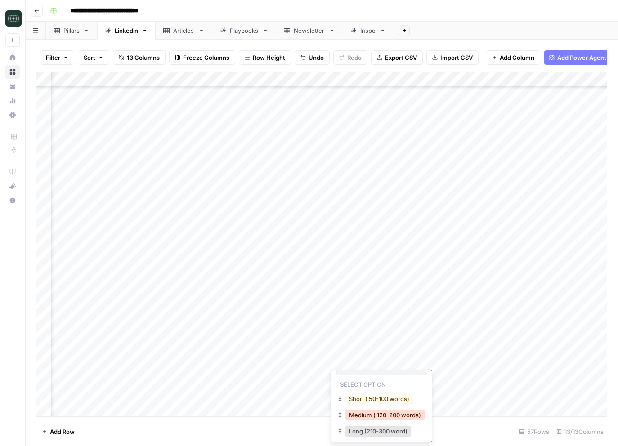
scroll to position [15, 0]
click at [381, 416] on button "Medium ( 120-200 words)" at bounding box center [385, 414] width 79 height 11
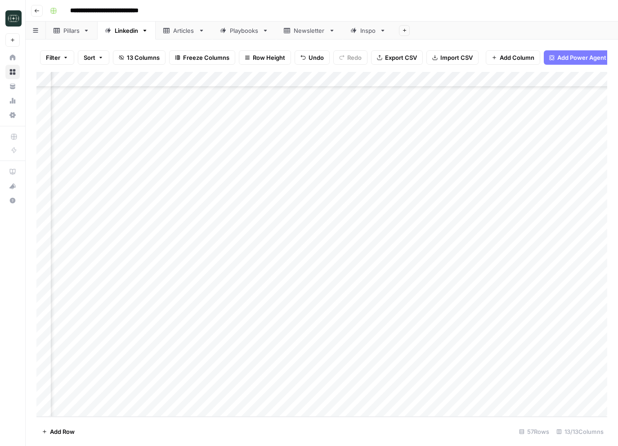
click at [393, 382] on div "Add Column" at bounding box center [321, 244] width 571 height 345
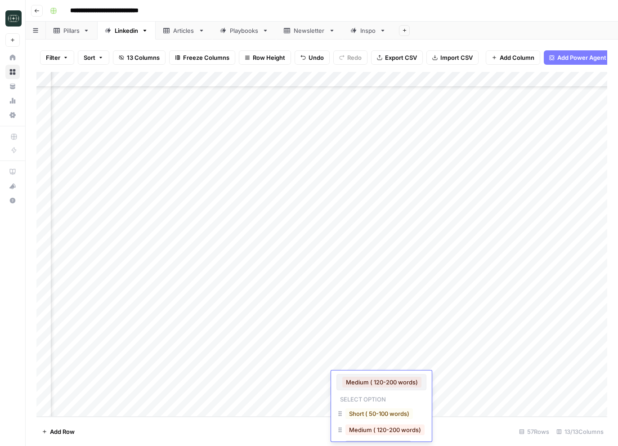
scroll to position [21, 0]
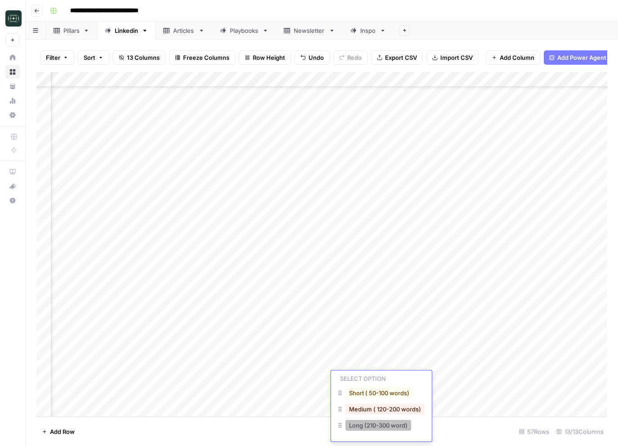
click at [385, 425] on button "Long (210-300 word)" at bounding box center [379, 425] width 66 height 11
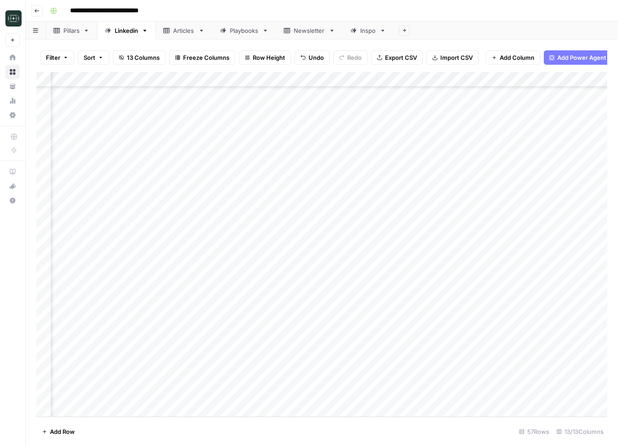
click at [449, 380] on div "Add Column" at bounding box center [321, 244] width 571 height 345
click at [234, 391] on div "Add Column" at bounding box center [321, 244] width 571 height 345
type textarea "**********"
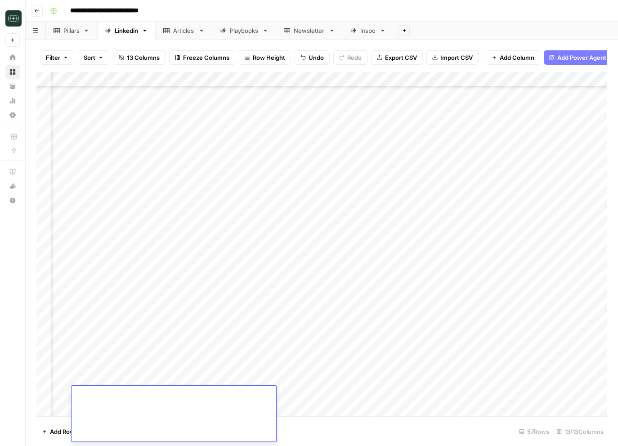
click at [303, 397] on div "Add Column" at bounding box center [321, 244] width 571 height 345
click at [295, 396] on div "Add Column" at bounding box center [321, 244] width 571 height 345
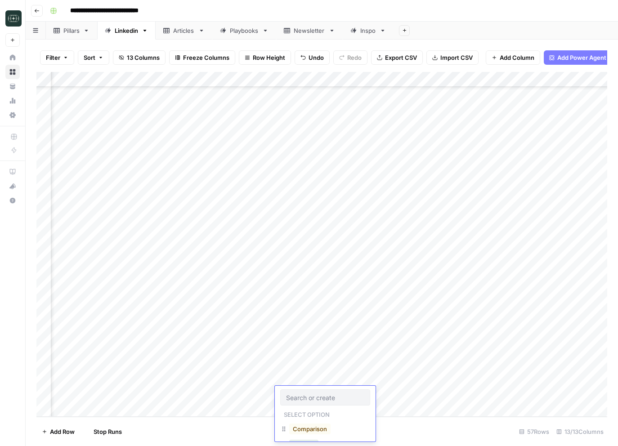
scroll to position [101, 0]
click at [322, 406] on button "Webinar Recap" at bounding box center [313, 409] width 49 height 11
click at [353, 390] on div "Add Column" at bounding box center [321, 244] width 571 height 345
click at [370, 396] on div "Add Column" at bounding box center [321, 244] width 571 height 345
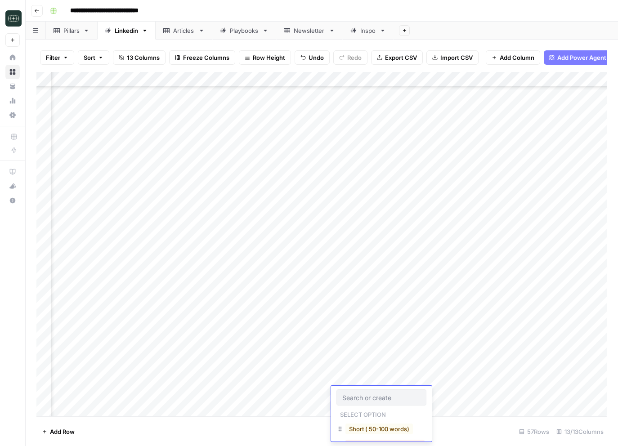
click at [370, 396] on input "text" at bounding box center [381, 398] width 78 height 8
click at [382, 428] on button "Medium ( 120-200 words)" at bounding box center [385, 430] width 79 height 11
click at [453, 396] on div "Add Column" at bounding box center [321, 244] width 571 height 345
click at [535, 394] on div "Add Column" at bounding box center [321, 244] width 571 height 345
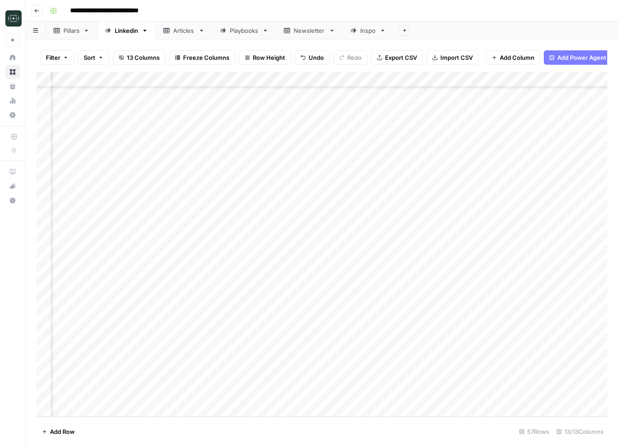
click at [535, 394] on div "Add Column" at bounding box center [321, 244] width 571 height 345
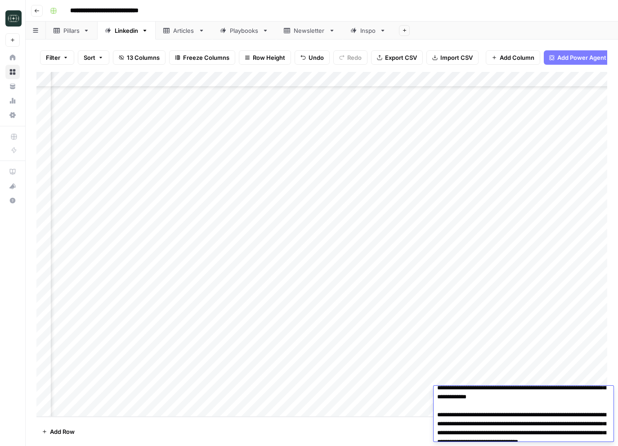
scroll to position [0, 0]
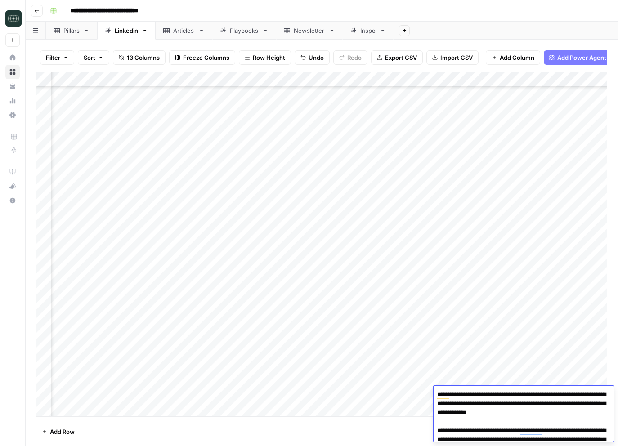
click at [541, 381] on div "Add Column" at bounding box center [321, 244] width 571 height 345
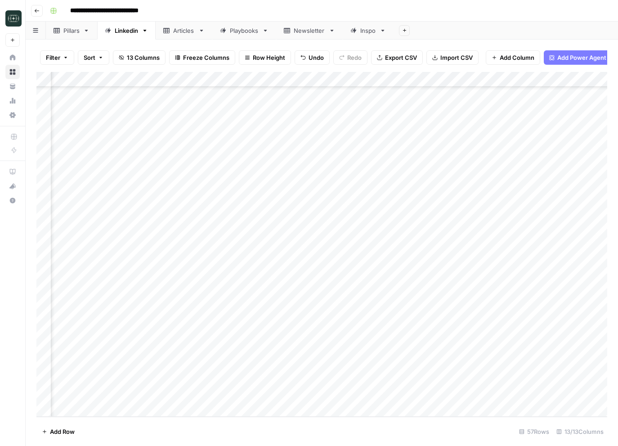
click at [541, 381] on div "Add Column" at bounding box center [321, 244] width 571 height 345
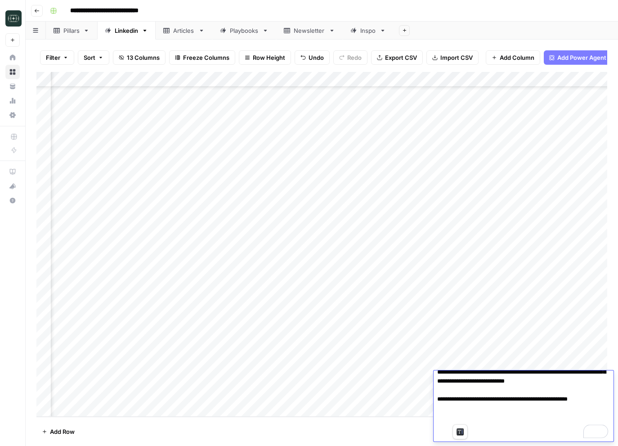
click at [541, 393] on textarea "To enrich screen reader interactions, please activate Accessibility in Grammarl…" at bounding box center [524, 269] width 180 height 346
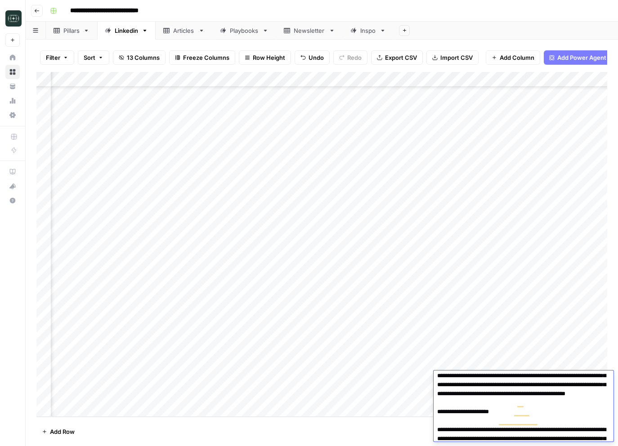
scroll to position [0, 0]
